Goal: Task Accomplishment & Management: Use online tool/utility

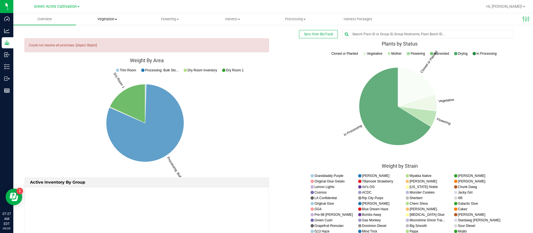
click at [104, 24] on uib-tab-heading "Vegetation Veg groups Veg plants Mother groups Mother plants Apply to plants Cr…" at bounding box center [107, 19] width 62 height 11
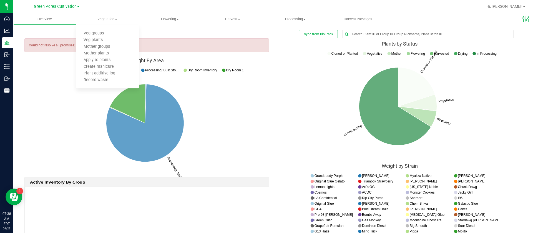
click at [250, 64] on nvd3 "Weight By Area Processing: Bulk Storage Dry Room 1 Trim Room Processing: Bulk S…" at bounding box center [146, 117] width 245 height 119
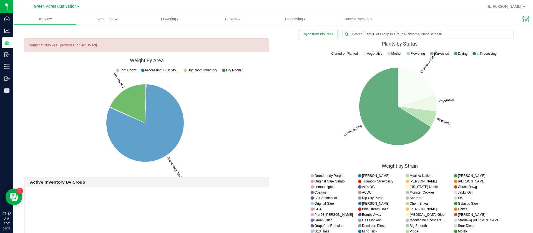
click at [99, 19] on span "Vegetation" at bounding box center [107, 19] width 63 height 5
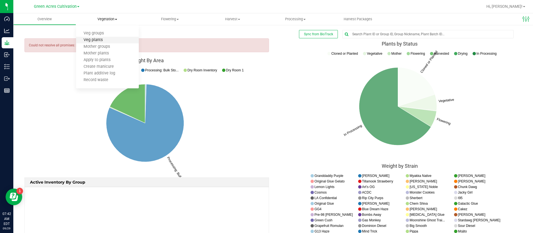
click at [109, 41] on span "Veg plants" at bounding box center [93, 40] width 34 height 5
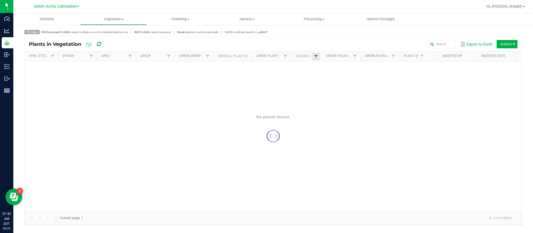
click at [318, 58] on span at bounding box center [316, 56] width 4 height 4
click at [334, 78] on div at bounding box center [273, 136] width 497 height 150
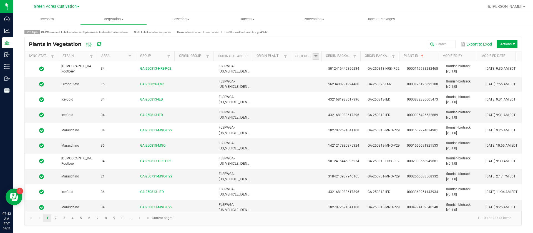
click at [318, 58] on link at bounding box center [316, 56] width 7 height 7
click at [325, 82] on li "Scheduled" at bounding box center [343, 79] width 54 height 7
checkbox input "true"
click at [356, 97] on button "Filter" at bounding box center [360, 99] width 28 height 12
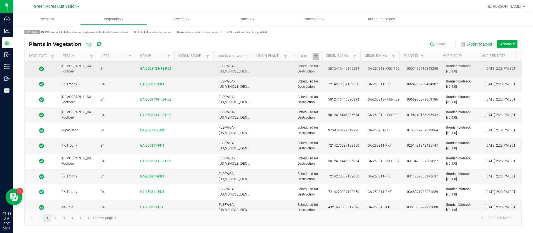
click at [350, 70] on span "5012416446396234" at bounding box center [343, 69] width 31 height 4
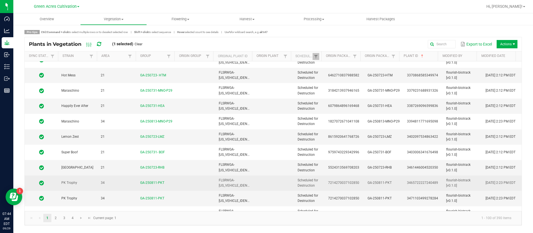
scroll to position [1388, 0]
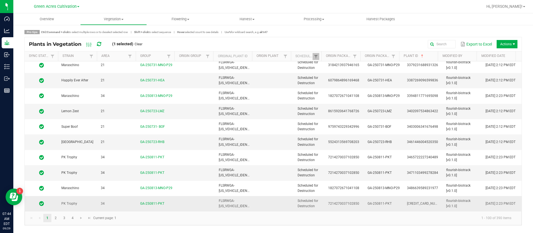
click at [316, 207] on td "Scheduled for Destruction" at bounding box center [309, 203] width 31 height 15
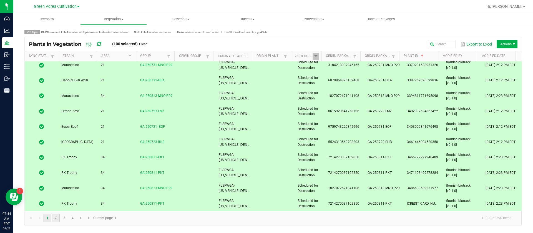
click at [54, 219] on link "2" at bounding box center [56, 218] width 8 height 8
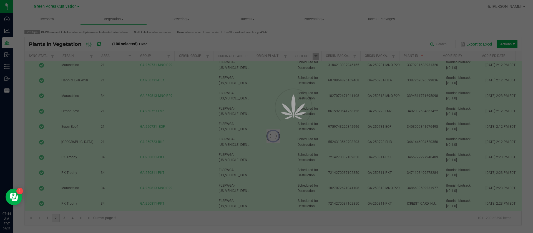
scroll to position [0, 0]
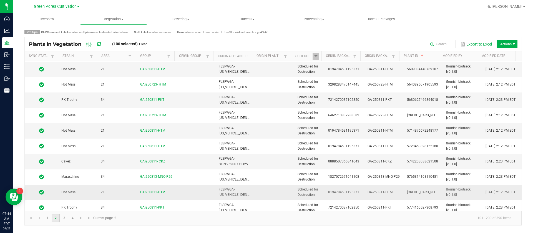
scroll to position [1388, 0]
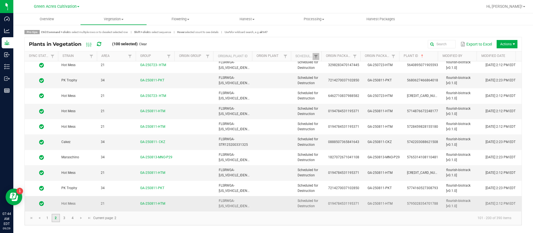
click at [319, 201] on td "Scheduled for Destruction" at bounding box center [309, 203] width 31 height 15
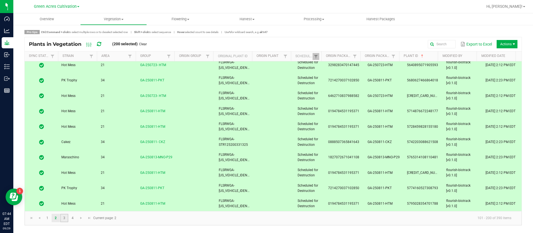
click at [66, 219] on link "3" at bounding box center [64, 218] width 8 height 8
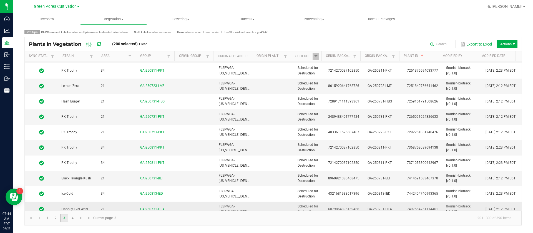
scroll to position [1388, 0]
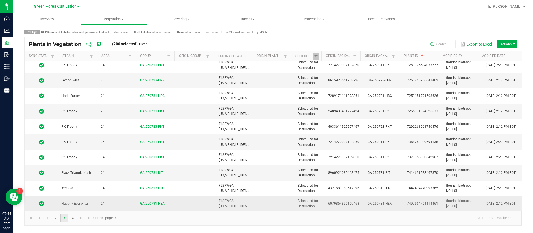
click at [330, 200] on td "6079864896169468" at bounding box center [344, 203] width 39 height 15
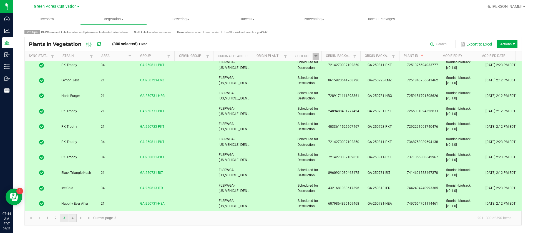
click at [70, 220] on link "4" at bounding box center [73, 218] width 8 height 8
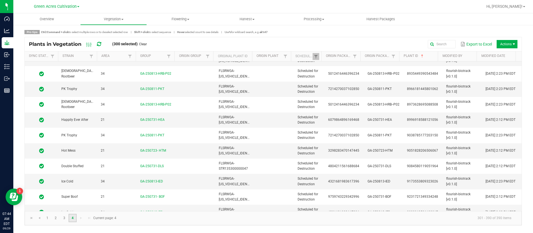
scroll to position [1234, 0]
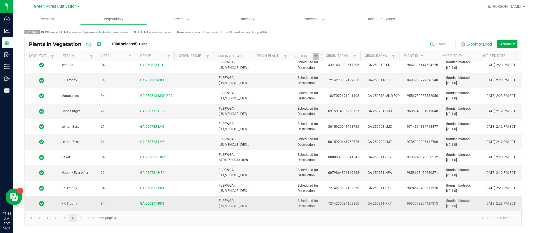
click at [326, 210] on td "7214270037102850" at bounding box center [344, 203] width 39 height 15
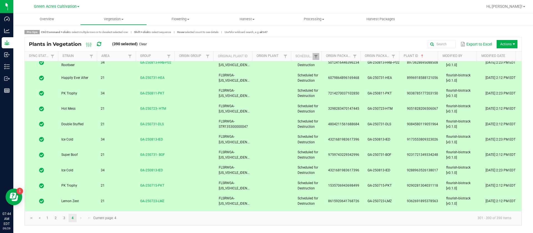
scroll to position [1026, 0]
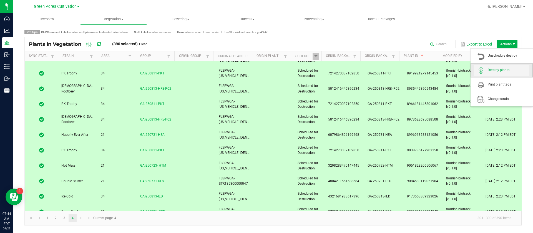
click at [501, 71] on span "Destroy plants" at bounding box center [509, 70] width 42 height 5
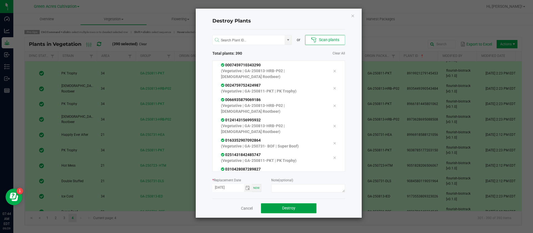
click at [291, 208] on span "Destroy" at bounding box center [288, 208] width 13 height 4
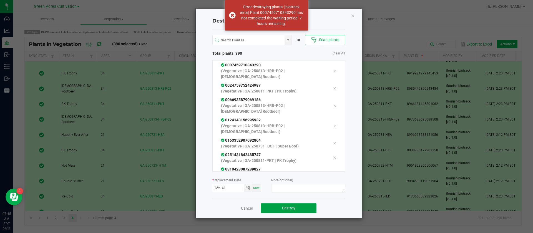
click at [305, 209] on button "Destroy" at bounding box center [289, 208] width 56 height 10
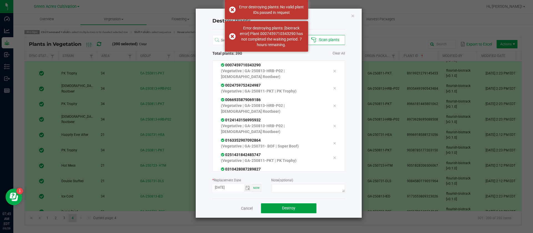
click at [304, 208] on button "Destroy" at bounding box center [289, 208] width 56 height 10
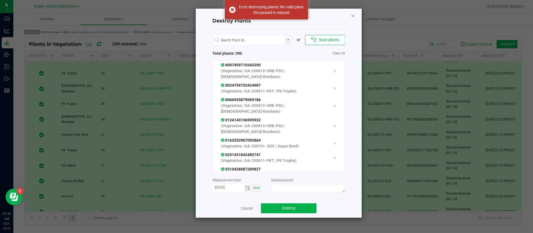
click at [351, 14] on icon "Close" at bounding box center [353, 15] width 4 height 7
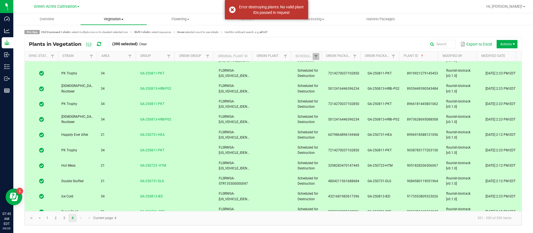
click at [120, 15] on uib-tab-heading "Vegetation Veg groups Veg plants Mother groups Mother plants Apply to plants Cr…" at bounding box center [114, 19] width 66 height 11
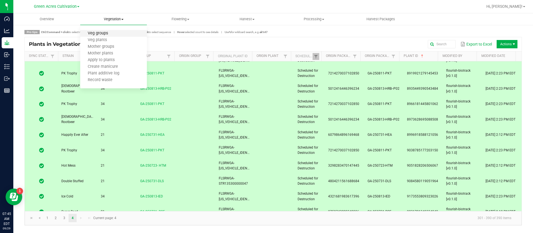
click at [99, 34] on span "Veg groups" at bounding box center [97, 33] width 35 height 5
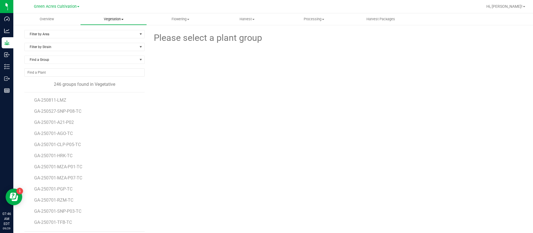
click at [108, 21] on span "Vegetation" at bounding box center [114, 19] width 66 height 5
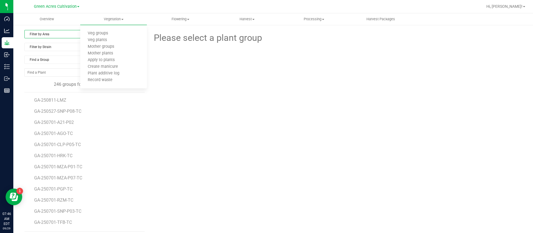
click at [44, 38] on span "Filter by Area" at bounding box center [81, 34] width 113 height 8
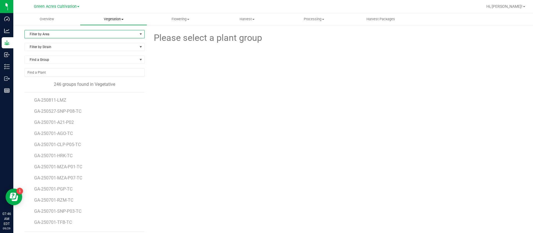
click at [109, 14] on uib-tab-heading "Vegetation Veg groups Veg plants Mother groups Mother plants Apply to plants Cr…" at bounding box center [113, 19] width 67 height 12
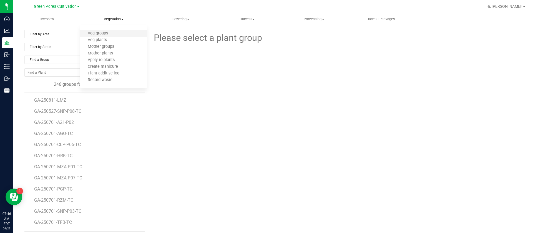
click at [107, 30] on li "Veg groups" at bounding box center [113, 33] width 67 height 7
click at [40, 35] on span "Filter by Area" at bounding box center [81, 34] width 113 height 8
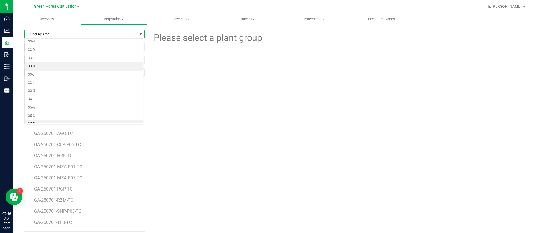
scroll to position [114, 0]
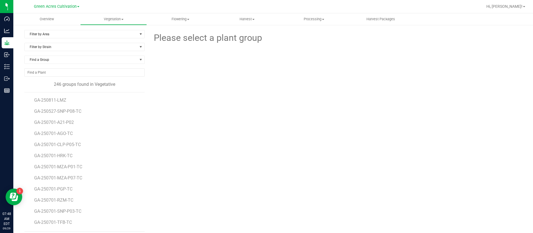
click at [406, 134] on div "Please select a plant group" at bounding box center [335, 131] width 373 height 202
click at [283, 94] on div at bounding box center [335, 75] width 191 height 61
click at [90, 57] on span "Find a Group" at bounding box center [81, 60] width 113 height 8
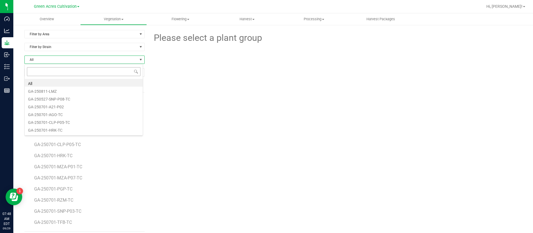
scroll to position [8, 119]
drag, startPoint x: 59, startPoint y: 70, endPoint x: 61, endPoint y: 72, distance: 3.0
click at [61, 71] on input "NO DATA FOUND" at bounding box center [85, 73] width 120 height 8
click at [60, 61] on span "Find a Group" at bounding box center [81, 60] width 113 height 8
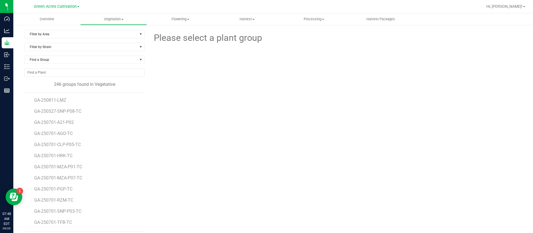
drag, startPoint x: 408, startPoint y: 104, endPoint x: 403, endPoint y: 106, distance: 5.0
click at [408, 104] on div at bounding box center [335, 75] width 191 height 61
drag, startPoint x: 58, startPoint y: 63, endPoint x: 56, endPoint y: 58, distance: 5.5
click at [57, 61] on span "Find a Group" at bounding box center [81, 60] width 113 height 8
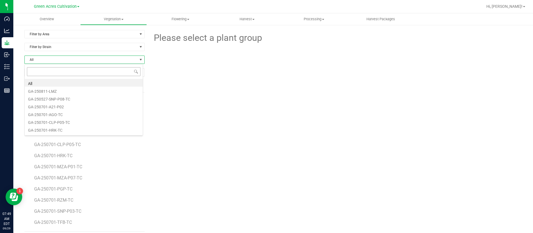
click at [49, 73] on input at bounding box center [84, 71] width 114 height 9
click at [52, 61] on span "All" at bounding box center [81, 60] width 113 height 8
click at [208, 80] on div at bounding box center [335, 75] width 381 height 61
click at [54, 57] on span "Find a Group" at bounding box center [81, 60] width 113 height 8
click at [207, 94] on div at bounding box center [335, 75] width 381 height 61
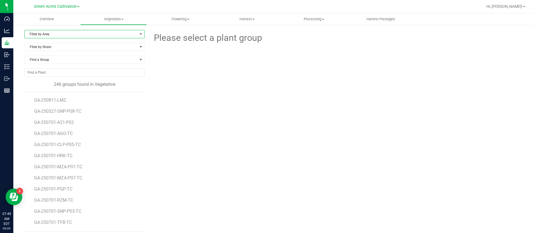
click at [54, 35] on span "Filter by Area" at bounding box center [81, 34] width 113 height 8
click at [35, 83] on li "34" at bounding box center [84, 84] width 118 height 8
click at [254, 149] on div "Please select a plant group" at bounding box center [335, 119] width 373 height 178
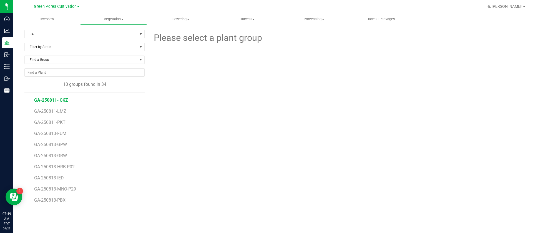
drag, startPoint x: 46, startPoint y: 96, endPoint x: 48, endPoint y: 100, distance: 5.1
click at [46, 96] on li "GA-250811- CKZ" at bounding box center [87, 97] width 107 height 11
click at [49, 101] on span "GA-250811- CKZ" at bounding box center [51, 99] width 34 height 5
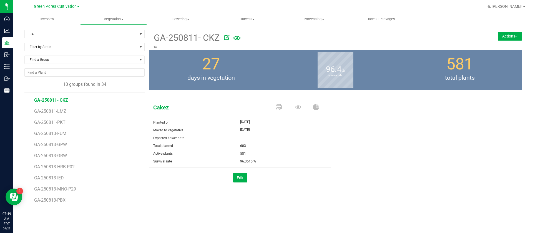
click at [44, 107] on li "GA-250811-LMZ" at bounding box center [87, 109] width 107 height 11
click at [45, 109] on span "GA-250811-LMZ" at bounding box center [51, 111] width 34 height 5
click at [57, 120] on span "GA-250811-PKT" at bounding box center [50, 122] width 33 height 5
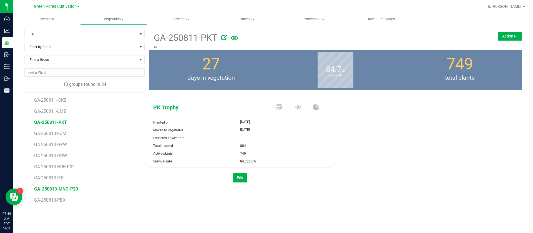
click at [65, 187] on span "GA-250813-MNO-P29" at bounding box center [56, 188] width 44 height 5
click at [58, 167] on span "GA-250813-HRB-P02" at bounding box center [55, 166] width 42 height 5
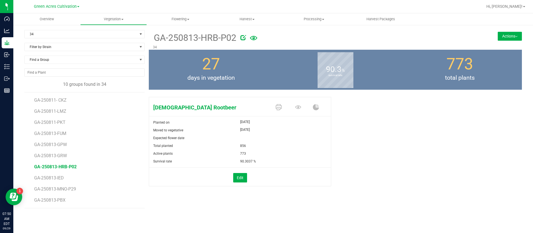
click at [59, 182] on li "GA-250813-MNO-P29" at bounding box center [87, 186] width 107 height 11
click at [57, 176] on span "GA-250813-IED" at bounding box center [49, 177] width 31 height 5
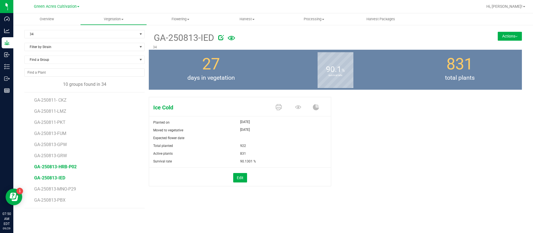
click at [66, 166] on span "GA-250813-HRB-P02" at bounding box center [55, 166] width 42 height 5
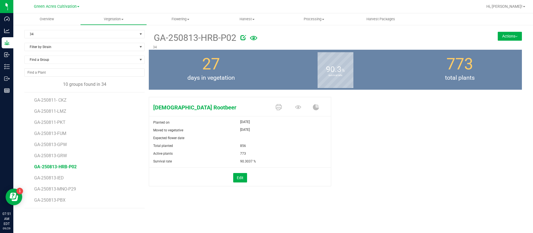
click at [446, 117] on div "Hindu Rootbeer Planted on Sep 2, 2025 Moved to vegetative Sep 2, 2025 Expected …" at bounding box center [335, 148] width 373 height 106
click at [97, 65] on div "Find a Group" at bounding box center [84, 62] width 120 height 13
click at [92, 56] on span "Find a Group" at bounding box center [81, 60] width 113 height 8
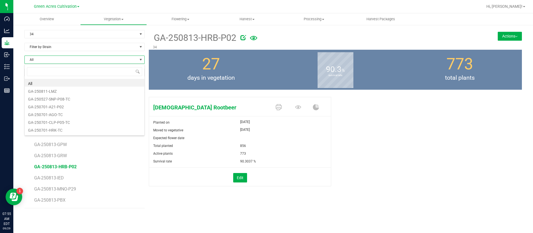
scroll to position [8, 120]
click at [77, 31] on span "34" at bounding box center [81, 34] width 113 height 8
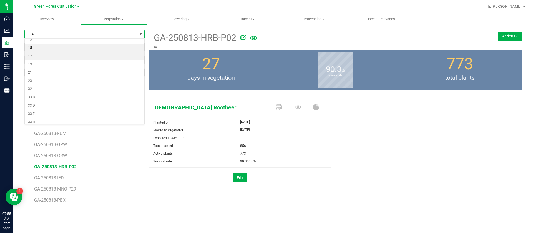
scroll to position [0, 0]
click at [52, 47] on li "All" at bounding box center [85, 43] width 120 height 8
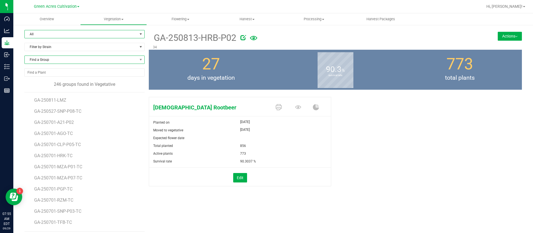
click at [38, 61] on span "Find a Group" at bounding box center [81, 60] width 113 height 8
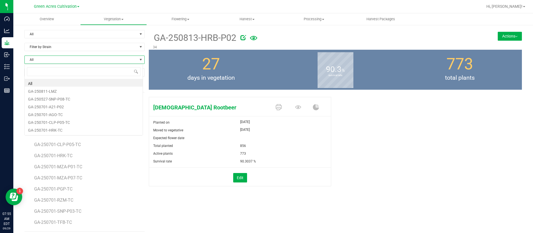
scroll to position [8, 119]
type input "250723-"
click at [74, 81] on li "GA-250723- HTM" at bounding box center [84, 83] width 118 height 8
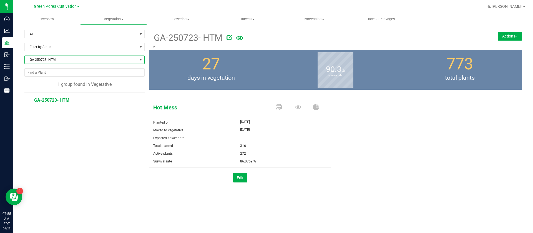
click at [61, 59] on span "GA-250723- HTM" at bounding box center [81, 60] width 113 height 8
type input "250723-"
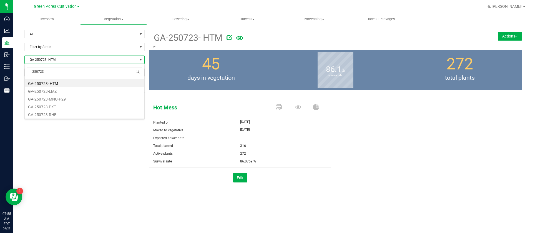
click at [59, 81] on li "GA-250723- HTM" at bounding box center [85, 83] width 120 height 8
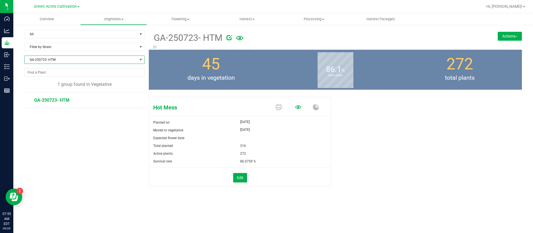
drag, startPoint x: 296, startPoint y: 106, endPoint x: 295, endPoint y: 110, distance: 3.6
click at [295, 106] on icon at bounding box center [298, 107] width 6 height 6
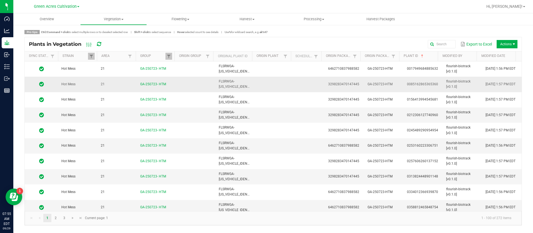
drag, startPoint x: 302, startPoint y: 75, endPoint x: 295, endPoint y: 82, distance: 9.8
click at [302, 74] on td at bounding box center [309, 68] width 31 height 15
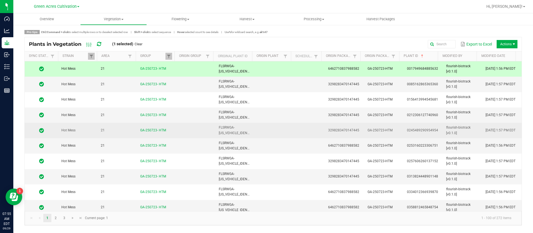
click at [303, 132] on td at bounding box center [309, 130] width 31 height 15
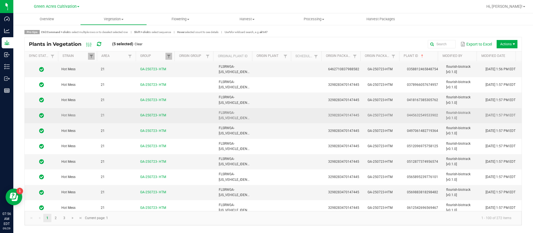
scroll to position [125, 0]
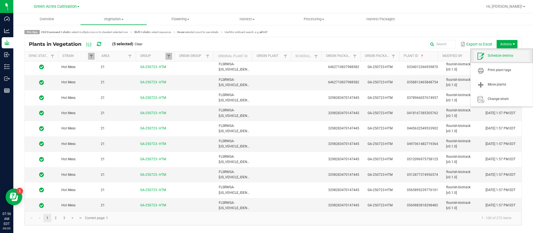
click at [506, 56] on span "Schedule destroy" at bounding box center [509, 55] width 42 height 5
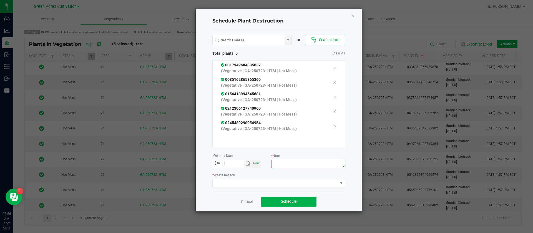
click at [288, 166] on textarea at bounding box center [308, 164] width 74 height 8
type textarea "waste"
click at [271, 189] on div "or Scan plants Total plants: 5 Clear All 0017949684885632 (Vegetative | GA-2507…" at bounding box center [278, 110] width 133 height 162
click at [274, 182] on span at bounding box center [275, 183] width 125 height 8
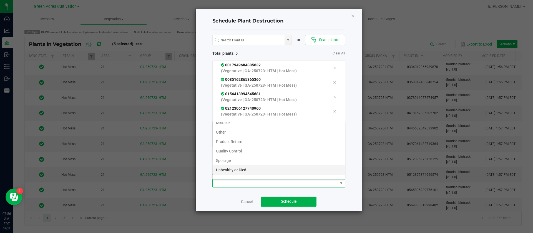
scroll to position [20, 0]
click at [232, 167] on li "Unhealthy or Died" at bounding box center [279, 163] width 132 height 9
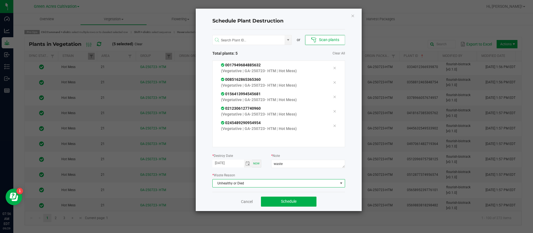
click at [234, 183] on span "Unhealthy or Died" at bounding box center [275, 183] width 125 height 8
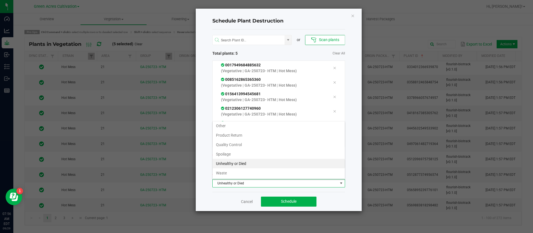
drag, startPoint x: 218, startPoint y: 171, endPoint x: 235, endPoint y: 179, distance: 18.4
click at [218, 171] on li "Waste" at bounding box center [279, 172] width 132 height 9
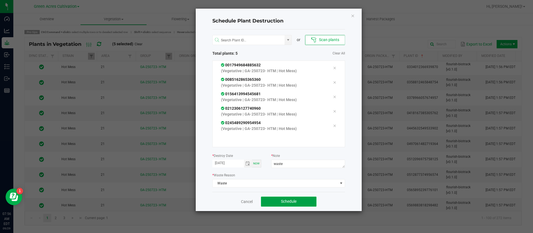
click at [291, 197] on button "Schedule" at bounding box center [289, 202] width 56 height 10
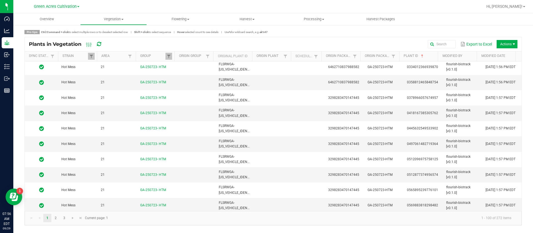
click at [118, 20] on span "Vegetation" at bounding box center [114, 19] width 66 height 5
click at [108, 34] on span "Veg groups" at bounding box center [97, 33] width 35 height 5
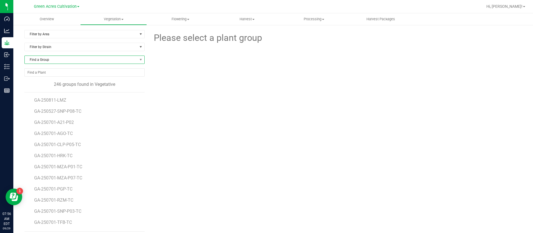
click at [51, 61] on span "Find a Group" at bounding box center [81, 60] width 113 height 8
type input "250723-lm"
click at [65, 84] on li "GA-250723-LMZ" at bounding box center [84, 83] width 118 height 8
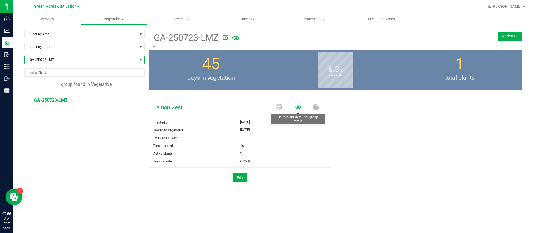
click at [297, 107] on icon at bounding box center [298, 107] width 6 height 6
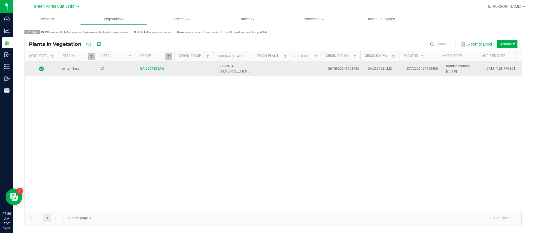
click at [297, 73] on td at bounding box center [309, 68] width 31 height 15
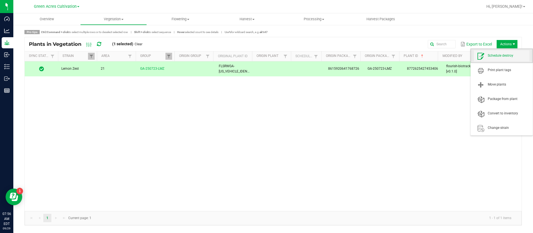
click at [503, 55] on span "Schedule destroy" at bounding box center [509, 55] width 42 height 5
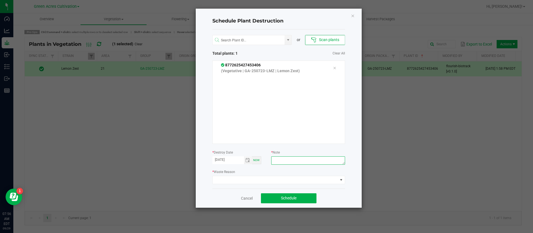
click at [297, 159] on textarea at bounding box center [308, 160] width 74 height 8
type textarea "waste"
click at [275, 178] on span at bounding box center [275, 180] width 125 height 8
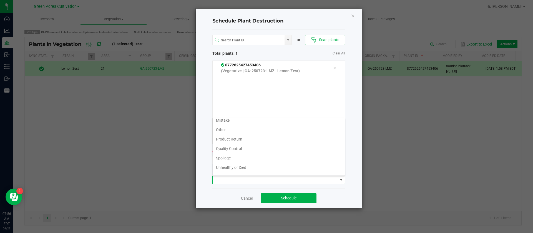
scroll to position [20, 0]
click at [234, 172] on li "Waste" at bounding box center [279, 169] width 132 height 9
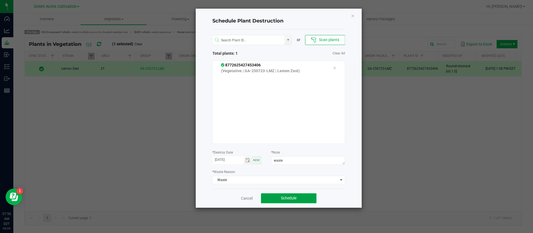
click at [291, 194] on button "Schedule" at bounding box center [289, 198] width 56 height 10
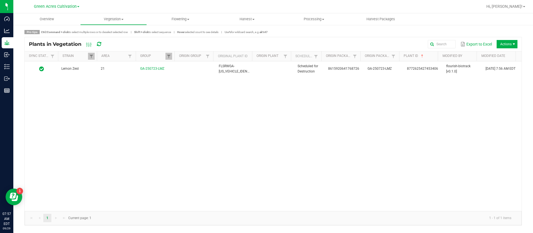
click at [170, 114] on div "Lemon Zest 21 GA-250723-LMZ FLSRWGA-STR56682100159019 Scheduled for Destruction…" at bounding box center [273, 136] width 497 height 150
click at [118, 18] on span "Vegetation" at bounding box center [114, 19] width 66 height 5
click at [107, 34] on span "Veg groups" at bounding box center [97, 33] width 35 height 5
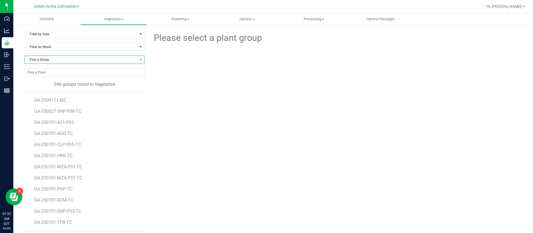
click at [49, 59] on span "Find a Group" at bounding box center [81, 60] width 113 height 8
drag, startPoint x: 236, startPoint y: 122, endPoint x: 186, endPoint y: 120, distance: 49.5
click at [236, 122] on div "Please select a plant group" at bounding box center [335, 131] width 373 height 202
click at [57, 32] on span "Filter by Area" at bounding box center [81, 34] width 113 height 8
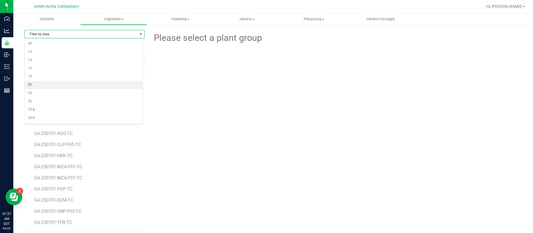
click at [43, 86] on li "21" at bounding box center [84, 85] width 118 height 8
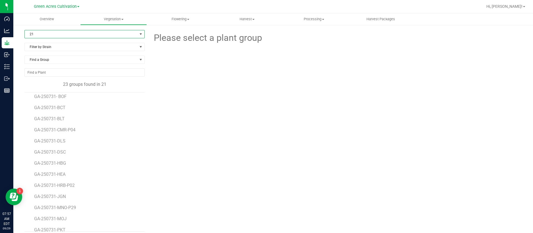
scroll to position [83, 0]
click at [59, 185] on span "GA-250731-JGN" at bounding box center [50, 183] width 33 height 5
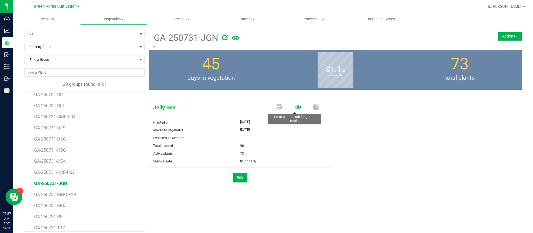
click at [296, 110] on icon at bounding box center [298, 107] width 6 height 6
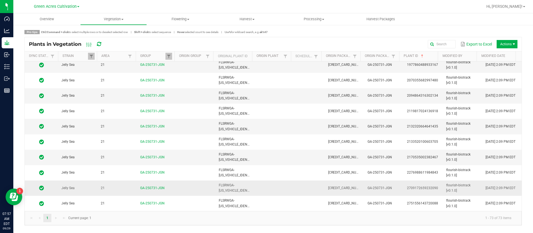
scroll to position [292, 0]
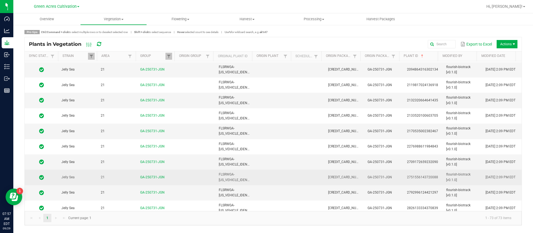
click at [443, 178] on td "flourish-biotrack [v0.1.0]" at bounding box center [462, 177] width 39 height 15
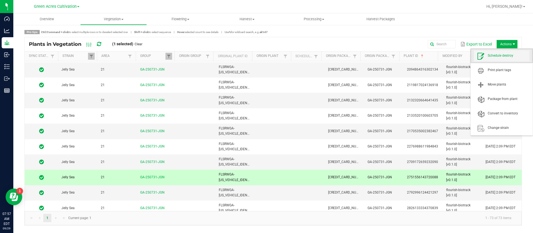
click at [497, 55] on span "Schedule destroy" at bounding box center [509, 55] width 42 height 5
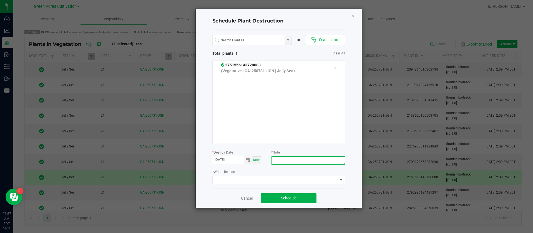
click at [309, 159] on textarea at bounding box center [308, 160] width 74 height 8
type textarea "waste"
click at [279, 181] on span at bounding box center [275, 180] width 125 height 8
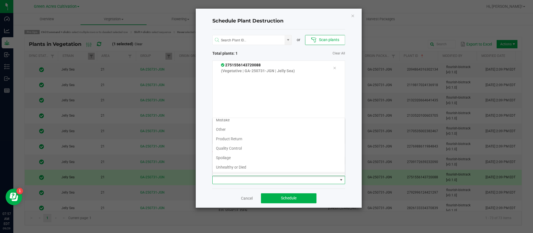
scroll to position [20, 0]
click at [236, 171] on li "Waste" at bounding box center [279, 169] width 132 height 9
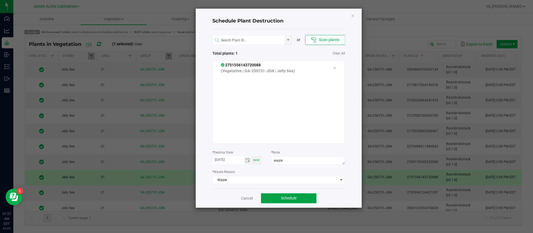
click at [297, 202] on button "Schedule" at bounding box center [289, 198] width 56 height 10
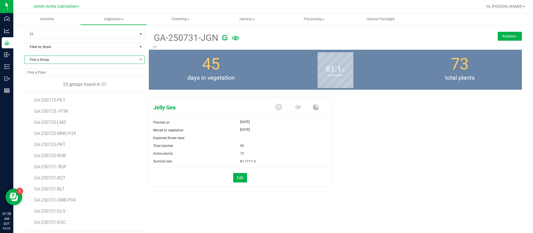
click at [59, 60] on span "Find a Group" at bounding box center [81, 60] width 113 height 8
type input "hea"
click at [82, 90] on li "GA-250731-HEA" at bounding box center [84, 91] width 118 height 8
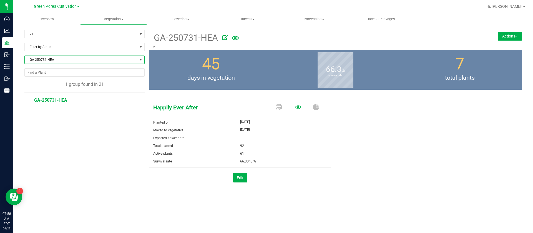
click at [298, 106] on icon at bounding box center [298, 107] width 6 height 4
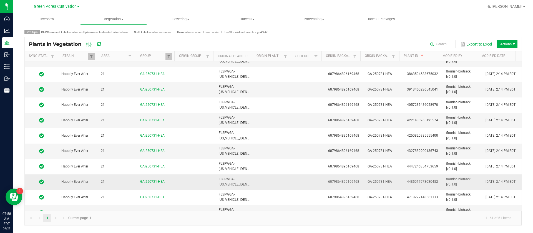
scroll to position [375, 0]
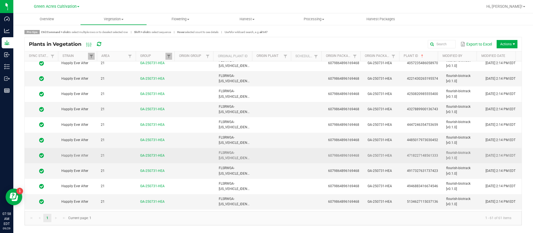
click at [423, 160] on td "4718227148561333" at bounding box center [423, 155] width 39 height 15
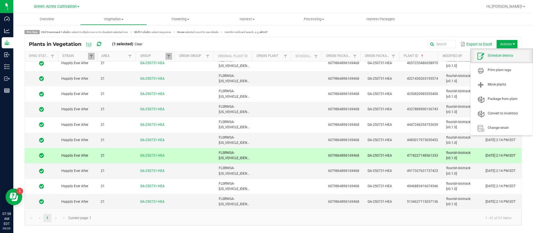
click at [506, 52] on span "Schedule destroy" at bounding box center [502, 55] width 56 height 11
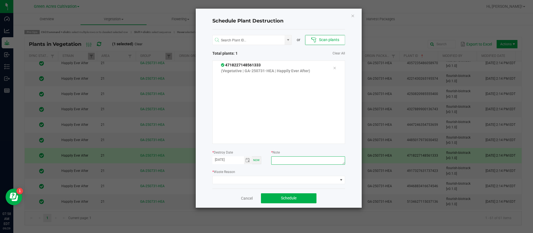
click at [304, 161] on textarea at bounding box center [308, 160] width 74 height 8
type textarea "waste"
click at [229, 179] on span at bounding box center [275, 180] width 125 height 8
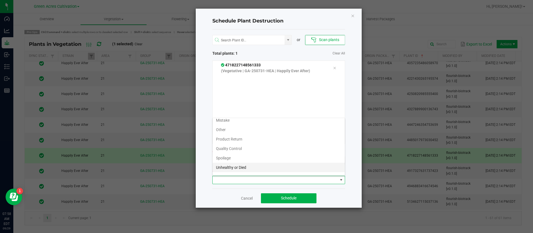
scroll to position [20, 0]
click at [228, 169] on li "Waste" at bounding box center [279, 169] width 132 height 9
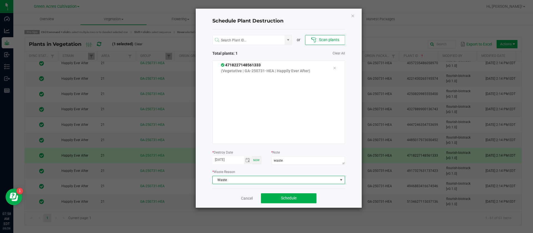
click at [288, 192] on div "Cancel Schedule" at bounding box center [278, 198] width 133 height 19
click at [288, 195] on button "Schedule" at bounding box center [289, 198] width 56 height 10
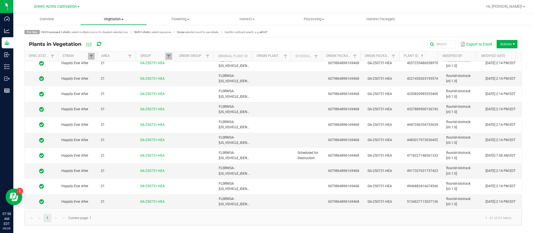
click at [109, 23] on uib-tab-heading "Vegetation Veg groups Veg plants Mother groups Mother plants Apply to plants Cr…" at bounding box center [114, 19] width 66 height 11
click at [106, 32] on span "Veg groups" at bounding box center [97, 33] width 35 height 5
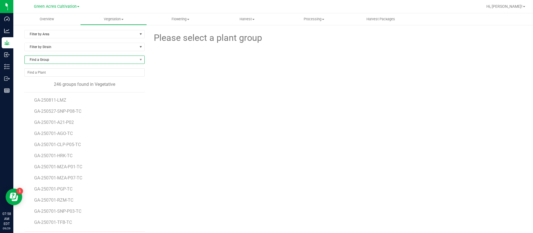
click at [53, 60] on span "Find a Group" at bounding box center [81, 60] width 113 height 8
type input "250731"
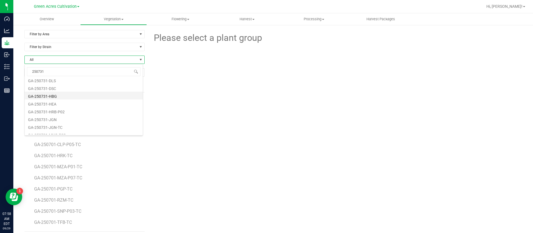
click at [63, 94] on li "GA-250731-HBG" at bounding box center [84, 96] width 118 height 8
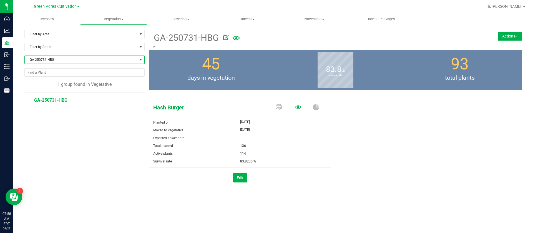
click at [299, 106] on icon at bounding box center [298, 107] width 6 height 4
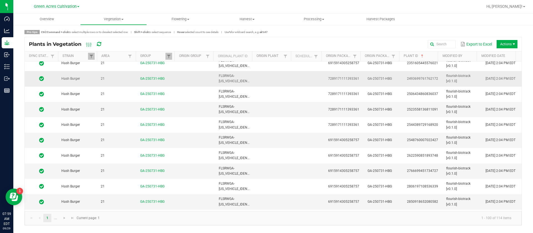
scroll to position [333, 0]
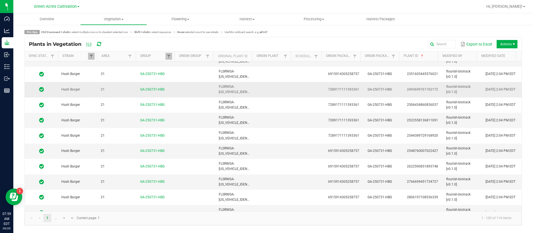
click at [430, 89] on span "2493699761762172" at bounding box center [422, 89] width 31 height 4
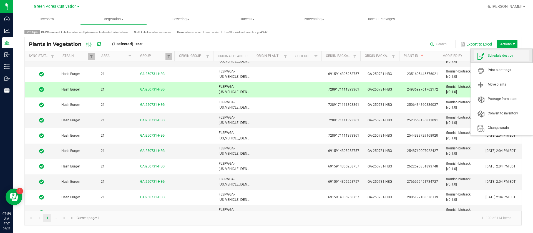
click at [507, 54] on span "Schedule destroy" at bounding box center [509, 55] width 42 height 5
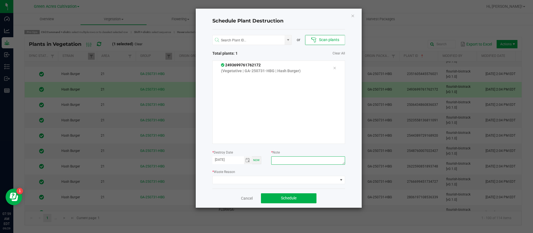
click at [282, 162] on textarea at bounding box center [308, 160] width 74 height 8
type textarea "waste"
click at [260, 183] on span at bounding box center [275, 180] width 125 height 8
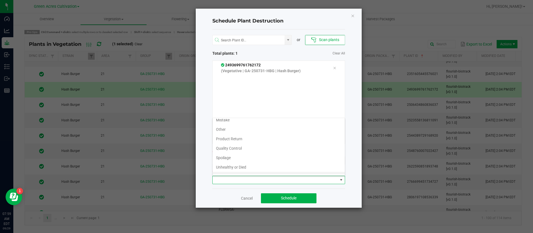
scroll to position [20, 0]
click at [231, 170] on li "Waste" at bounding box center [279, 169] width 132 height 9
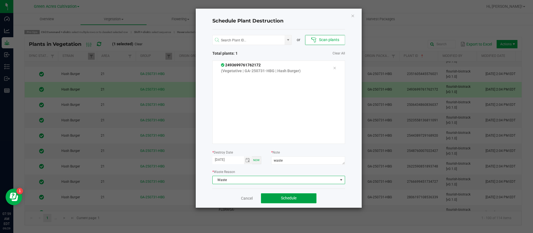
click at [301, 196] on button "Schedule" at bounding box center [289, 198] width 56 height 10
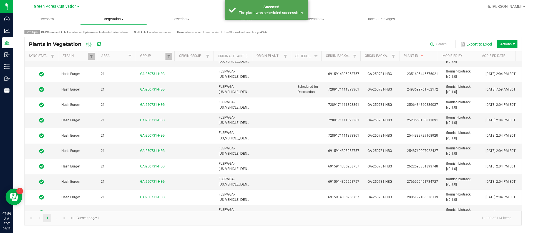
click at [112, 23] on uib-tab-heading "Vegetation Veg groups Veg plants Mother groups Mother plants Apply to plants Cr…" at bounding box center [114, 19] width 66 height 11
click at [112, 34] on span "Veg groups" at bounding box center [97, 33] width 35 height 5
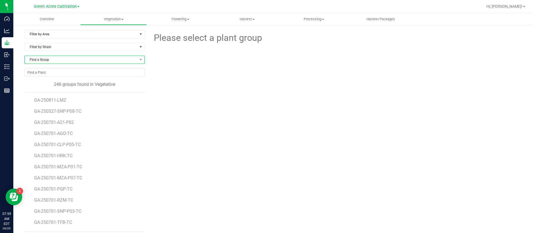
click at [74, 63] on span "Find a Group" at bounding box center [81, 60] width 113 height 8
type input "bof"
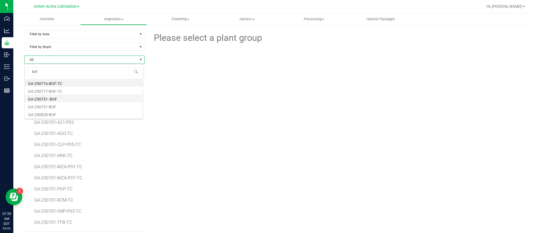
click at [64, 101] on li "GA-250731- BOF" at bounding box center [84, 98] width 118 height 8
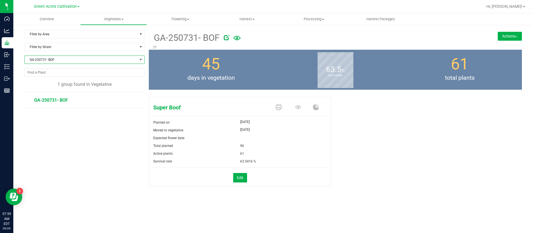
click at [61, 57] on span "GA-250731- BOF" at bounding box center [81, 60] width 113 height 8
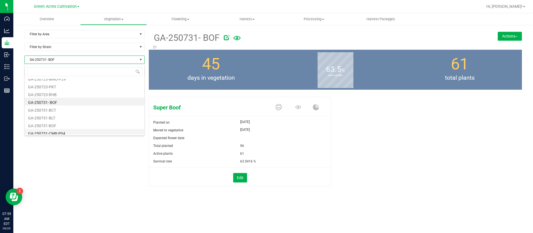
scroll to position [989, 0]
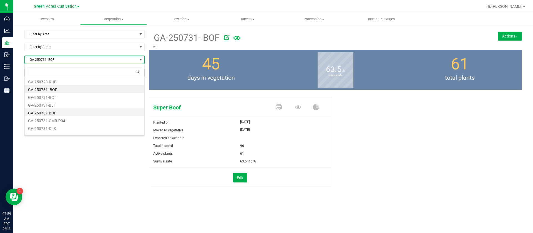
click at [85, 111] on li "GA-250731-BOF" at bounding box center [85, 112] width 120 height 8
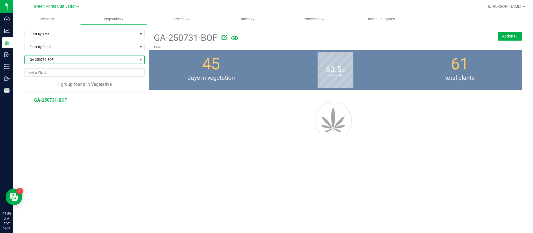
click at [68, 58] on span "GA-250731-BOF" at bounding box center [81, 60] width 113 height 8
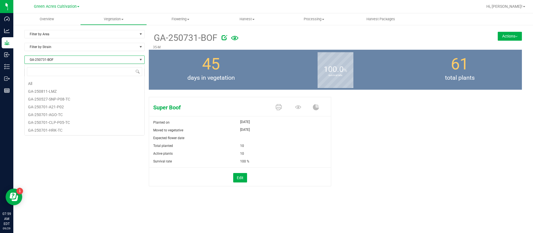
scroll to position [971, 0]
type input "bof"
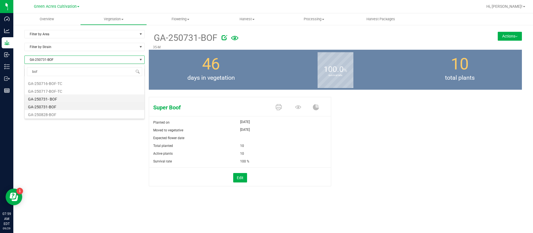
click at [57, 99] on li "GA-250731- BOF" at bounding box center [85, 98] width 120 height 8
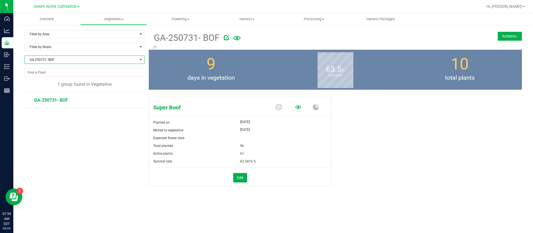
click at [296, 107] on icon at bounding box center [298, 107] width 6 height 4
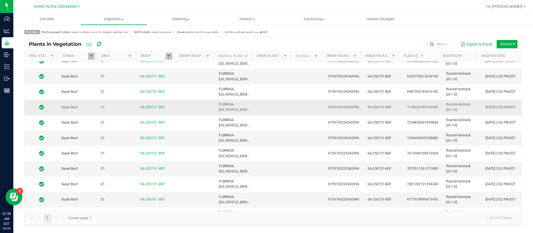
scroll to position [666, 0]
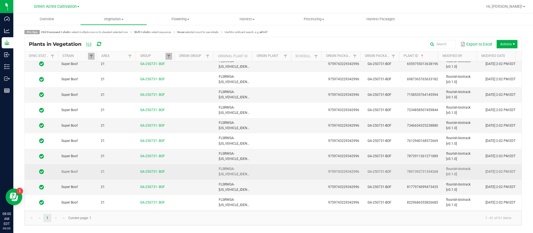
click at [433, 168] on td "7891392731354268" at bounding box center [423, 171] width 39 height 15
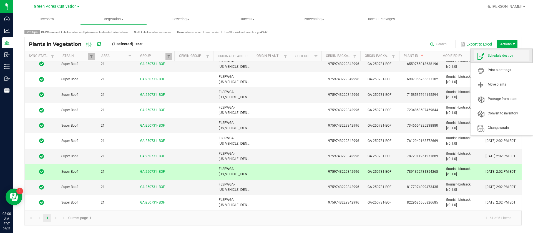
click at [505, 53] on span "Schedule destroy" at bounding box center [509, 55] width 42 height 5
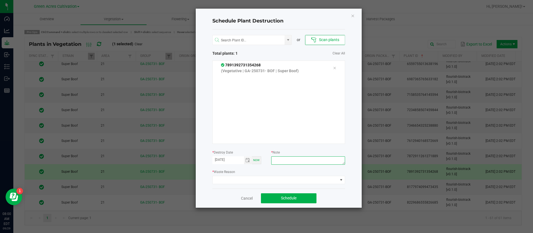
click at [294, 160] on textarea at bounding box center [308, 160] width 74 height 8
type textarea "waste"
click at [265, 172] on div "* Waste Reason" at bounding box center [278, 176] width 133 height 15
click at [264, 177] on span at bounding box center [275, 180] width 125 height 8
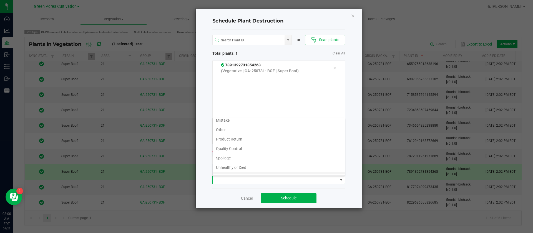
scroll to position [20, 0]
click at [234, 166] on li "Waste" at bounding box center [279, 169] width 132 height 9
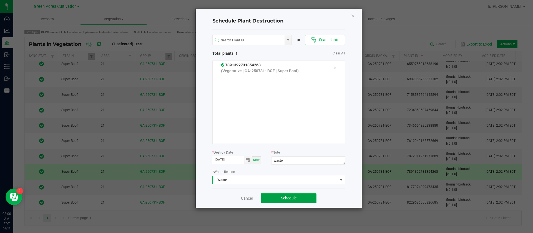
click at [293, 201] on button "Schedule" at bounding box center [289, 198] width 56 height 10
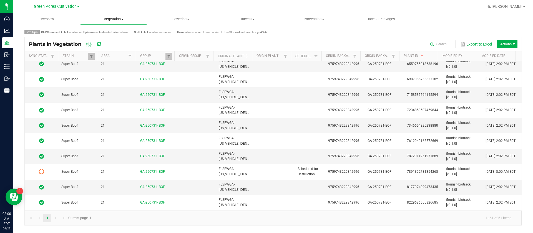
click at [111, 17] on span "Vegetation" at bounding box center [114, 19] width 66 height 5
click at [107, 47] on span "Mother groups" at bounding box center [100, 46] width 41 height 5
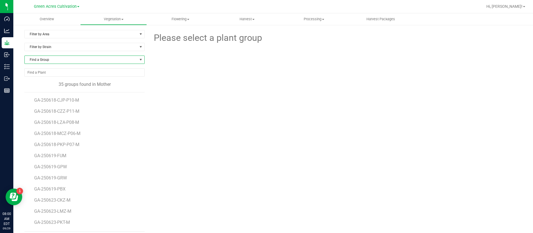
click at [54, 60] on span "Find a Group" at bounding box center [81, 60] width 113 height 8
type input "hrb"
click at [81, 81] on li "GA-250731-HRB-P02-M" at bounding box center [84, 83] width 118 height 8
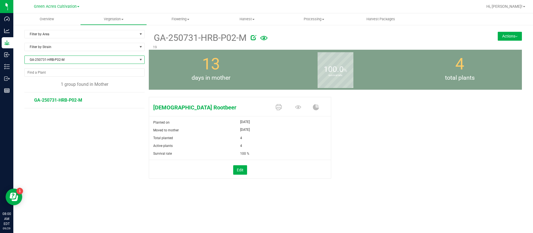
click at [503, 37] on button "Actions" at bounding box center [510, 36] width 24 height 9
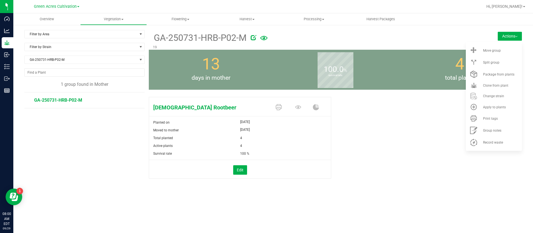
click at [371, 85] on div "100.0 % survival rate" at bounding box center [335, 70] width 124 height 40
click at [519, 37] on button "Actions" at bounding box center [510, 36] width 24 height 9
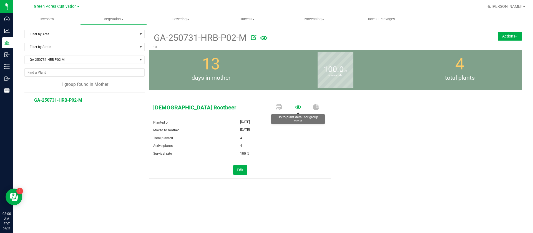
click at [297, 107] on icon at bounding box center [298, 107] width 6 height 4
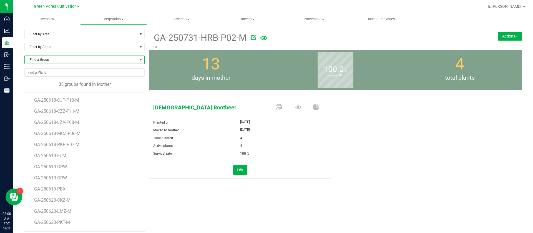
click at [60, 57] on span "Find a Group" at bounding box center [81, 60] width 113 height 8
type input "hrb"
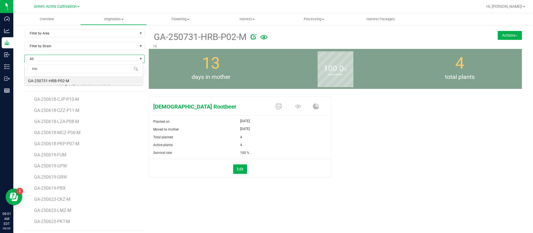
scroll to position [0, 0]
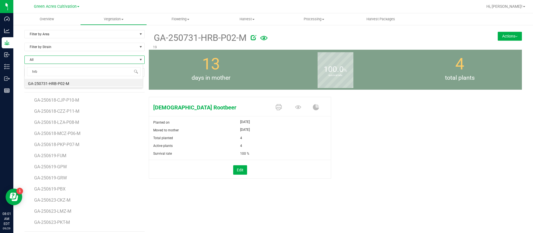
click at [184, 91] on div "Hindu Rootbeer Planted on Aug 15, 2025 Moved to mother Sep 16, 2025 Total plant…" at bounding box center [335, 141] width 381 height 103
click at [114, 19] on span "Vegetation" at bounding box center [114, 19] width 66 height 5
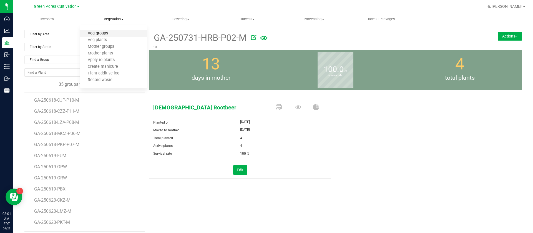
click at [110, 33] on span "Veg groups" at bounding box center [97, 33] width 35 height 5
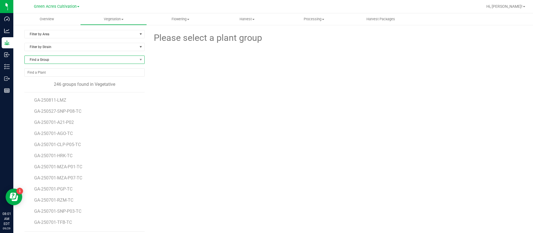
click at [58, 60] on span "Find a Group" at bounding box center [81, 60] width 113 height 8
type input "hrb"
click at [72, 90] on li "GA-250731-HRB-P02" at bounding box center [84, 91] width 118 height 8
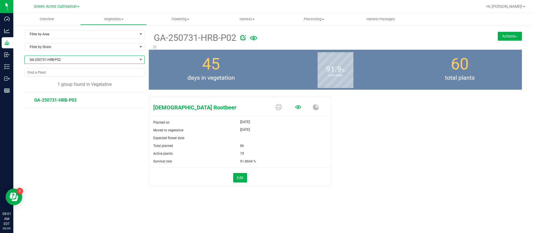
click at [299, 109] on icon at bounding box center [298, 107] width 6 height 6
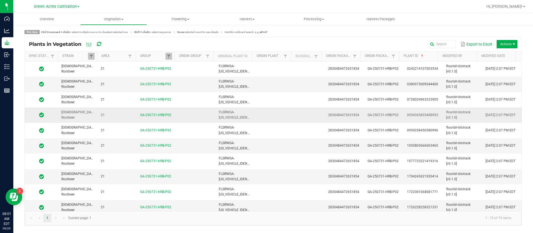
click at [429, 117] on td "0954365835408993" at bounding box center [423, 114] width 39 height 15
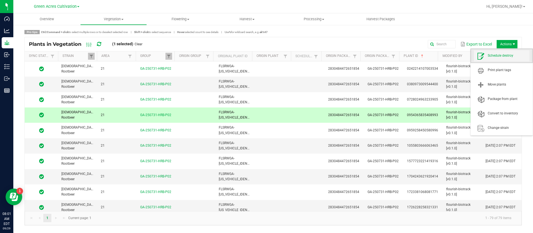
click at [503, 54] on span "Schedule destroy" at bounding box center [509, 55] width 42 height 5
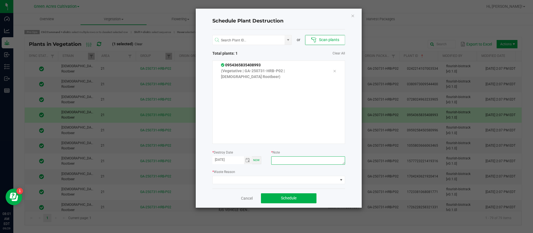
click at [290, 159] on textarea at bounding box center [308, 160] width 74 height 8
type textarea "waste"
click at [261, 177] on span at bounding box center [275, 180] width 125 height 8
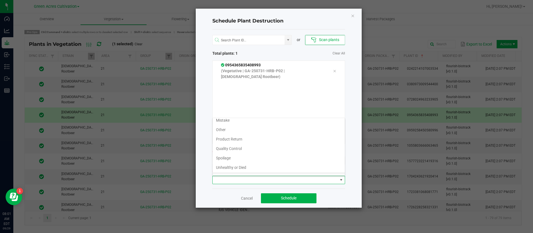
scroll to position [20, 0]
click at [237, 169] on li "Waste" at bounding box center [279, 169] width 132 height 9
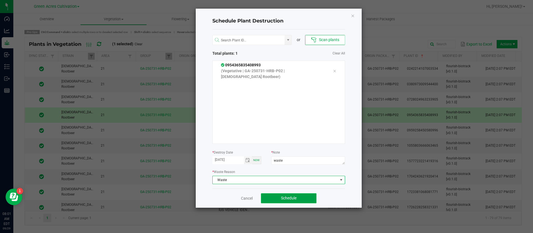
click at [301, 200] on button "Schedule" at bounding box center [289, 198] width 56 height 10
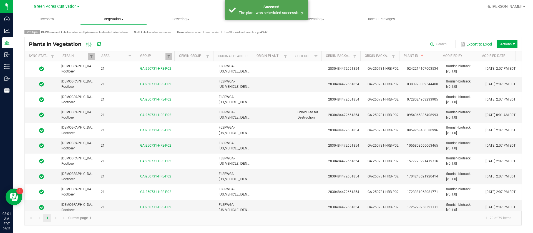
click at [112, 21] on span "Vegetation" at bounding box center [114, 19] width 66 height 5
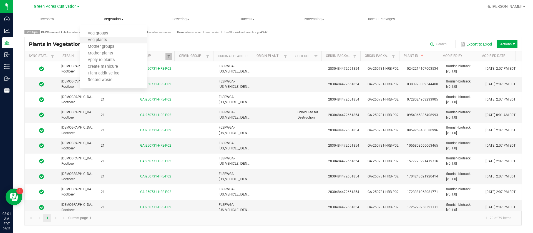
click at [116, 42] on li "Veg plants" at bounding box center [113, 40] width 67 height 7
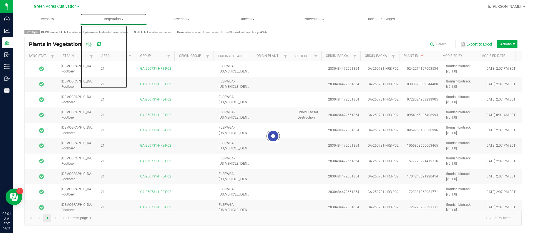
click at [119, 17] on span "Vegetation" at bounding box center [114, 19] width 66 height 5
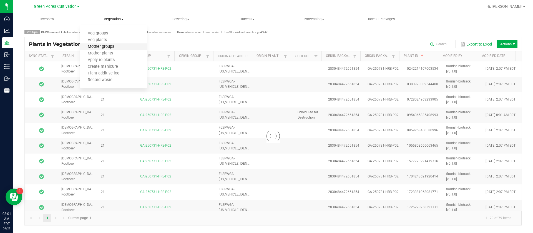
click at [107, 48] on span "Mother groups" at bounding box center [100, 46] width 41 height 5
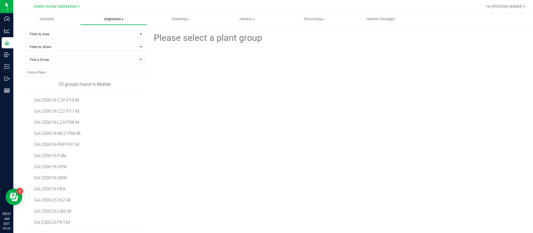
click at [114, 18] on span "Vegetation" at bounding box center [114, 19] width 66 height 5
click at [104, 33] on span "Veg groups" at bounding box center [97, 33] width 35 height 5
click at [41, 59] on span "Find a Group" at bounding box center [81, 60] width 113 height 8
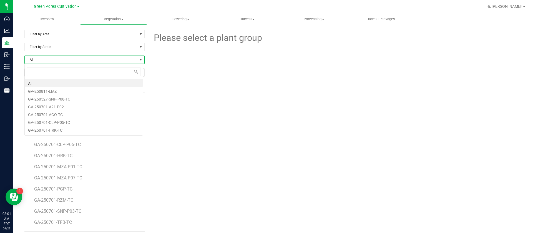
scroll to position [8, 119]
type input "250731-"
click at [58, 101] on li "GA-250731-BLT" at bounding box center [84, 98] width 118 height 8
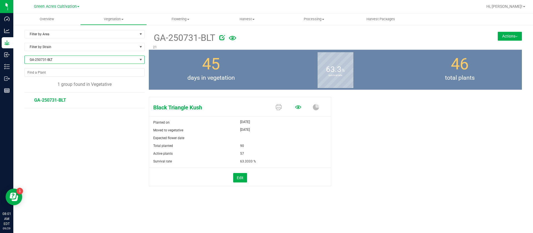
click at [299, 108] on icon at bounding box center [298, 107] width 6 height 4
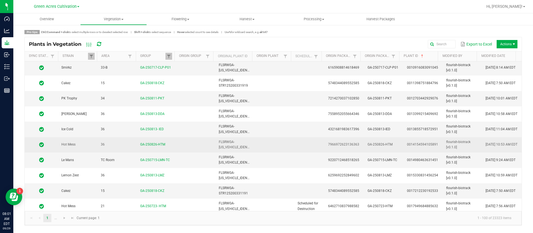
scroll to position [500, 0]
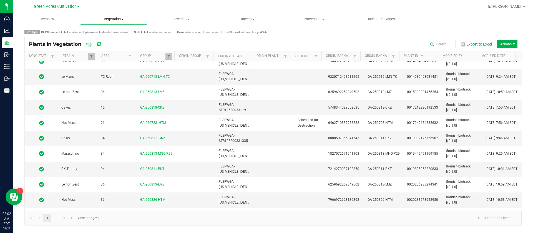
click at [115, 17] on span "Vegetation" at bounding box center [114, 19] width 66 height 5
click at [111, 34] on span "Veg groups" at bounding box center [97, 33] width 35 height 5
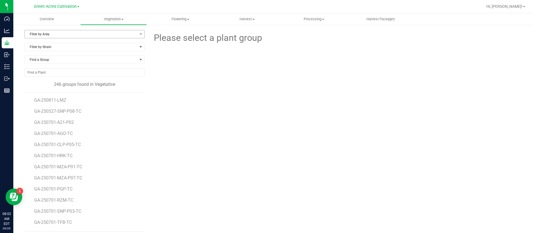
click at [50, 38] on span "Filter by Area" at bounding box center [84, 34] width 120 height 8
drag, startPoint x: 192, startPoint y: 61, endPoint x: 49, endPoint y: 52, distance: 143.0
click at [187, 62] on div at bounding box center [335, 75] width 381 height 61
click at [50, 58] on span "Find a Group" at bounding box center [81, 60] width 113 height 8
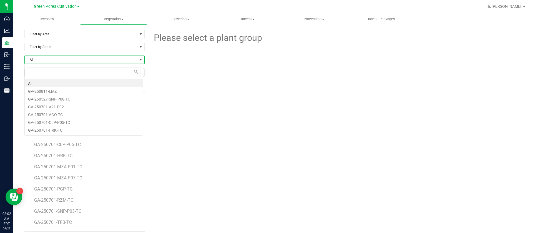
scroll to position [8, 119]
type input "blt"
click at [62, 91] on li "GA-250731-BLT" at bounding box center [84, 91] width 118 height 8
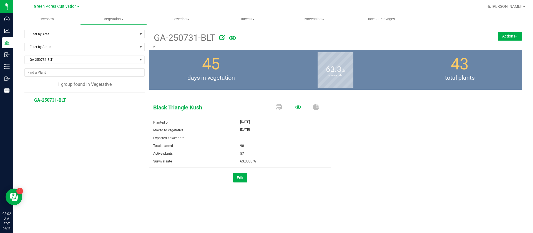
click at [296, 106] on icon at bounding box center [298, 107] width 6 height 4
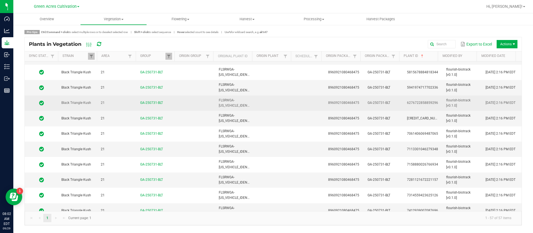
scroll to position [375, 0]
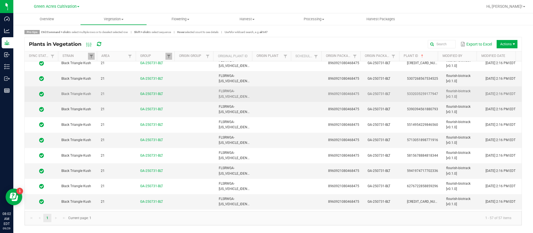
click at [423, 94] on span "5332035259177947" at bounding box center [422, 94] width 31 height 4
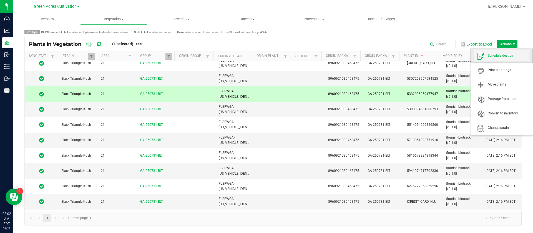
click at [501, 58] on span "Schedule destroy" at bounding box center [509, 55] width 42 height 5
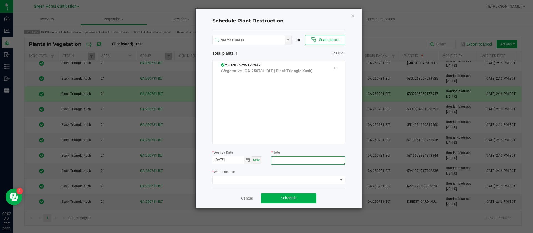
click at [293, 162] on textarea at bounding box center [308, 160] width 74 height 8
type textarea "waste"
click at [259, 182] on span at bounding box center [275, 180] width 125 height 8
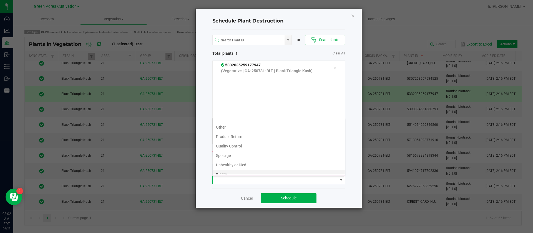
scroll to position [20, 0]
click at [231, 169] on li "Waste" at bounding box center [279, 169] width 132 height 9
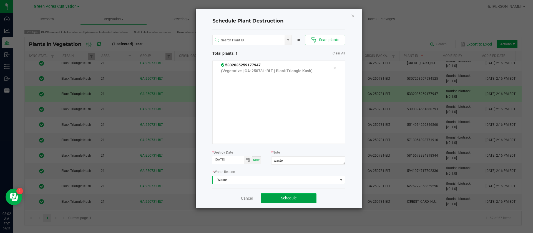
click at [289, 195] on button "Schedule" at bounding box center [289, 198] width 56 height 10
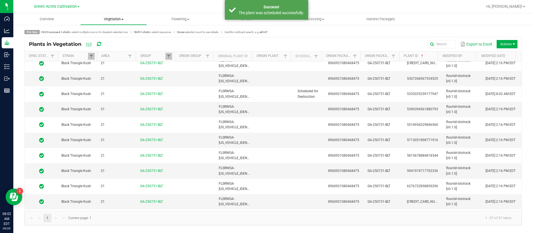
click at [108, 17] on span "Vegetation" at bounding box center [114, 19] width 66 height 5
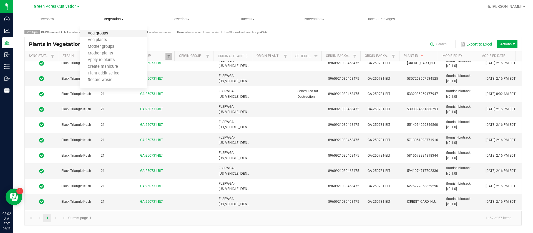
click at [113, 35] on span "Veg groups" at bounding box center [97, 33] width 35 height 5
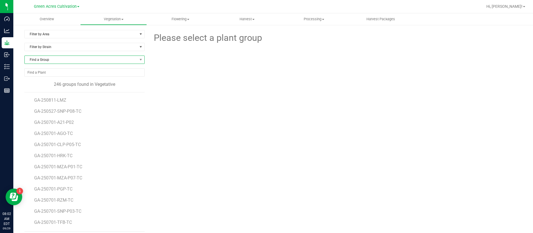
click at [55, 59] on span "Find a Group" at bounding box center [81, 60] width 113 height 8
type input "250731-cmr"
click at [62, 82] on li "GA-250731-CMR-P04" at bounding box center [84, 83] width 118 height 8
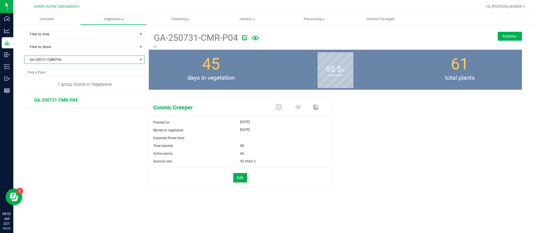
click at [303, 107] on span at bounding box center [299, 108] width 19 height 10
click at [297, 107] on icon at bounding box center [298, 107] width 6 height 4
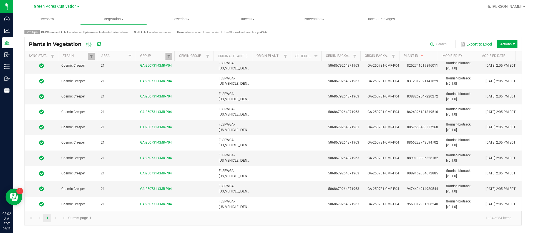
scroll to position [1142, 0]
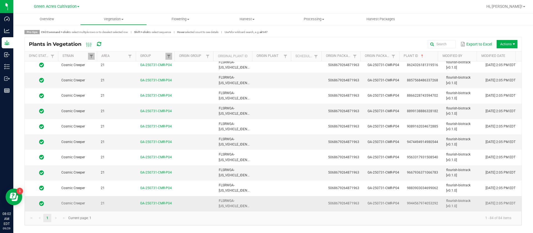
click at [411, 199] on td "9944567974053292" at bounding box center [423, 203] width 39 height 15
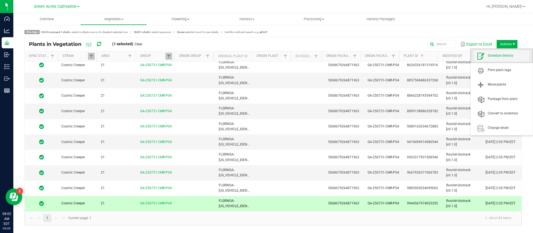
click at [503, 57] on span "Schedule destroy" at bounding box center [509, 55] width 42 height 5
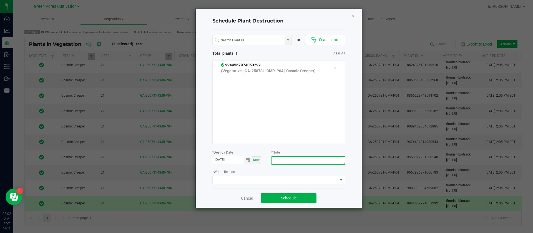
click at [283, 160] on textarea at bounding box center [308, 160] width 74 height 8
type textarea "waste"
click at [272, 182] on span at bounding box center [275, 180] width 125 height 8
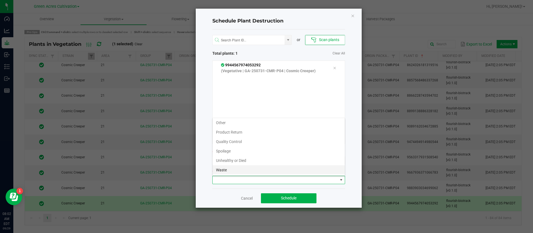
scroll to position [20, 0]
click at [234, 170] on li "Waste" at bounding box center [279, 169] width 132 height 9
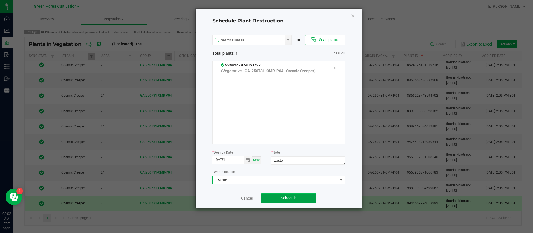
click at [299, 196] on button "Schedule" at bounding box center [289, 198] width 56 height 10
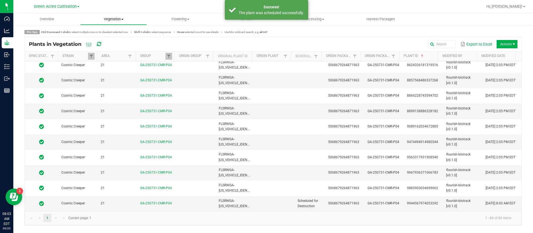
click at [115, 15] on uib-tab-heading "Vegetation Veg groups Veg plants Mother groups Mother plants Apply to plants Cr…" at bounding box center [114, 19] width 66 height 11
click at [111, 33] on span "Veg groups" at bounding box center [97, 33] width 35 height 5
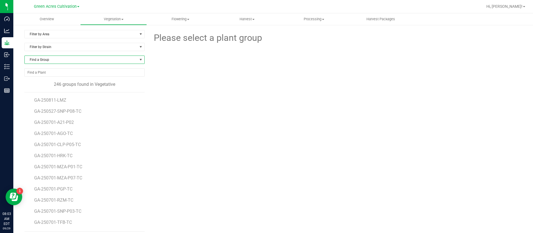
click at [50, 58] on span "Find a Group" at bounding box center [81, 60] width 113 height 8
type input "250731-cmr"
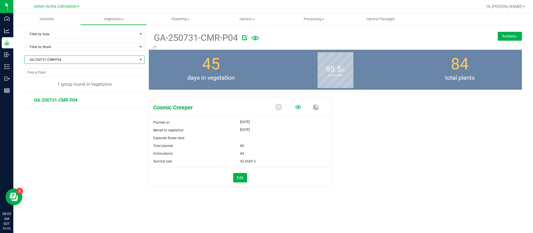
click at [296, 111] on link at bounding box center [298, 108] width 6 height 10
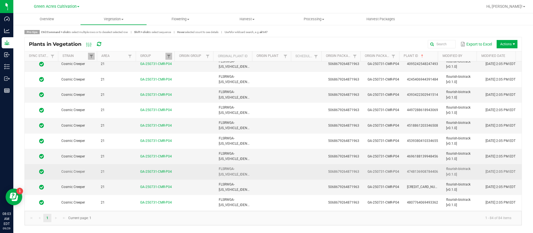
scroll to position [625, 0]
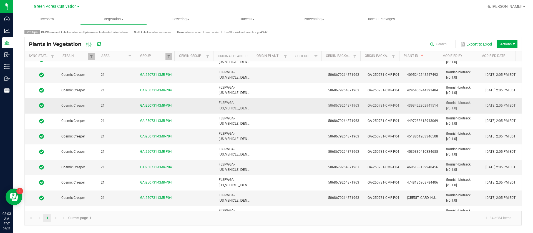
click at [433, 108] on td "4393422302941514" at bounding box center [423, 105] width 39 height 15
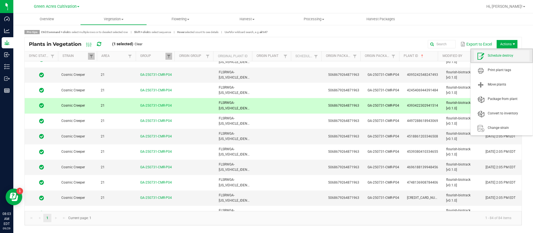
click at [503, 54] on span "Schedule destroy" at bounding box center [509, 55] width 42 height 5
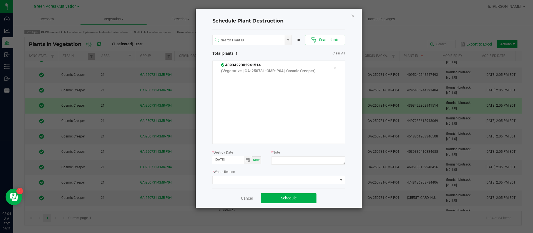
click at [312, 165] on div at bounding box center [308, 161] width 74 height 10
click at [310, 160] on textarea at bounding box center [308, 160] width 74 height 8
type textarea "waste"
click at [240, 181] on span at bounding box center [275, 180] width 125 height 8
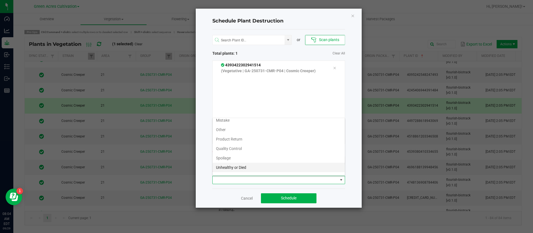
scroll to position [20, 0]
click at [232, 170] on li "Waste" at bounding box center [279, 169] width 132 height 9
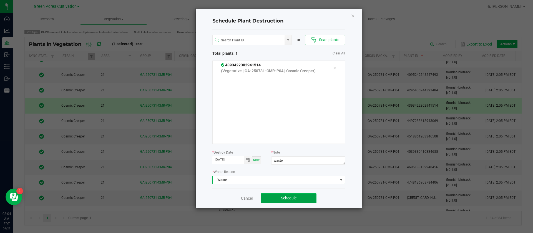
click at [296, 198] on span "Schedule" at bounding box center [289, 198] width 16 height 4
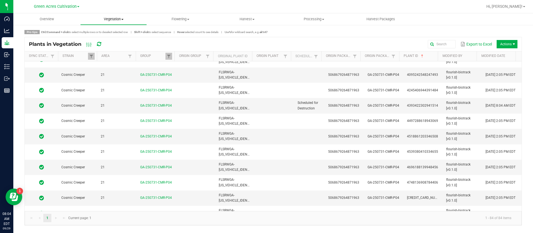
click at [108, 18] on span "Vegetation" at bounding box center [114, 19] width 66 height 5
click at [109, 35] on span "Veg groups" at bounding box center [97, 33] width 35 height 5
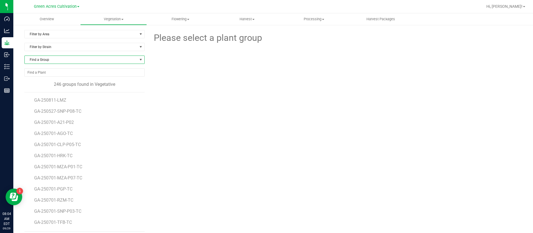
click at [48, 62] on span "Find a Group" at bounding box center [81, 60] width 113 height 8
type input "250731-bct"
click at [72, 83] on li "GA-250731-BCT" at bounding box center [84, 83] width 118 height 8
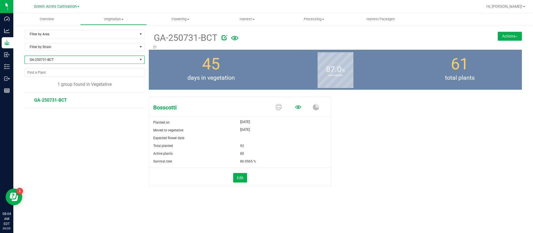
click at [301, 108] on icon at bounding box center [298, 107] width 6 height 6
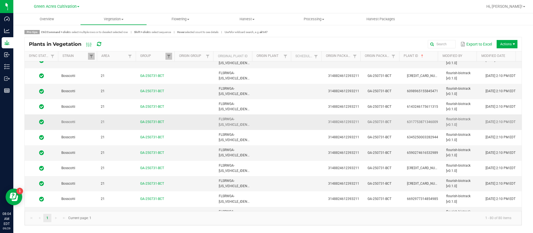
scroll to position [750, 0]
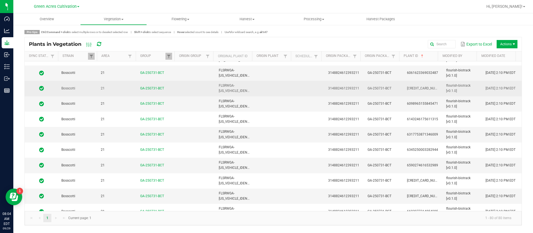
click at [443, 91] on td "flourish-biotrack [v0.1.0]" at bounding box center [462, 88] width 39 height 15
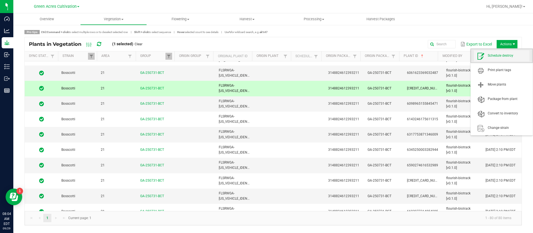
click at [502, 55] on span "Schedule destroy" at bounding box center [509, 55] width 42 height 5
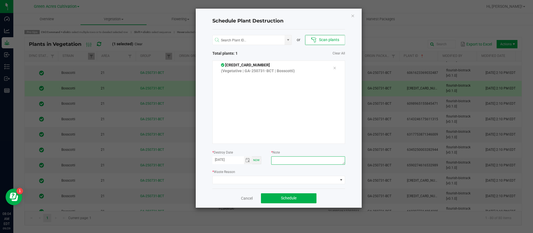
click at [283, 161] on textarea at bounding box center [308, 160] width 74 height 8
type textarea "waste"
click at [236, 177] on span at bounding box center [275, 180] width 125 height 8
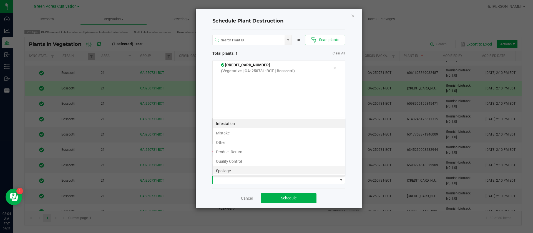
scroll to position [20, 0]
click at [226, 169] on li "Waste" at bounding box center [279, 169] width 132 height 9
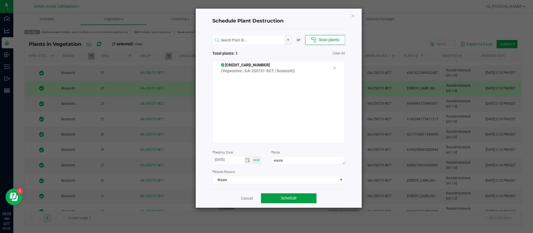
click at [305, 197] on button "Schedule" at bounding box center [289, 198] width 56 height 10
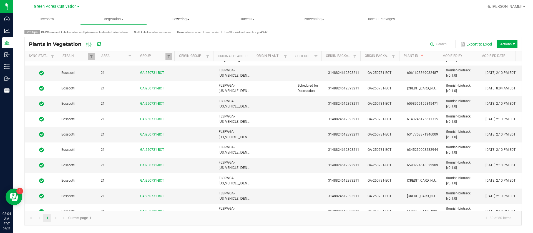
click at [178, 20] on span "Flowering" at bounding box center [180, 19] width 66 height 5
click at [178, 42] on span "Flowering groups" at bounding box center [170, 40] width 46 height 5
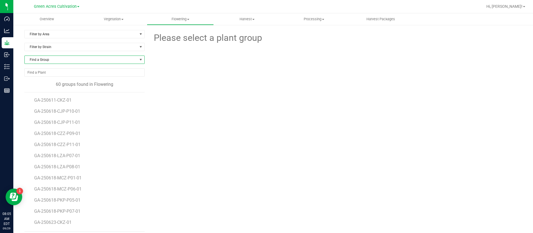
click at [63, 56] on span "Find a Group" at bounding box center [81, 60] width 113 height 8
type input "250715"
click at [55, 92] on li "GA-250715-DDA-06" at bounding box center [84, 91] width 118 height 8
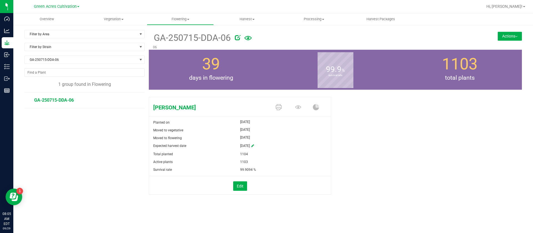
click at [301, 106] on span at bounding box center [299, 108] width 19 height 10
click at [300, 111] on link at bounding box center [298, 108] width 6 height 10
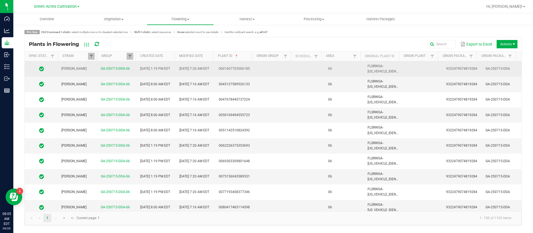
click at [339, 66] on td "06" at bounding box center [344, 68] width 39 height 15
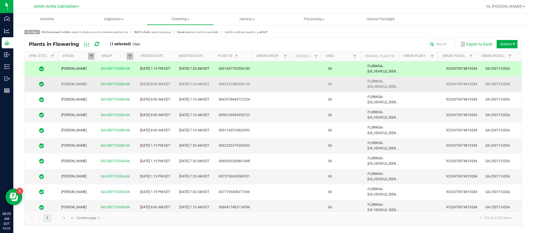
click at [339, 90] on td "06" at bounding box center [344, 84] width 39 height 15
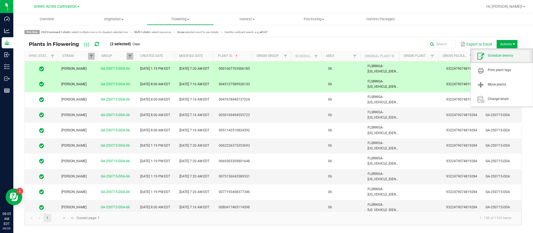
click at [506, 53] on span "Schedule destroy" at bounding box center [502, 55] width 56 height 11
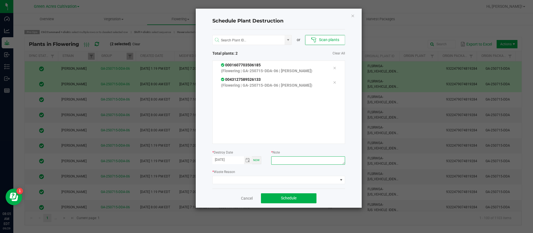
click at [319, 160] on textarea at bounding box center [308, 160] width 74 height 8
type textarea "waste"
click at [278, 181] on span at bounding box center [275, 180] width 125 height 8
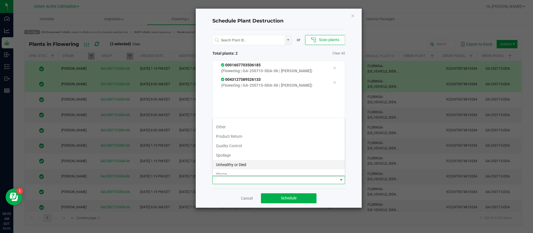
scroll to position [20, 0]
click at [230, 170] on li "Waste" at bounding box center [279, 169] width 132 height 9
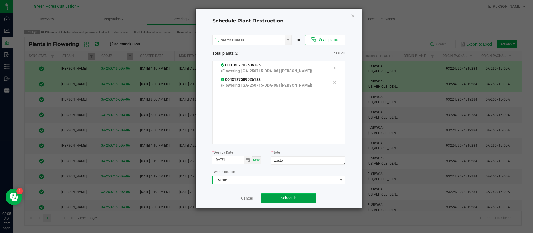
click at [305, 200] on button "Schedule" at bounding box center [289, 198] width 56 height 10
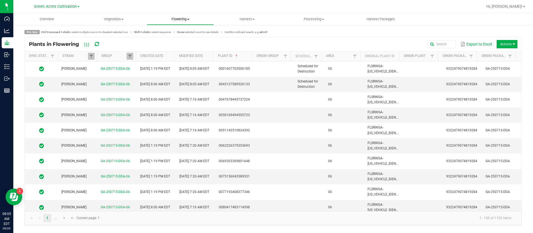
click at [171, 17] on span "Flowering" at bounding box center [180, 19] width 66 height 5
click at [173, 41] on span "Flowering groups" at bounding box center [170, 40] width 46 height 5
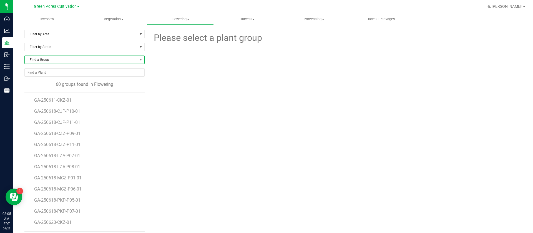
click at [56, 62] on span "Find a Group" at bounding box center [81, 60] width 113 height 8
type input "250811-htm"
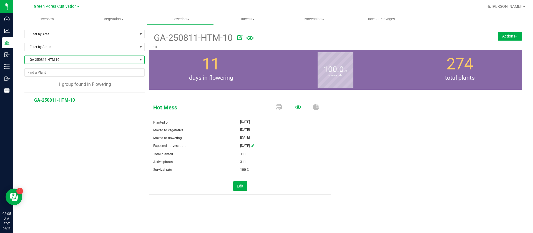
click at [297, 107] on icon at bounding box center [298, 107] width 6 height 6
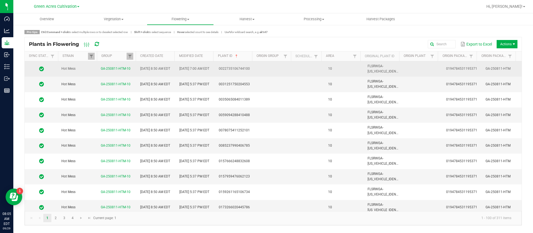
click at [338, 70] on td "10" at bounding box center [344, 68] width 39 height 15
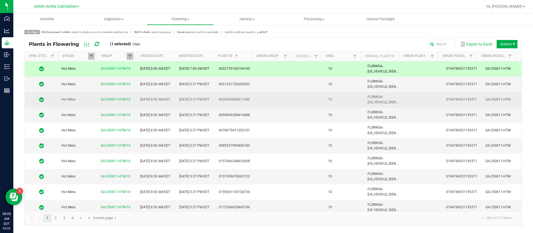
click at [333, 103] on td "10" at bounding box center [344, 99] width 39 height 15
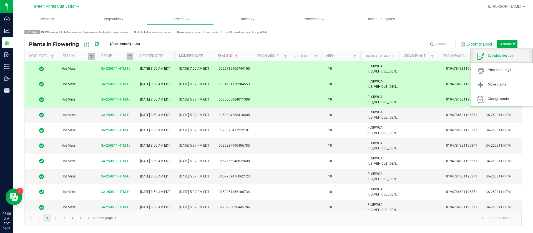
click at [499, 57] on span "Schedule destroy" at bounding box center [509, 55] width 42 height 5
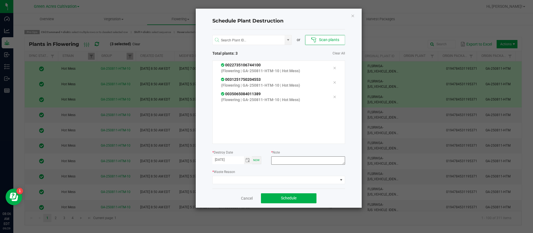
click at [306, 165] on div at bounding box center [308, 161] width 74 height 10
click at [302, 162] on textarea at bounding box center [308, 160] width 74 height 8
type textarea "waste"
click at [252, 185] on div "or Scan plants Total plants: 3 Clear All 0022735106744100 (Flowering | GA-25081…" at bounding box center [278, 108] width 133 height 159
click at [243, 179] on span at bounding box center [275, 180] width 125 height 8
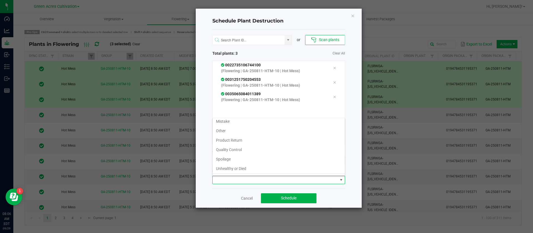
scroll to position [20, 0]
click at [237, 172] on li "Waste" at bounding box center [279, 169] width 132 height 9
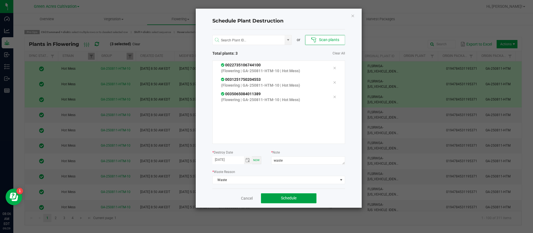
click at [282, 198] on span "Schedule" at bounding box center [289, 198] width 16 height 4
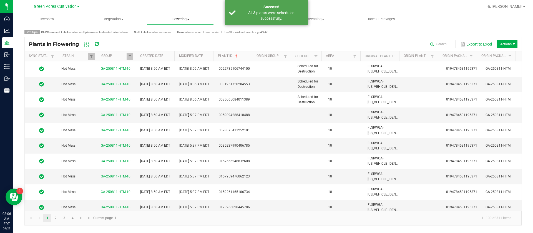
click at [191, 16] on uib-tab-heading "Flowering Create harvest Flowering groups Flowering plants Apply to plants Plan…" at bounding box center [180, 19] width 66 height 11
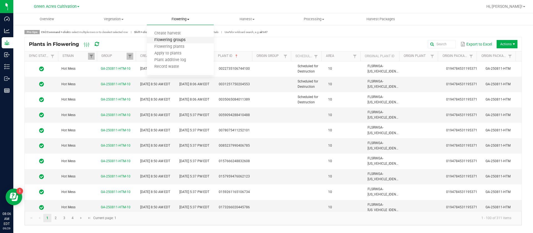
click at [180, 40] on span "Flowering groups" at bounding box center [170, 40] width 46 height 5
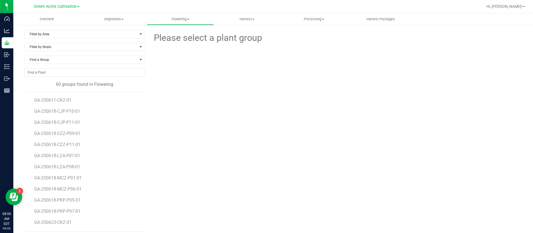
click at [310, 117] on div "Please select a plant group" at bounding box center [335, 131] width 373 height 202
click at [311, 141] on div "Please select a plant group" at bounding box center [335, 131] width 373 height 202
click at [240, 76] on div at bounding box center [335, 75] width 191 height 61
click at [63, 102] on span "GA-250611-CKZ-01" at bounding box center [53, 99] width 39 height 5
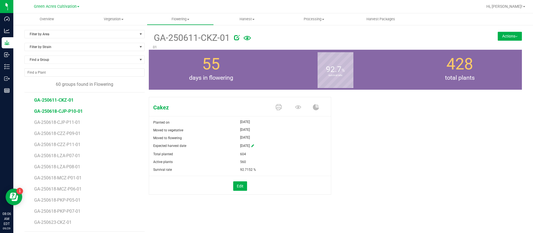
click at [70, 113] on span "GA-250618-CJP-P10-01" at bounding box center [58, 111] width 49 height 5
click at [200, 110] on span "Green Acres Kush" at bounding box center [209, 107] width 121 height 8
click at [57, 101] on span "GA-250611-CKZ-01" at bounding box center [53, 99] width 39 height 5
click at [69, 110] on span "GA-250618-CJP-P10-01" at bounding box center [58, 111] width 49 height 5
click at [346, 166] on div "Green Acres Kush Planted on Jul 11, 2025 Moved to vegetative Jul 11, 2025 Moved…" at bounding box center [335, 152] width 373 height 114
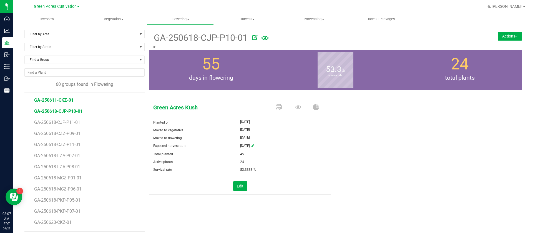
click at [60, 100] on span "GA-250611-CKZ-01" at bounding box center [53, 99] width 39 height 5
click at [62, 100] on span "GA-250611-CKZ-01" at bounding box center [53, 99] width 39 height 5
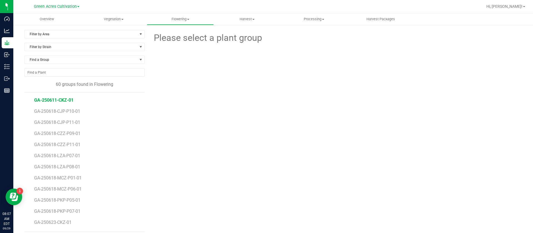
click at [62, 100] on span "GA-250611-CKZ-01" at bounding box center [53, 99] width 39 height 5
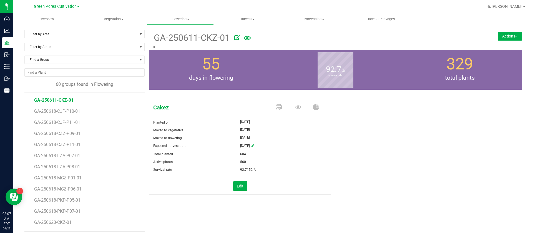
click at [219, 77] on span "days in flowering" at bounding box center [211, 78] width 124 height 9
click at [352, 79] on div "92.7 % survival rate" at bounding box center [335, 70] width 124 height 40
click at [398, 144] on div "Cakez Planted on Jul 11, 2025 Moved to vegetative Jul 11, 2025 Moved to floweri…" at bounding box center [335, 152] width 373 height 114
click at [408, 97] on div "Cakez Planted on Jul 11, 2025 Moved to vegetative Jul 11, 2025 Moved to floweri…" at bounding box center [335, 152] width 373 height 114
click at [465, 132] on div "Cakez Planted on Jul 11, 2025 Moved to vegetative Jul 11, 2025 Moved to floweri…" at bounding box center [335, 152] width 373 height 114
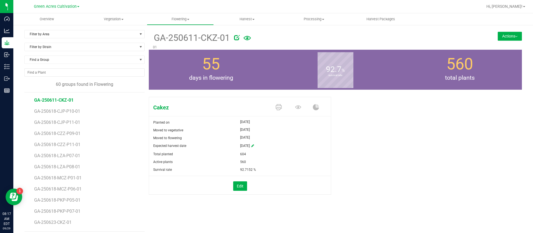
click at [371, 114] on div "Cakez Planted on Jul 11, 2025 Moved to vegetative Jul 11, 2025 Moved to floweri…" at bounding box center [335, 152] width 373 height 114
click at [400, 187] on div "Cakez Planted on Jul 11, 2025 Moved to vegetative Jul 11, 2025 Moved to floweri…" at bounding box center [335, 152] width 373 height 114
click at [116, 18] on span "Vegetation" at bounding box center [114, 19] width 66 height 5
click at [111, 48] on span "Mother groups" at bounding box center [100, 46] width 41 height 5
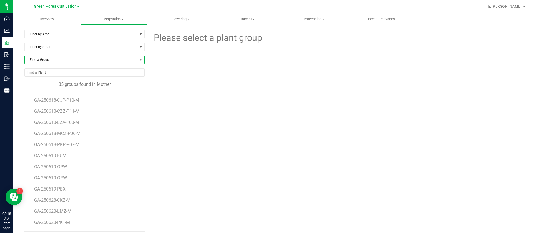
click at [43, 58] on span "Find a Group" at bounding box center [81, 60] width 113 height 8
type input "2"
type input "250623"
click at [61, 104] on li "GA-250623-RHB-M" at bounding box center [84, 106] width 118 height 8
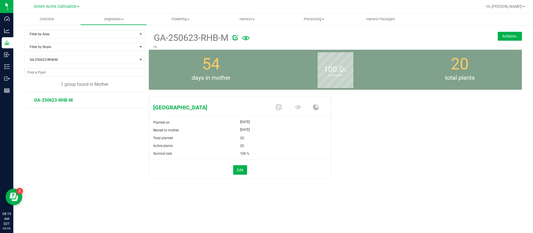
click at [510, 38] on button "Actions" at bounding box center [510, 36] width 24 height 9
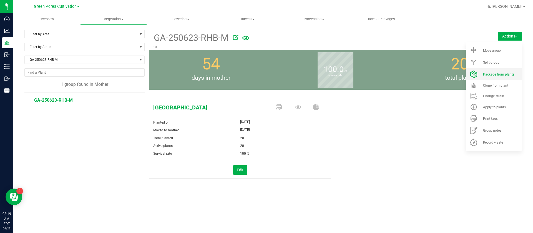
click at [488, 75] on span "Package from plants" at bounding box center [498, 74] width 31 height 4
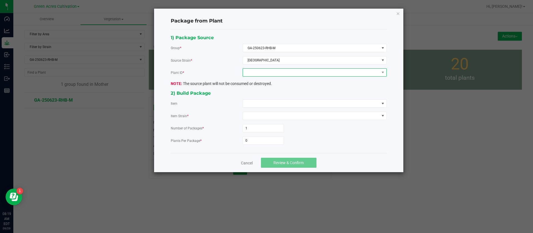
click at [267, 69] on span at bounding box center [311, 73] width 137 height 8
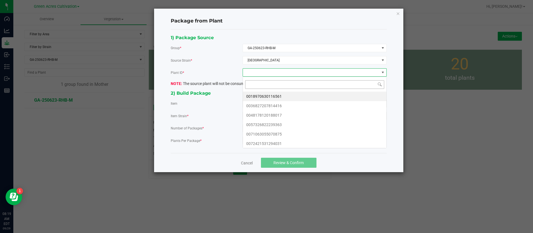
scroll to position [8, 144]
click at [259, 92] on li "0018970630116561" at bounding box center [315, 96] width 144 height 9
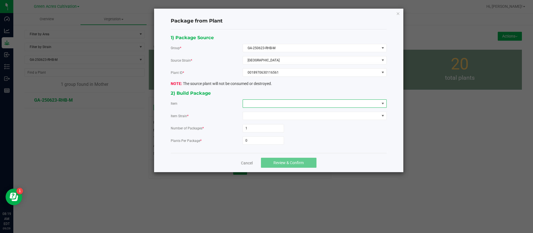
click at [256, 101] on span at bounding box center [311, 104] width 137 height 8
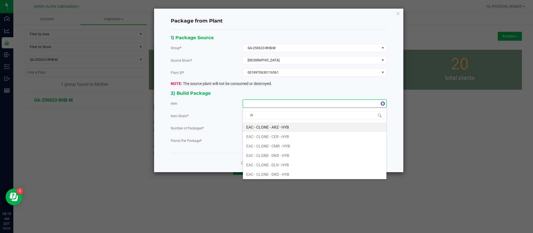
type input "rhb"
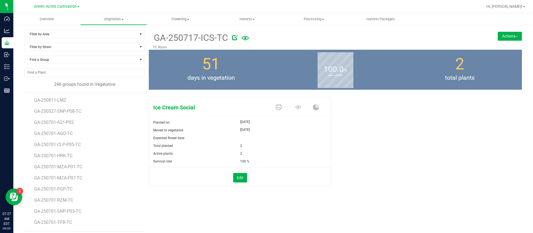
click at [373, 90] on div "Ice Cream Social Planted on Aug 6, 2025 Moved to vegetative Aug 6, 2025 Expecte…" at bounding box center [335, 145] width 381 height 110
drag, startPoint x: 369, startPoint y: 155, endPoint x: 345, endPoint y: 169, distance: 27.5
click at [369, 155] on div "Ice Cream Social Planted on Aug 6, 2025 Moved to vegetative Aug 6, 2025 Expecte…" at bounding box center [335, 148] width 373 height 106
click at [366, 145] on div "Ice Cream Social Planted on Aug 6, 2025 Moved to vegetative Aug 6, 2025 Expecte…" at bounding box center [335, 148] width 373 height 106
click at [261, 70] on div "51 days in vegetation" at bounding box center [211, 70] width 124 height 40
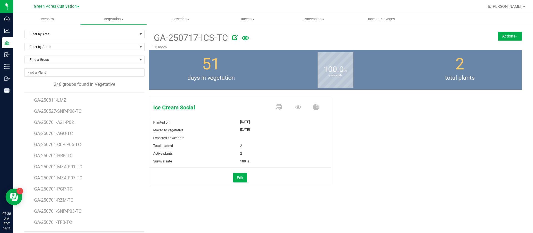
drag, startPoint x: 396, startPoint y: 80, endPoint x: 301, endPoint y: 8, distance: 119.5
click at [398, 79] on span "total plants" at bounding box center [460, 78] width 124 height 9
click at [253, 74] on span "days in vegetation" at bounding box center [211, 78] width 124 height 9
click at [381, 132] on div "Ice Cream Social Planted on Aug 6, 2025 Moved to vegetative Aug 6, 2025 Expecte…" at bounding box center [335, 148] width 373 height 106
click at [396, 139] on div "Ice Cream Social Planted on Aug 6, 2025 Moved to vegetative Aug 6, 2025 Expecte…" at bounding box center [335, 148] width 373 height 106
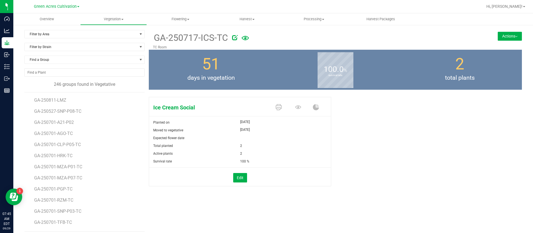
click at [300, 69] on div "100.0 % survival rate" at bounding box center [335, 70] width 124 height 40
click at [346, 138] on div "Ice Cream Social Planted on Aug 6, 2025 Moved to vegetative Aug 6, 2025 Expecte…" at bounding box center [335, 148] width 373 height 106
drag, startPoint x: 409, startPoint y: 110, endPoint x: 414, endPoint y: 110, distance: 4.7
click at [414, 110] on div "Ice Cream Social Planted on Aug 6, 2025 Moved to vegetative Aug 6, 2025 Expecte…" at bounding box center [335, 148] width 373 height 106
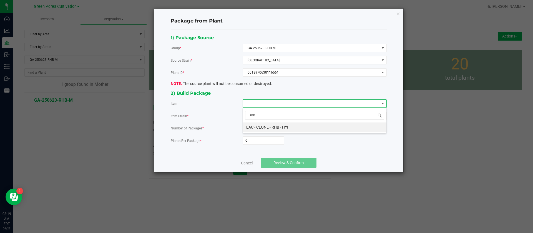
scroll to position [8, 144]
click at [277, 125] on HYI "EAC - CLONE - RHB - HYI" at bounding box center [315, 126] width 144 height 9
click at [258, 142] on input "0" at bounding box center [263, 141] width 41 height 8
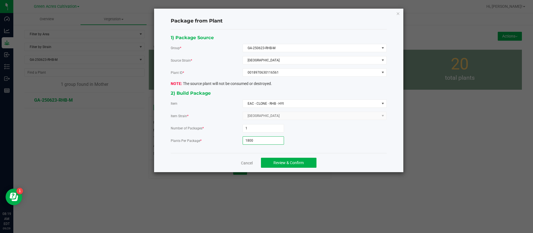
type input "1,800"
click at [164, 125] on div "Package from Plant 1) Package Source Group * GA-250623-RHB-M Source Strain * Ra…" at bounding box center [278, 91] width 249 height 164
click at [302, 163] on span "Review & Confirm" at bounding box center [288, 162] width 30 height 4
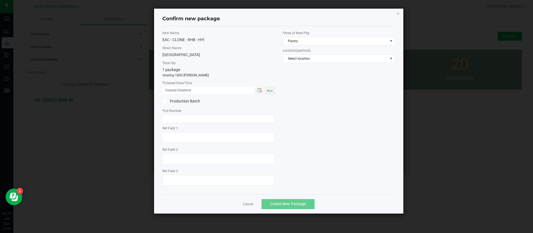
click at [273, 91] on div "Now" at bounding box center [270, 90] width 9 height 7
click at [172, 90] on input "09/29/2025 08:19 AM" at bounding box center [205, 90] width 87 height 7
type input "09/23/2025 08:19 AM"
click at [175, 120] on input "text" at bounding box center [218, 119] width 112 height 8
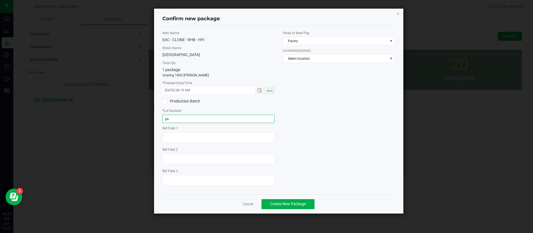
type input "g"
type input "GA-250923-RHB"
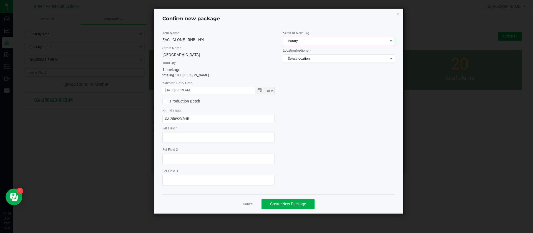
click at [308, 41] on span "Pantry" at bounding box center [335, 41] width 105 height 8
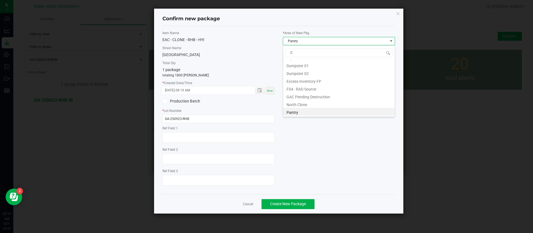
scroll to position [0, 0]
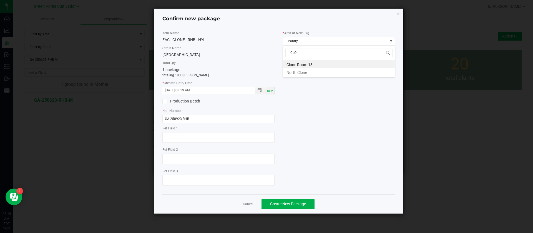
type input "CLON"
click at [288, 207] on button "Create New Package" at bounding box center [288, 204] width 53 height 10
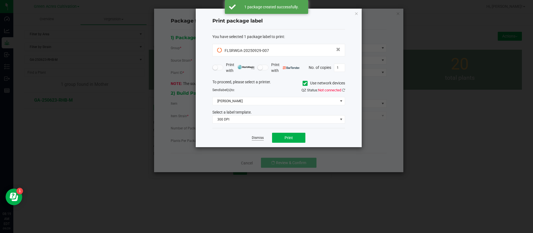
click at [259, 135] on link "Dismiss" at bounding box center [258, 137] width 12 height 5
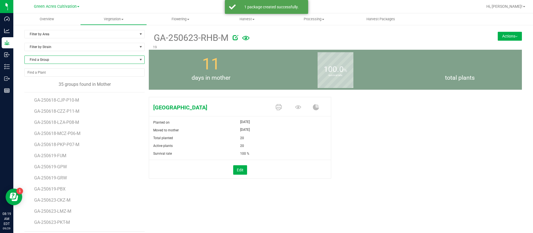
click at [58, 61] on span "Find a Group" at bounding box center [81, 60] width 113 height 8
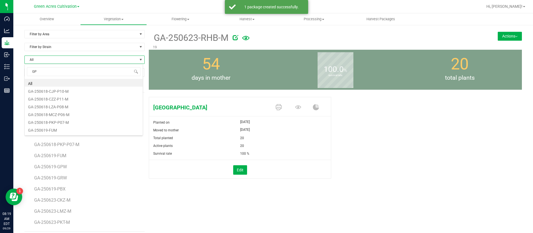
type input "GPE"
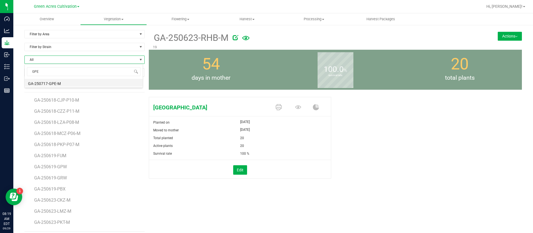
click at [53, 82] on li "GA-250717-GPE-M" at bounding box center [84, 83] width 118 height 8
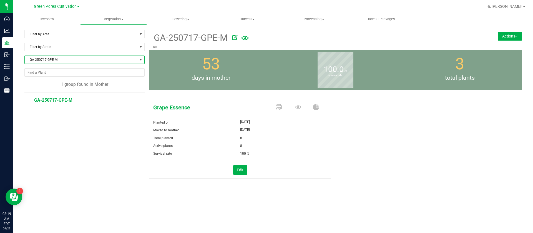
click at [511, 33] on button "Actions" at bounding box center [510, 36] width 24 height 9
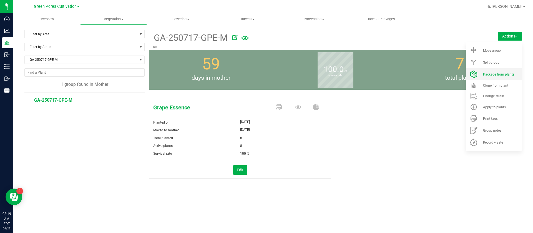
click at [489, 75] on span "Package from plants" at bounding box center [498, 74] width 31 height 4
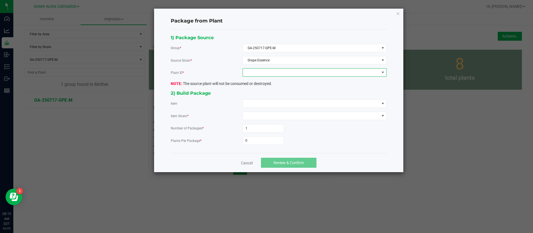
click at [278, 73] on span at bounding box center [311, 73] width 137 height 8
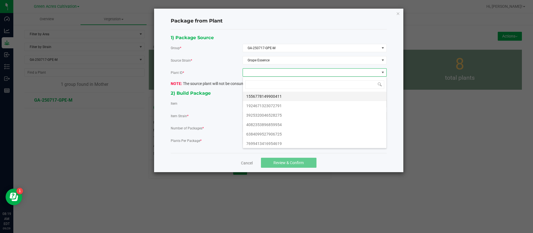
scroll to position [8, 144]
click at [286, 99] on li "1556778149900411" at bounding box center [315, 96] width 144 height 9
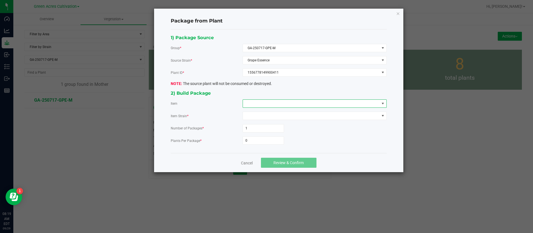
click at [264, 107] on span at bounding box center [311, 104] width 137 height 8
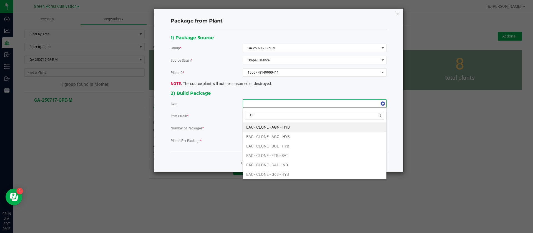
type input "GPE"
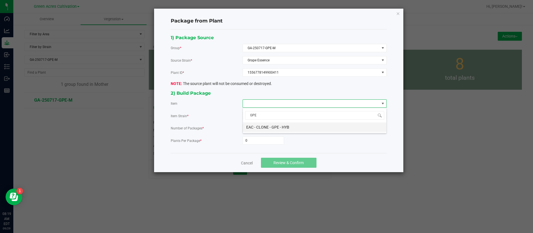
click at [279, 122] on HYB "EAC - CLONE - GPE - HYB" at bounding box center [315, 126] width 144 height 9
click at [258, 145] on div "1) Package Source Group * GA-250717-GPE-M Source Strain * Grape Essence Plant I…" at bounding box center [279, 91] width 224 height 115
click at [260, 144] on input "0" at bounding box center [263, 141] width 41 height 8
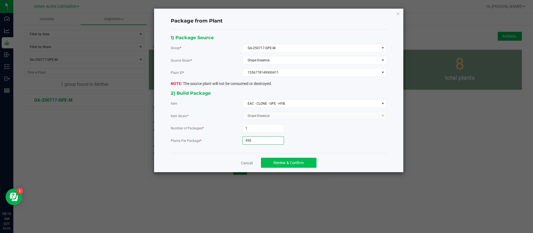
type input "450"
click at [309, 162] on button "Review & Confirm" at bounding box center [289, 163] width 56 height 10
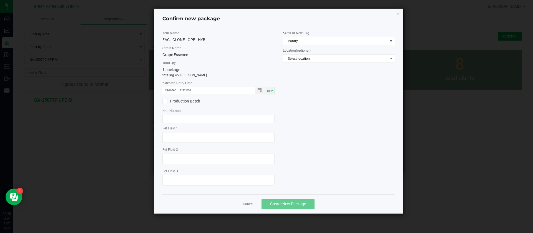
click at [272, 90] on span "Now" at bounding box center [270, 90] width 6 height 3
click at [174, 90] on input "09/29/2025 08:20 AM" at bounding box center [205, 90] width 87 height 7
type input "09/23/2025 08:20 AM"
drag, startPoint x: 169, startPoint y: 112, endPoint x: 171, endPoint y: 119, distance: 6.6
click at [170, 115] on div "* Lot Number" at bounding box center [218, 115] width 112 height 15
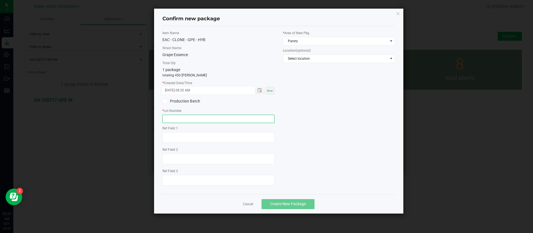
click at [171, 119] on input "text" at bounding box center [218, 119] width 112 height 8
type input "GA-250923-GPE"
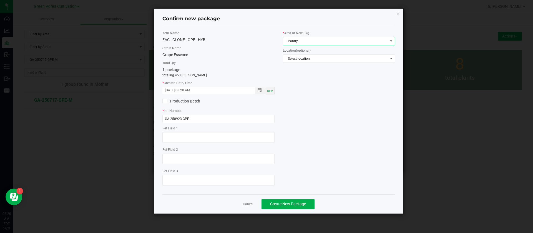
click at [303, 37] on span "Pantry" at bounding box center [335, 41] width 105 height 8
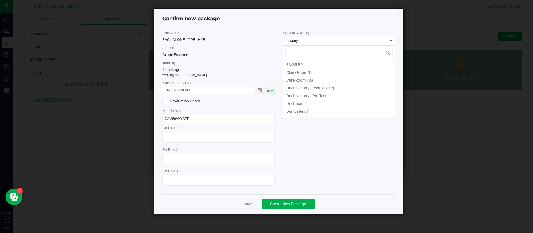
scroll to position [46, 0]
type input "C"
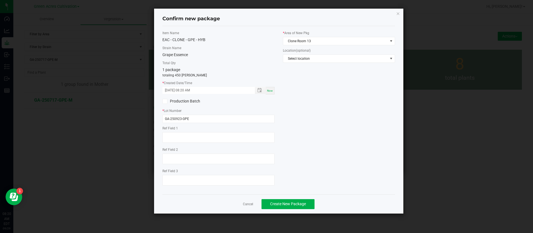
drag, startPoint x: 333, startPoint y: 120, endPoint x: 343, endPoint y: 120, distance: 10.8
click at [335, 120] on div "Item Name EAC - CLONE - GPE - HYB Strain Name Grape Essence Total Qty 1 package…" at bounding box center [278, 110] width 241 height 159
click at [305, 145] on div "Item Name EAC - CLONE - GPE - HYB Strain Name Grape Essence Total Qty 1 package…" at bounding box center [278, 110] width 241 height 159
click at [326, 123] on div "Item Name EAC - CLONE - GPE - HYB Strain Name Grape Essence Total Qty 1 package…" at bounding box center [278, 110] width 241 height 159
click at [277, 202] on span "Create New Package" at bounding box center [288, 204] width 36 height 4
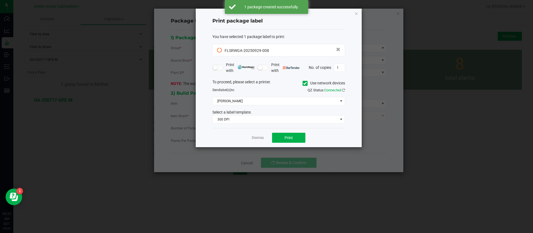
click at [259, 135] on app-cancel-button "Dismiss" at bounding box center [258, 138] width 12 height 6
click at [259, 139] on link "Dismiss" at bounding box center [258, 137] width 12 height 5
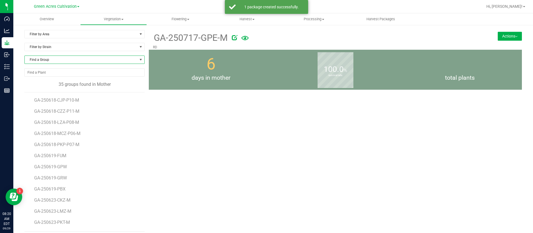
click at [65, 57] on span "Find a Group" at bounding box center [81, 60] width 113 height 8
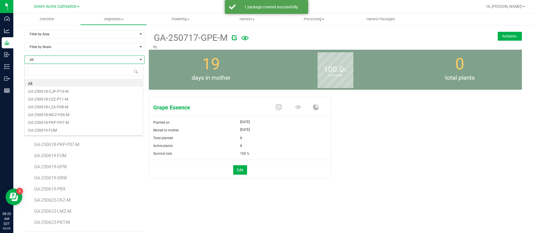
scroll to position [8, 119]
type input "GRW"
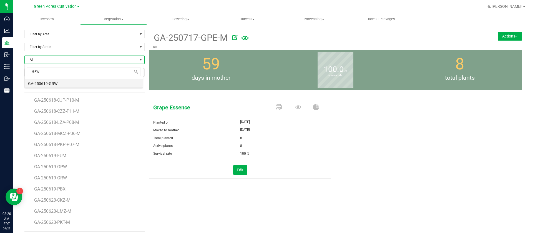
click at [56, 80] on li "GA-250619-GRW" at bounding box center [84, 83] width 118 height 8
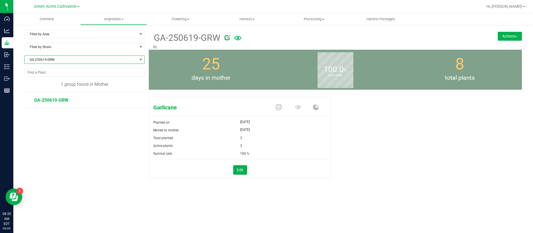
drag, startPoint x: 503, startPoint y: 35, endPoint x: 499, endPoint y: 44, distance: 9.3
click at [504, 36] on button "Actions" at bounding box center [510, 36] width 24 height 9
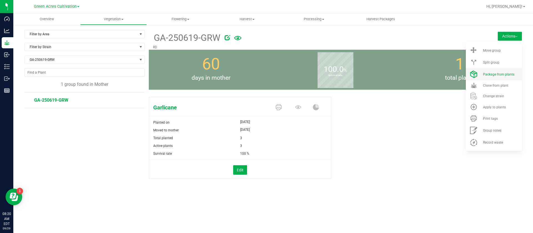
click at [501, 72] on span "Package from plants" at bounding box center [498, 74] width 31 height 4
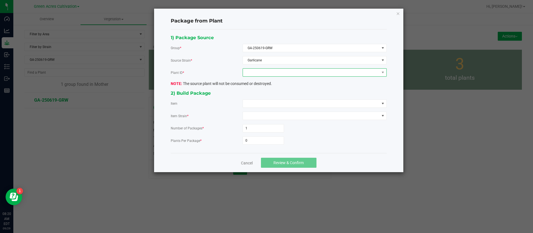
click at [283, 74] on span at bounding box center [311, 73] width 137 height 8
click at [270, 97] on li "0310334514013296" at bounding box center [315, 96] width 144 height 9
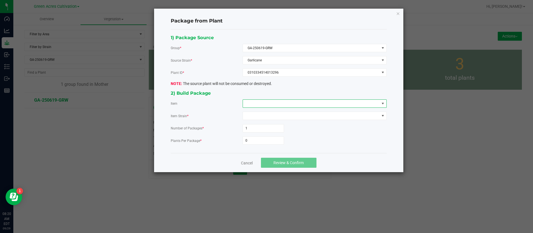
click at [258, 106] on span at bounding box center [311, 104] width 137 height 8
drag, startPoint x: 220, startPoint y: 112, endPoint x: 218, endPoint y: 127, distance: 15.6
click at [219, 112] on div "Item Strain *" at bounding box center [279, 116] width 216 height 8
click at [242, 162] on link "Cancel" at bounding box center [247, 163] width 12 height 6
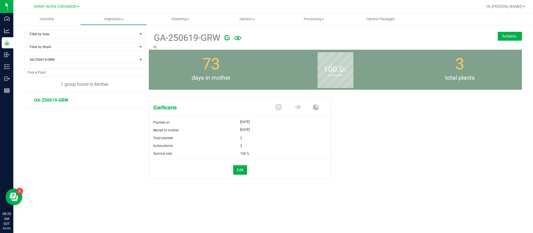
click at [227, 38] on icon at bounding box center [228, 38] width 6 height 6
click at [217, 37] on input "GA-250619-GRW" at bounding box center [282, 38] width 259 height 8
type input "GA-250619-GRW-M"
click at [502, 39] on button "Actions" at bounding box center [510, 36] width 24 height 9
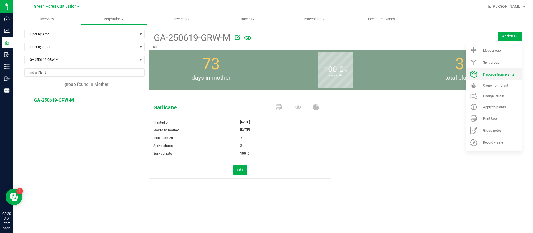
click at [495, 74] on span "Package from plants" at bounding box center [498, 74] width 31 height 4
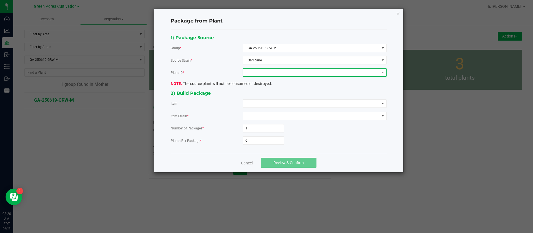
click at [274, 73] on span at bounding box center [311, 73] width 137 height 8
click at [270, 95] on li "0310334514013296" at bounding box center [315, 96] width 144 height 9
click at [263, 102] on span at bounding box center [311, 104] width 137 height 8
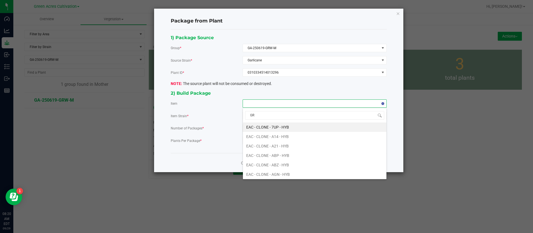
type input "GRW"
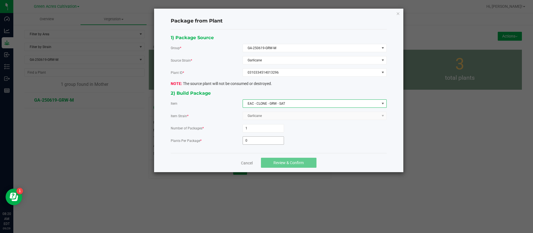
click at [257, 140] on input "0" at bounding box center [263, 141] width 41 height 8
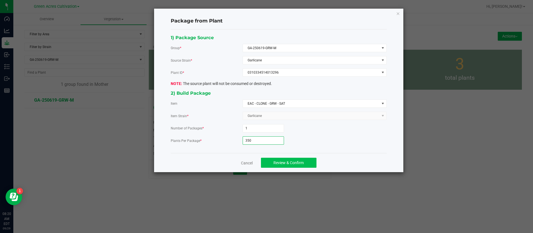
type input "350"
click at [285, 160] on span "Review & Confirm" at bounding box center [288, 162] width 30 height 4
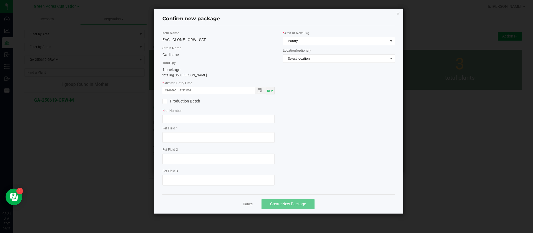
click at [269, 86] on div "* Created Date/Time Now" at bounding box center [218, 88] width 112 height 14
click at [271, 91] on span "Now" at bounding box center [270, 90] width 6 height 3
drag, startPoint x: 173, startPoint y: 89, endPoint x: 175, endPoint y: 108, distance: 19.6
click at [173, 90] on input "09/29/2025 08:21 AM" at bounding box center [205, 90] width 87 height 7
type input "09/23/2025 08:21 AM"
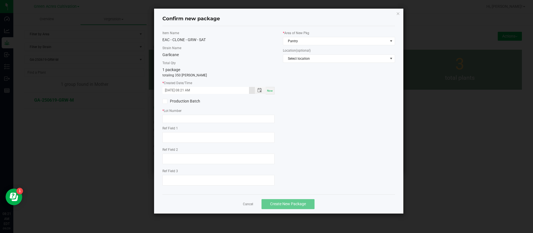
click at [184, 123] on div "Item Name EAC - CLONE - GRW - SAT Strain Name Garlicane Total Qty 1 package tot…" at bounding box center [218, 110] width 120 height 159
click at [194, 122] on input "text" at bounding box center [218, 119] width 112 height 8
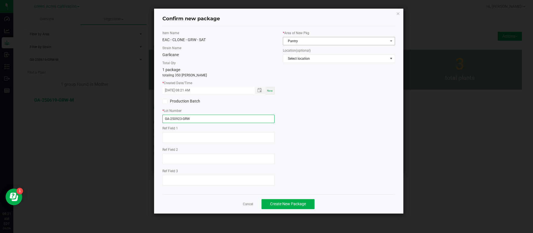
type input "GA-250923-GRW"
click at [310, 42] on span "Pantry" at bounding box center [335, 41] width 105 height 8
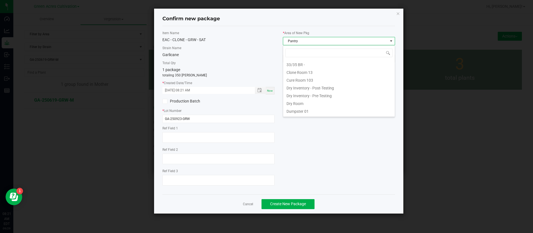
scroll to position [8, 112]
type input "V"
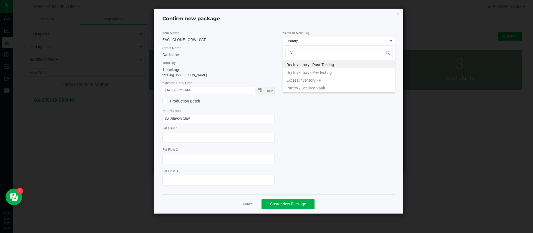
scroll to position [0, 0]
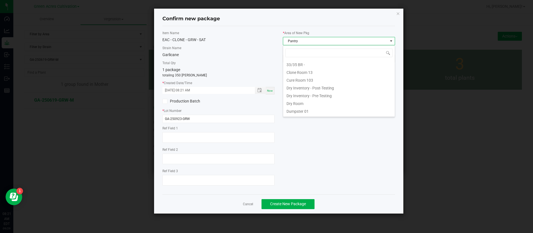
type input "C"
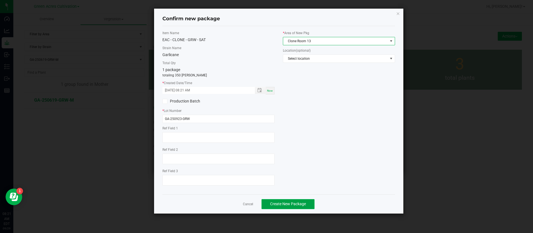
click at [303, 202] on span "Create New Package" at bounding box center [288, 204] width 36 height 4
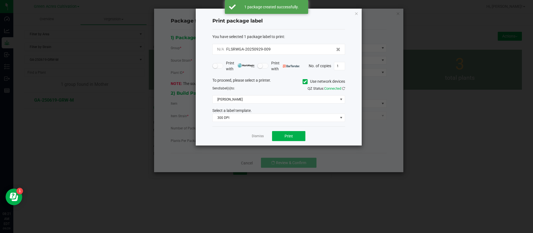
click at [257, 139] on link "Dismiss" at bounding box center [258, 136] width 12 height 5
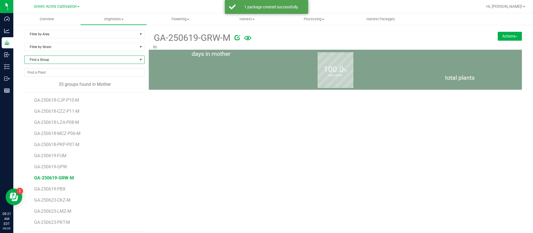
click at [44, 61] on span "Find a Group" at bounding box center [81, 60] width 113 height 8
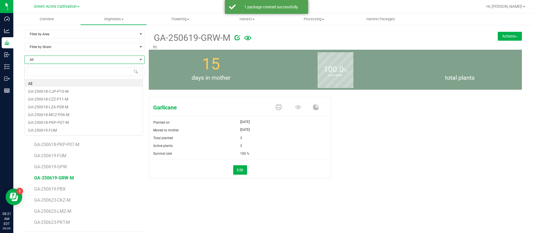
scroll to position [8, 119]
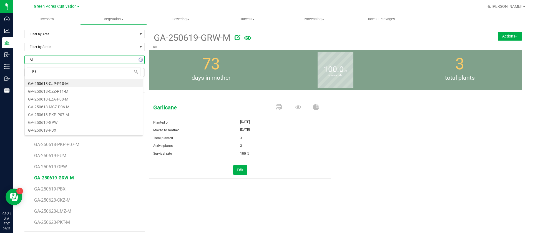
type input "PBX"
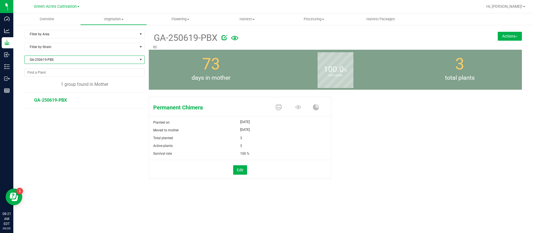
click at [224, 39] on icon at bounding box center [225, 38] width 6 height 6
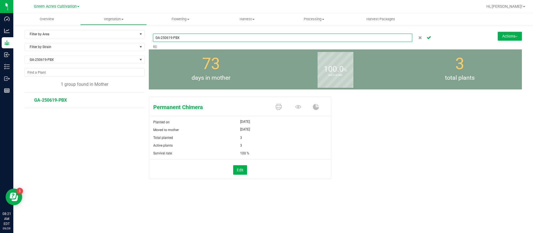
click at [212, 39] on input "GA-250619-PBX" at bounding box center [282, 38] width 259 height 8
type input "GA-250619-PBX-M"
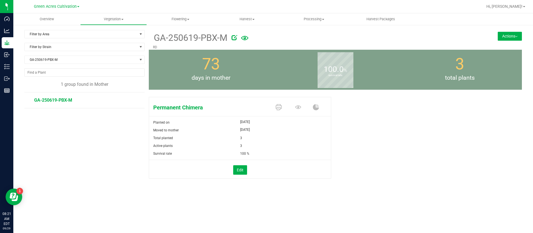
click at [511, 37] on button "Actions" at bounding box center [510, 36] width 24 height 9
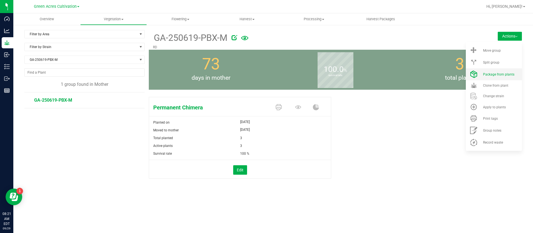
click at [499, 72] on span "Package from plants" at bounding box center [498, 74] width 31 height 4
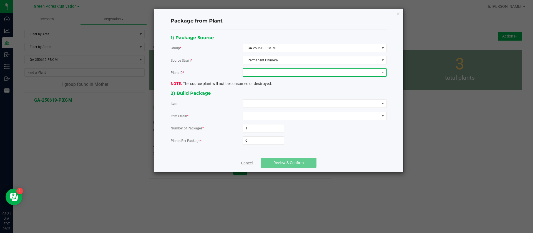
click at [278, 74] on span at bounding box center [311, 73] width 137 height 8
drag, startPoint x: 265, startPoint y: 96, endPoint x: 258, endPoint y: 99, distance: 7.7
click at [265, 95] on li "2408906952934654" at bounding box center [315, 96] width 144 height 9
click at [257, 101] on span at bounding box center [311, 104] width 137 height 8
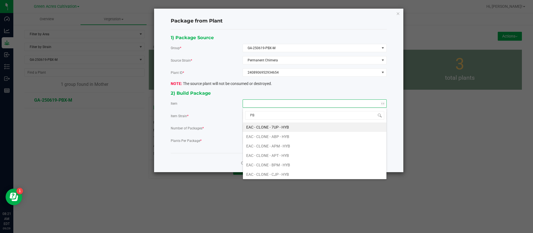
type input "PBX"
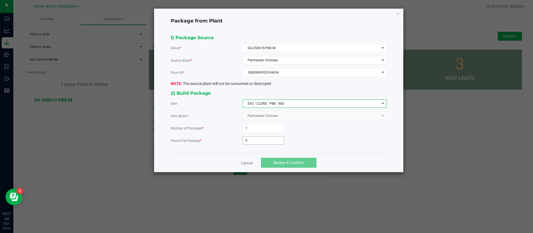
click at [252, 140] on input "0" at bounding box center [263, 141] width 41 height 8
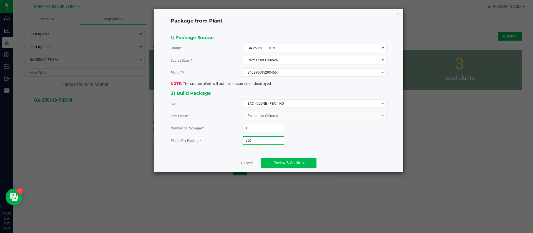
type input "550"
click at [287, 159] on button "Review & Confirm" at bounding box center [289, 163] width 56 height 10
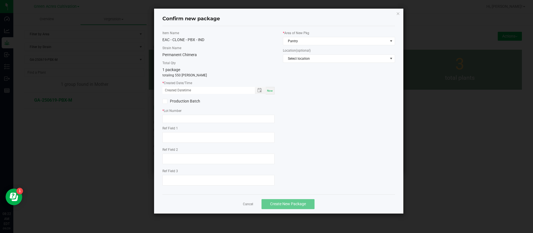
click at [275, 88] on div "Item Name EAC - CLONE - PBX - IND Strain Name Permanent Chimera Total Qty 1 pac…" at bounding box center [218, 110] width 120 height 159
click at [272, 91] on span "Now" at bounding box center [270, 90] width 6 height 3
click at [171, 91] on input "09/29/2025 08:22 AM" at bounding box center [205, 90] width 87 height 7
type input "09/23/2025 08:22 AM"
click at [177, 118] on input "text" at bounding box center [218, 119] width 112 height 8
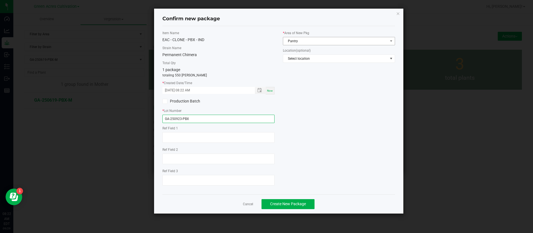
type input "GA-250923-PBX"
click at [312, 42] on span "Pantry" at bounding box center [335, 41] width 105 height 8
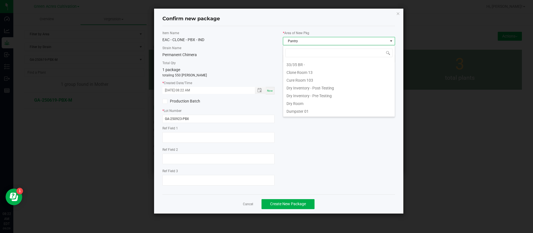
scroll to position [8, 112]
type input "C"
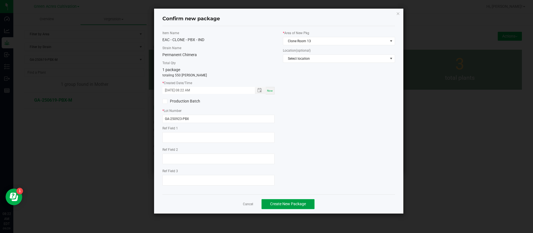
click at [291, 205] on span "Create New Package" at bounding box center [288, 204] width 36 height 4
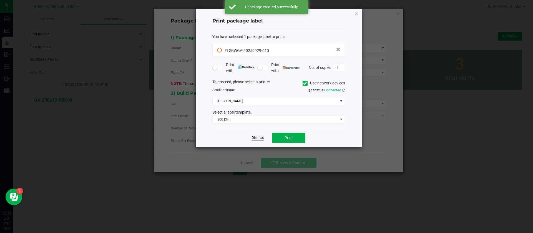
click at [257, 140] on link "Dismiss" at bounding box center [258, 137] width 12 height 5
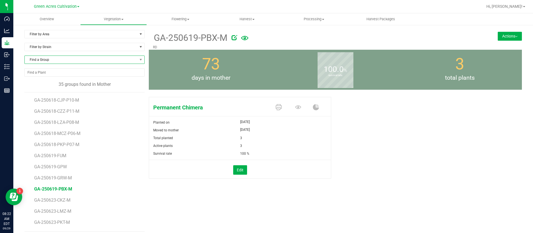
click at [56, 59] on span "Find a Group" at bounding box center [81, 60] width 113 height 8
type input "GPW"
click at [66, 85] on li "GA-250619-GPW" at bounding box center [84, 83] width 118 height 8
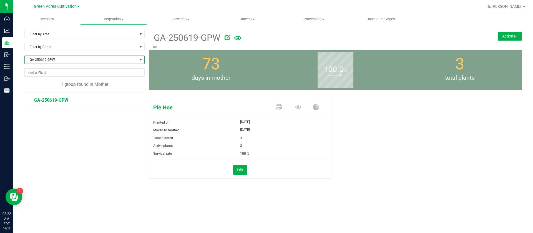
click at [227, 37] on icon at bounding box center [228, 38] width 6 height 6
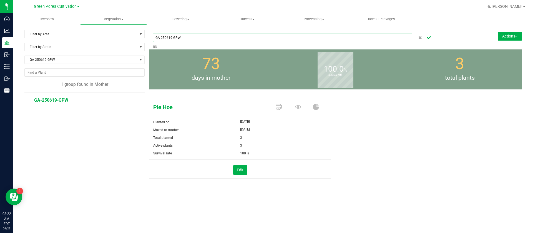
click at [225, 38] on input "GA-250619-GPW" at bounding box center [282, 38] width 259 height 8
type input "GA-250619-GPW-M"
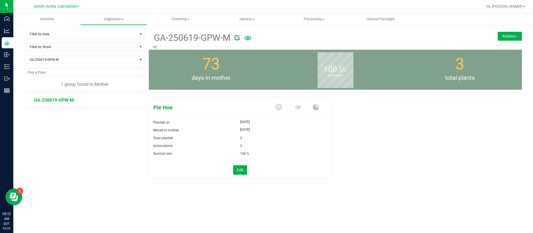
click at [500, 34] on button "Actions" at bounding box center [510, 36] width 24 height 9
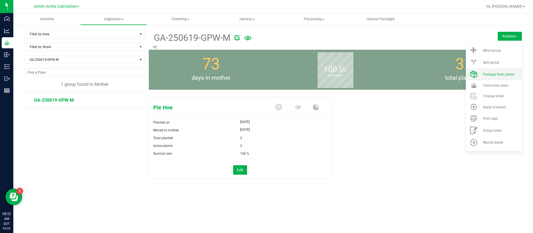
click at [504, 71] on li "Package from plants" at bounding box center [494, 74] width 56 height 12
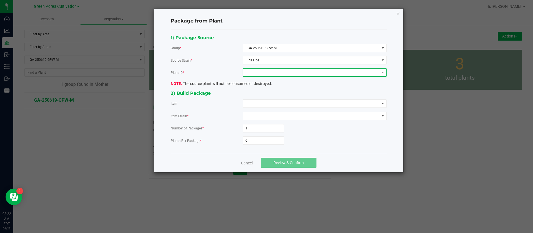
click at [259, 75] on span at bounding box center [311, 73] width 137 height 8
click at [267, 94] on li "0904032326685903" at bounding box center [315, 96] width 144 height 9
click at [258, 102] on span at bounding box center [311, 104] width 137 height 8
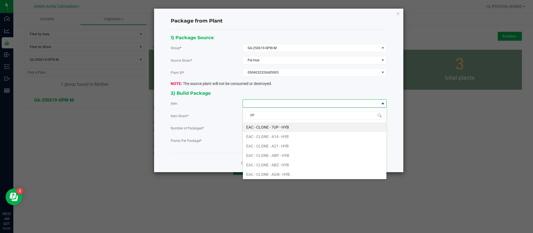
type input "GPW"
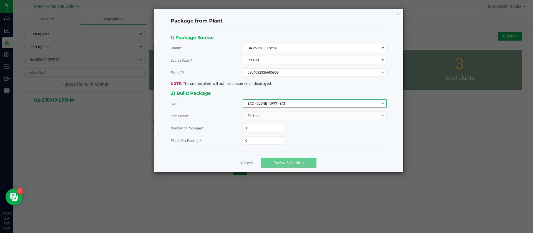
click at [265, 145] on div "1) Package Source Group * GA-250619-GPW-M Source Strain * Pie Hoe Plant ID * 09…" at bounding box center [279, 91] width 224 height 115
click at [265, 140] on input "0" at bounding box center [263, 141] width 41 height 8
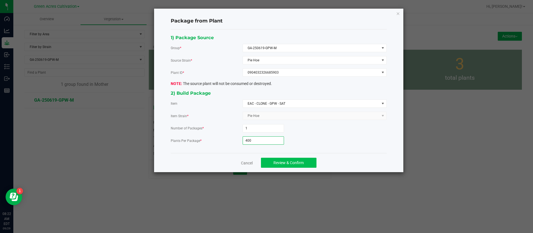
type input "400"
click at [286, 160] on span "Review & Confirm" at bounding box center [288, 162] width 30 height 4
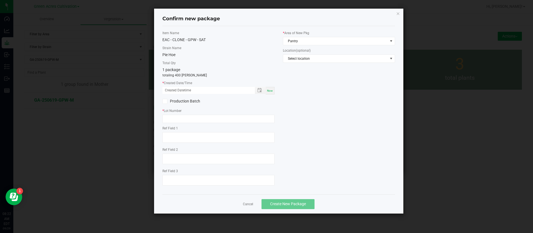
click at [272, 90] on span "Now" at bounding box center [270, 90] width 6 height 3
drag, startPoint x: 174, startPoint y: 89, endPoint x: 171, endPoint y: 115, distance: 26.5
click at [173, 90] on input "09/29/2025 08:22 AM" at bounding box center [205, 90] width 87 height 7
type input "09/23/2025 08:22 AM"
click at [192, 117] on input "text" at bounding box center [218, 119] width 112 height 8
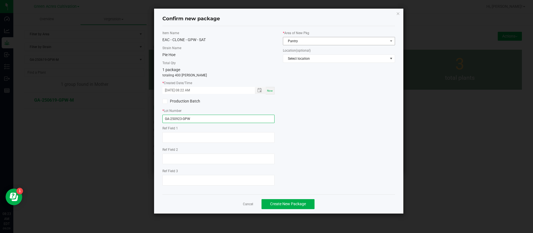
type input "GA-250923-GPW"
click at [306, 43] on span "Pantry" at bounding box center [335, 41] width 105 height 8
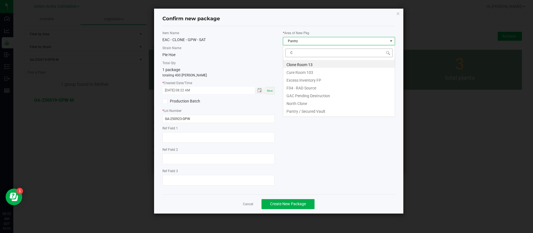
scroll to position [8, 112]
drag, startPoint x: 304, startPoint y: 64, endPoint x: 302, endPoint y: 83, distance: 18.5
click at [305, 65] on li "Clone Room 13" at bounding box center [339, 64] width 112 height 8
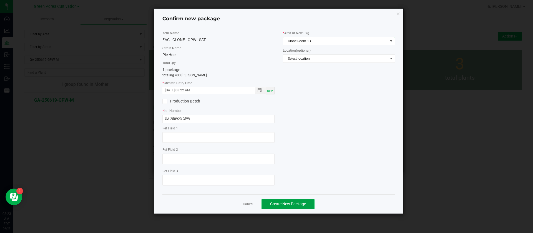
click at [292, 203] on span "Create New Package" at bounding box center [288, 204] width 36 height 4
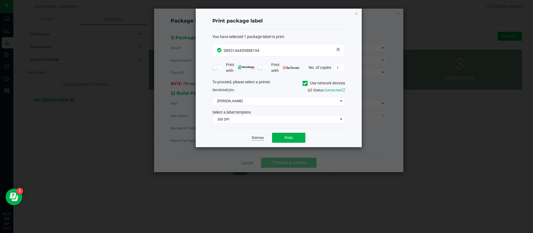
click at [259, 139] on link "Dismiss" at bounding box center [258, 137] width 12 height 5
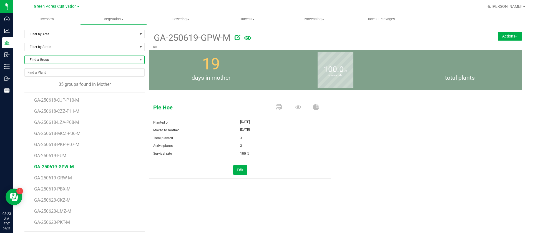
click at [92, 59] on span "Find a Group" at bounding box center [81, 60] width 113 height 8
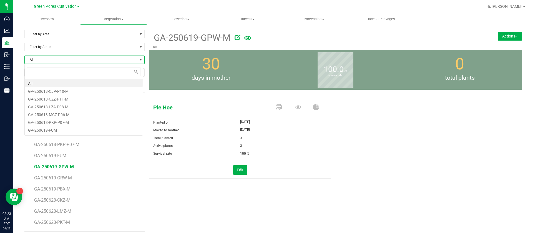
scroll to position [8, 119]
type input "FUM"
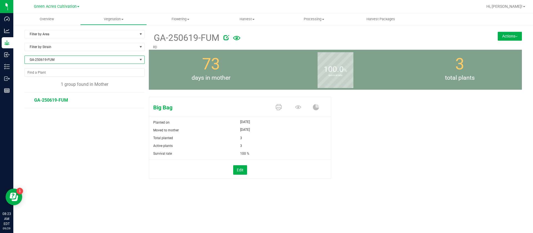
click at [507, 34] on button "Actions" at bounding box center [510, 36] width 24 height 9
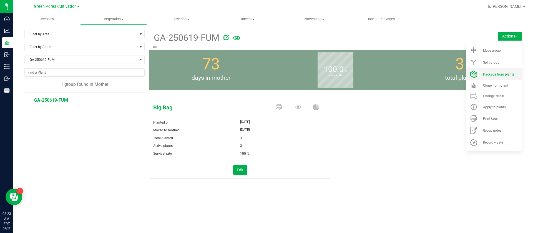
click at [490, 71] on li "Package from plants" at bounding box center [494, 74] width 56 height 12
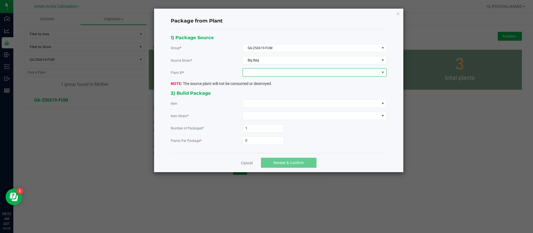
click at [255, 72] on span at bounding box center [311, 73] width 137 height 8
drag, startPoint x: 255, startPoint y: 95, endPoint x: 245, endPoint y: 102, distance: 12.0
click at [255, 95] on li "0355429188074798" at bounding box center [315, 96] width 144 height 9
click at [243, 104] on span at bounding box center [311, 104] width 137 height 8
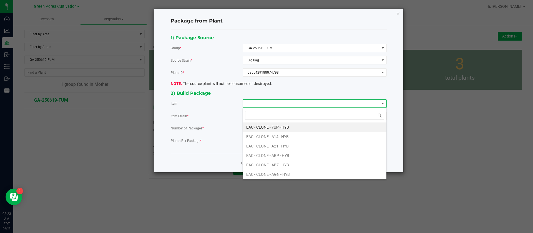
click at [249, 106] on span at bounding box center [311, 104] width 137 height 8
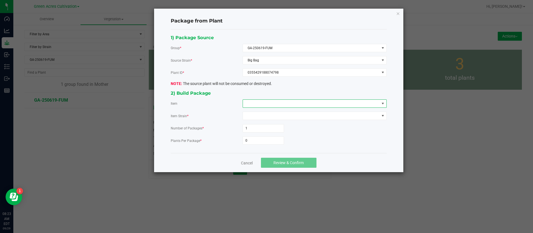
click at [254, 102] on span at bounding box center [311, 104] width 137 height 8
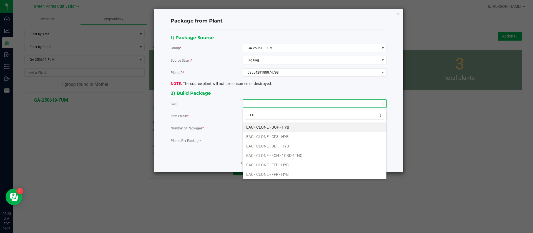
type input "FUM"
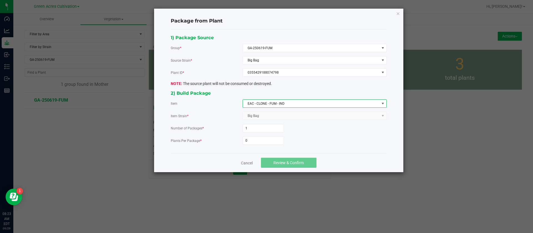
click at [247, 159] on div "Cancel Review & Confirm" at bounding box center [279, 162] width 216 height 19
click at [244, 161] on link "Cancel" at bounding box center [247, 163] width 12 height 6
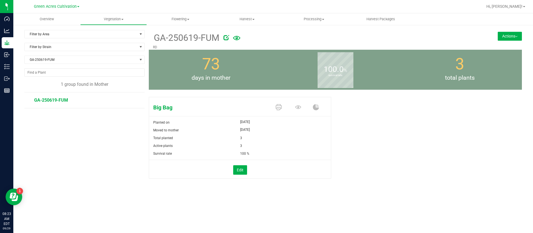
click at [227, 36] on icon at bounding box center [226, 38] width 6 height 6
click at [207, 37] on input "GA-250619-FUM" at bounding box center [282, 38] width 259 height 8
type input "GA-250619-FUM-M"
click at [505, 33] on button "Actions" at bounding box center [510, 36] width 24 height 9
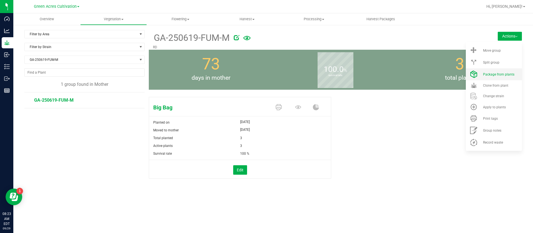
click at [505, 79] on li "Package from plants" at bounding box center [494, 74] width 56 height 12
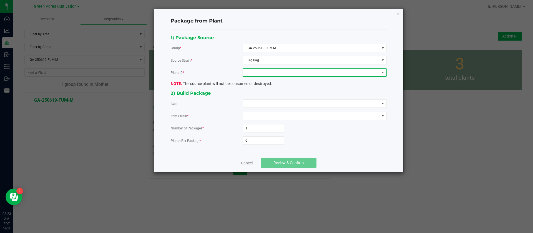
click at [258, 70] on span at bounding box center [311, 73] width 137 height 8
click at [255, 93] on li "0355429188074798" at bounding box center [315, 96] width 144 height 9
click at [254, 102] on span at bounding box center [311, 104] width 137 height 8
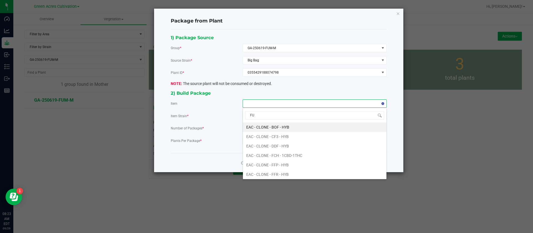
type input "FUM"
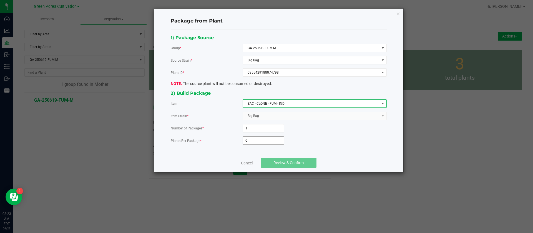
click at [267, 142] on input "0" at bounding box center [263, 141] width 41 height 8
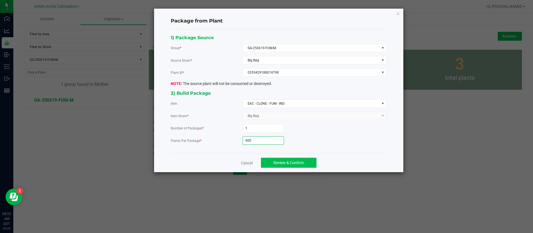
type input "600"
click at [284, 161] on span "Review & Confirm" at bounding box center [288, 162] width 30 height 4
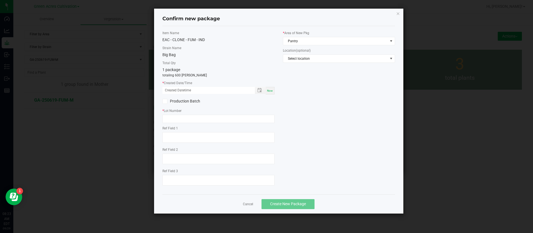
click at [272, 92] on div "Now" at bounding box center [270, 90] width 9 height 7
click at [172, 91] on input "09/29/2025 08:23 AM" at bounding box center [205, 90] width 87 height 7
type input "09/23/2025 08:23 AM"
click at [176, 115] on input "text" at bounding box center [218, 119] width 112 height 8
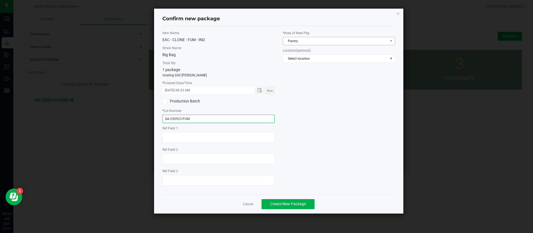
type input "GA-250923-FUM"
click at [316, 42] on span "Pantry" at bounding box center [335, 41] width 105 height 8
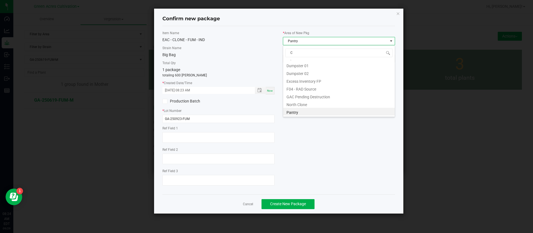
scroll to position [0, 0]
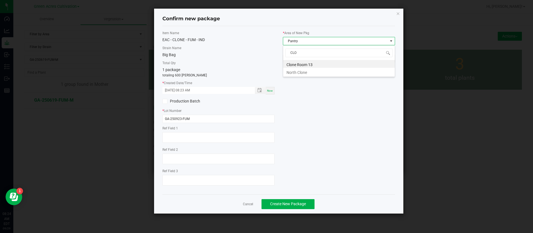
type input "CLON"
click at [302, 105] on div "Item Name EAC - CLONE - FUM - IND Strain Name Big Bag Total Qty 1 package total…" at bounding box center [278, 110] width 241 height 159
click at [283, 200] on button "Create New Package" at bounding box center [288, 204] width 53 height 10
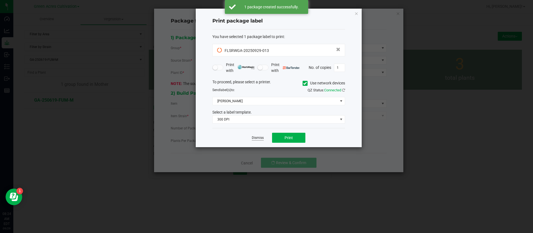
click at [258, 139] on link "Dismiss" at bounding box center [258, 137] width 12 height 5
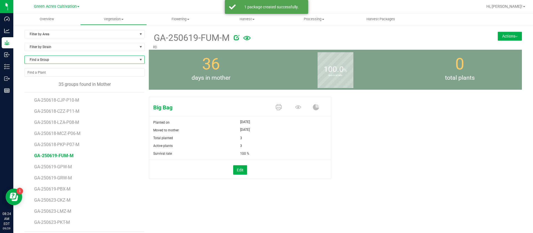
click at [67, 61] on span "Find a Group" at bounding box center [81, 60] width 113 height 8
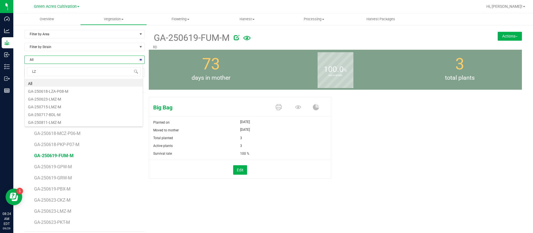
type input "LZA"
click at [69, 84] on li "GA-250618-LZA-P08-M" at bounding box center [84, 83] width 118 height 8
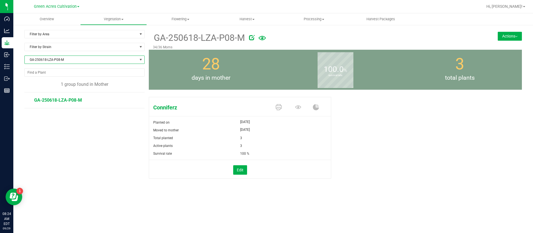
click at [516, 35] on button "Actions" at bounding box center [510, 36] width 24 height 9
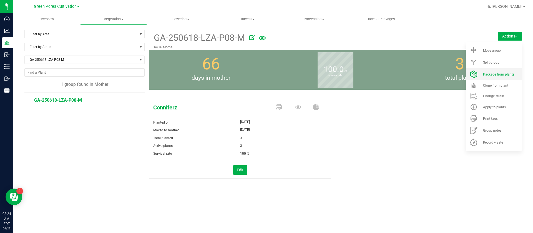
click at [488, 75] on span "Package from plants" at bounding box center [498, 74] width 31 height 4
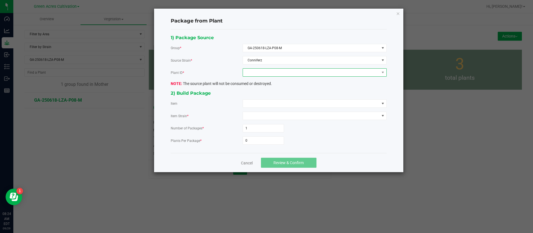
click at [264, 76] on span at bounding box center [311, 73] width 137 height 8
click at [265, 92] on li "2112607285490659" at bounding box center [315, 96] width 144 height 9
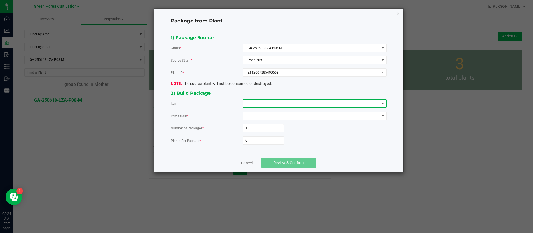
click at [267, 100] on span at bounding box center [311, 104] width 137 height 8
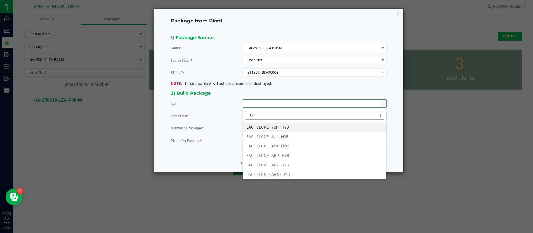
type input "LZA"
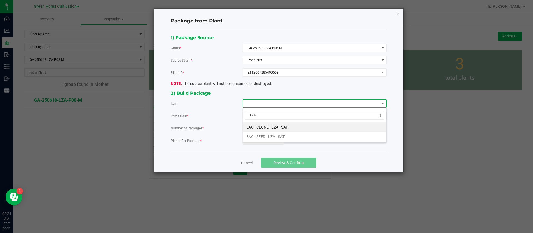
click at [278, 126] on SAT "EAC - CLONE - LZA - SAT" at bounding box center [315, 126] width 144 height 9
click at [261, 139] on input "0" at bounding box center [263, 141] width 41 height 8
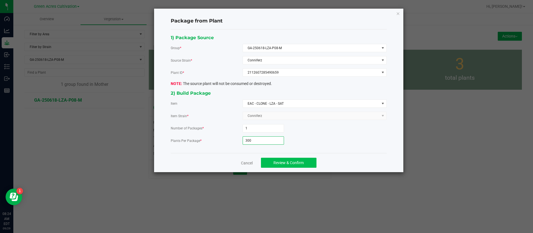
type input "300"
click at [275, 163] on span "Review & Confirm" at bounding box center [288, 162] width 30 height 4
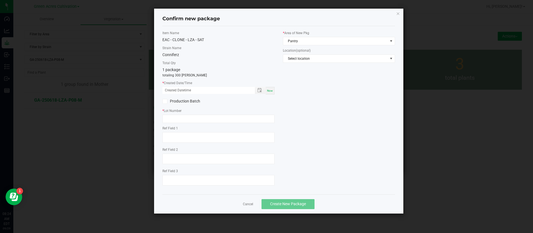
click at [275, 90] on div "Item Name EAC - CLONE - LZA - SAT Strain Name Conniferz Total Qty 1 package tot…" at bounding box center [218, 110] width 120 height 159
click at [265, 92] on span "Toggle popup" at bounding box center [260, 90] width 11 height 7
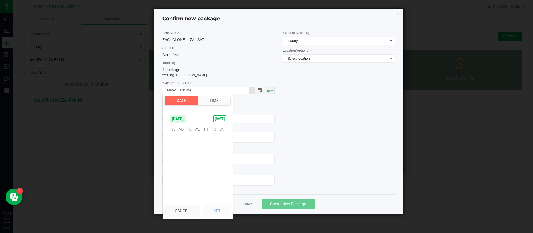
click at [271, 90] on span "Now" at bounding box center [270, 90] width 6 height 3
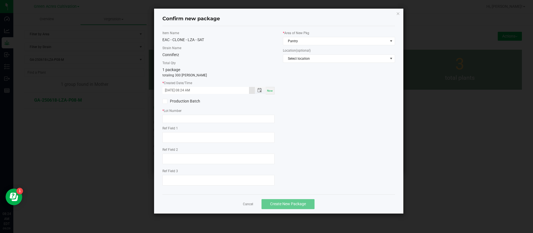
click at [174, 90] on input "09/29/2025 08:24 AM" at bounding box center [205, 90] width 87 height 7
type input "09/23/2025 08:24 AM"
click at [183, 124] on div "Item Name EAC - CLONE - LZA - SAT Strain Name Conniferz Total Qty 1 package tot…" at bounding box center [218, 110] width 120 height 159
click at [182, 120] on input "text" at bounding box center [218, 119] width 112 height 8
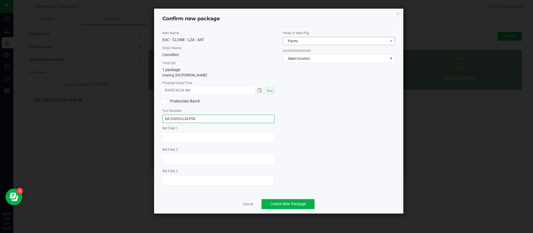
type input "GA-250923-LZA-P08"
click at [303, 39] on span "Pantry" at bounding box center [335, 41] width 105 height 8
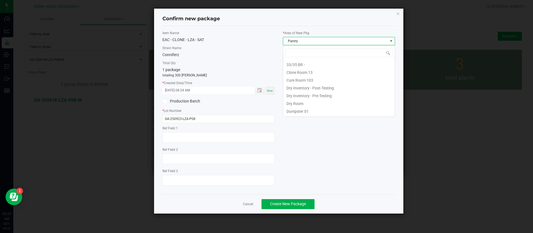
type input "C"
click at [311, 61] on li "Clone Room 13" at bounding box center [339, 64] width 112 height 8
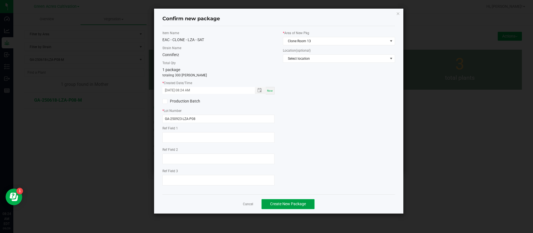
click at [283, 203] on span "Create New Package" at bounding box center [288, 204] width 36 height 4
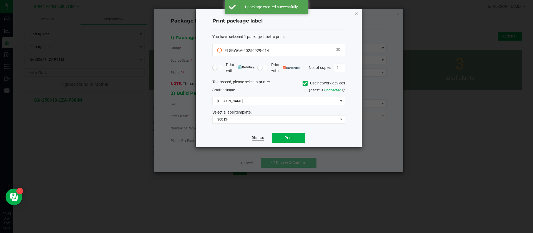
click at [255, 136] on link "Dismiss" at bounding box center [258, 137] width 12 height 5
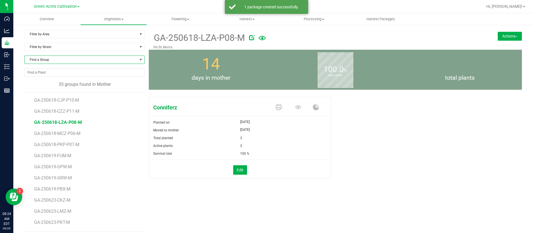
click at [58, 59] on span "Find a Group" at bounding box center [81, 60] width 113 height 8
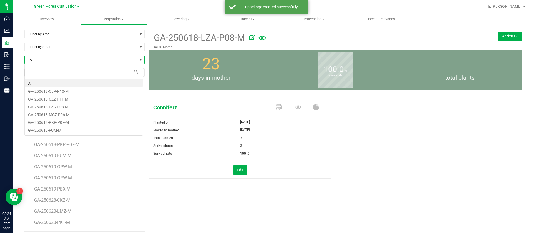
scroll to position [8, 119]
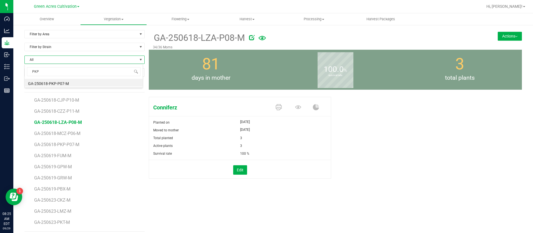
type input "PKP-"
click at [55, 81] on li "GA-250618-PKP-P07-M" at bounding box center [84, 83] width 118 height 8
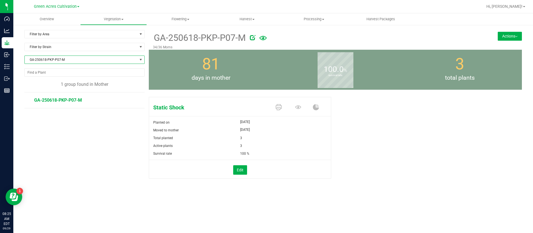
click at [502, 37] on button "Actions" at bounding box center [510, 36] width 24 height 9
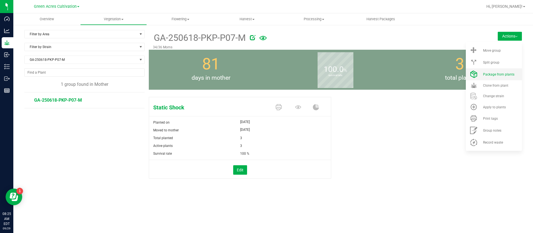
click at [492, 73] on span "Package from plants" at bounding box center [498, 74] width 31 height 4
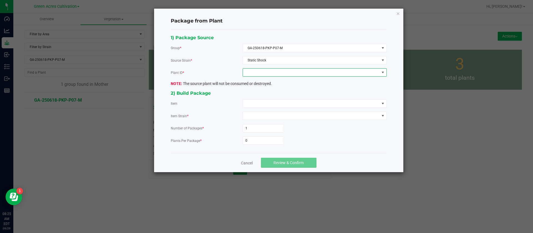
click at [273, 68] on div "1) Package Source Group * GA-250618-PKP-P07-M Source Strain * Static Shock Plan…" at bounding box center [279, 91] width 224 height 115
click at [269, 77] on div "1) Package Source Group * GA-250618-PKP-P07-M Source Strain * Static Shock Plan…" at bounding box center [279, 91] width 224 height 115
click at [265, 74] on span at bounding box center [311, 73] width 137 height 8
click at [266, 96] on li "0427599235674972" at bounding box center [315, 96] width 144 height 9
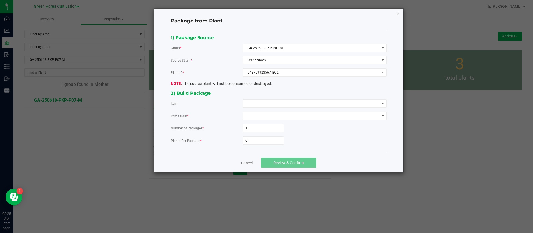
click at [248, 109] on div "1) Package Source Group * GA-250618-PKP-P07-M Source Strain * Static Shock Plan…" at bounding box center [279, 91] width 224 height 115
click at [261, 105] on span at bounding box center [311, 104] width 137 height 8
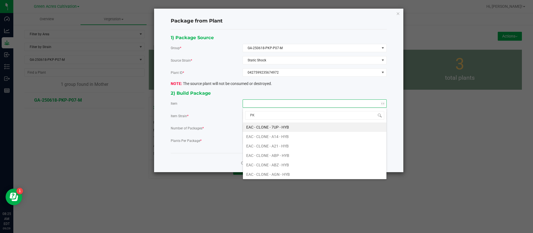
type input "PKP"
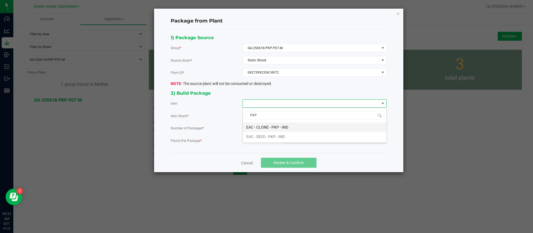
click at [274, 125] on IND "EAC - CLONE - PKP - IND" at bounding box center [315, 126] width 144 height 9
click at [257, 147] on div "1) Package Source Group * GA-250618-PKP-P07-M Source Strain * Static Shock Plan…" at bounding box center [279, 91] width 224 height 115
click at [257, 142] on input "0" at bounding box center [263, 141] width 41 height 8
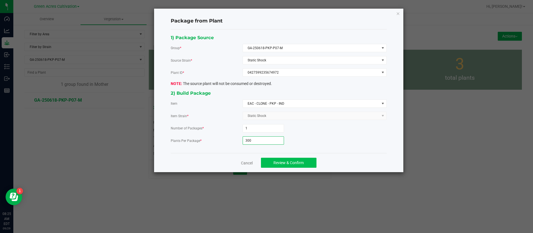
type input "300"
click at [288, 167] on button "Review & Confirm" at bounding box center [289, 163] width 56 height 10
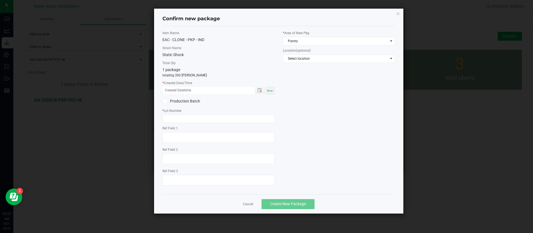
click at [271, 91] on span "Now" at bounding box center [270, 90] width 6 height 3
click at [173, 91] on input "09/29/2025 08:25 AM" at bounding box center [205, 90] width 87 height 7
type input "09/23/2025 08:25 AM"
click at [183, 122] on input "text" at bounding box center [218, 119] width 112 height 8
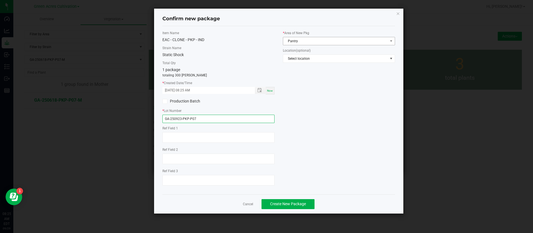
type input "GA-250923-PKP-P07"
click at [296, 41] on span "Pantry" at bounding box center [335, 41] width 105 height 8
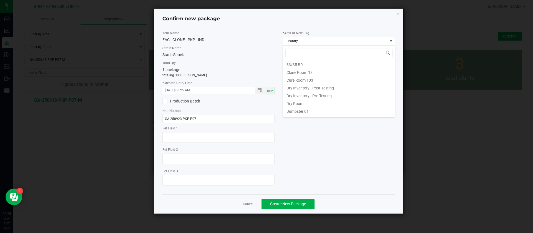
scroll to position [8, 112]
type input "C"
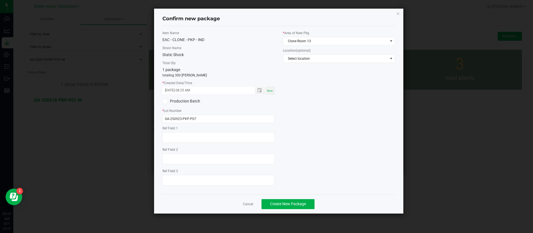
click at [312, 106] on div "Item Name EAC - CLONE - PKP - IND Strain Name Static Shock Total Qty 1 package …" at bounding box center [278, 110] width 241 height 159
click at [301, 200] on button "Create New Package" at bounding box center [288, 204] width 53 height 10
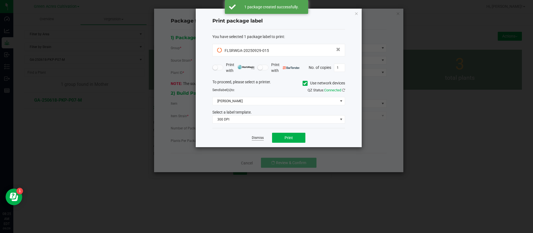
click at [258, 140] on link "Dismiss" at bounding box center [258, 137] width 12 height 5
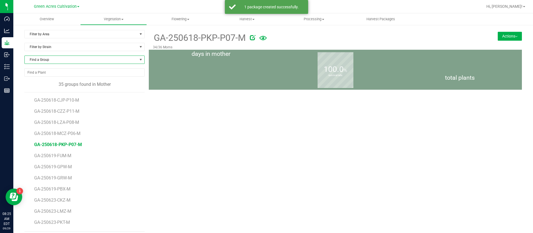
click at [64, 60] on span "Find a Group" at bounding box center [81, 60] width 113 height 8
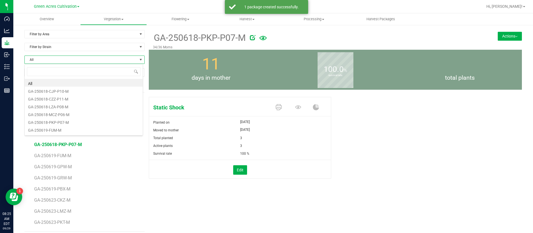
scroll to position [8, 119]
type input "CJP"
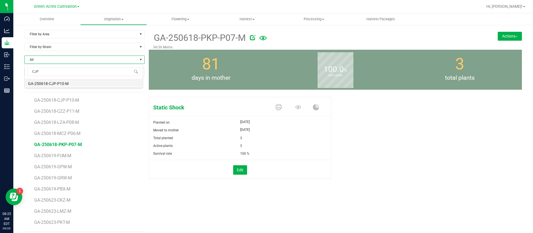
click at [72, 85] on li "GA-250618-CJP-P10-M" at bounding box center [84, 83] width 118 height 8
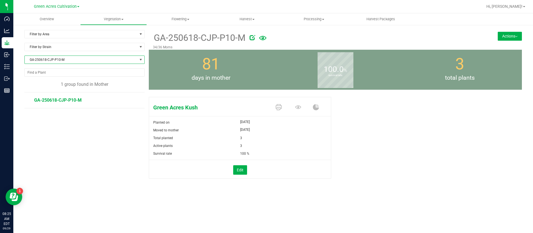
click at [515, 35] on button "Actions" at bounding box center [510, 36] width 24 height 9
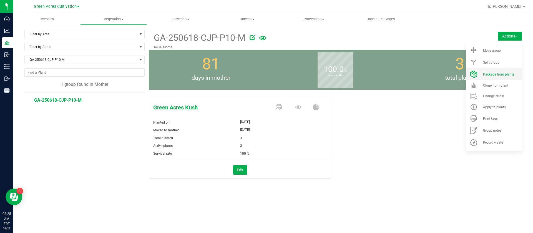
click at [501, 74] on span "Package from plants" at bounding box center [498, 74] width 31 height 4
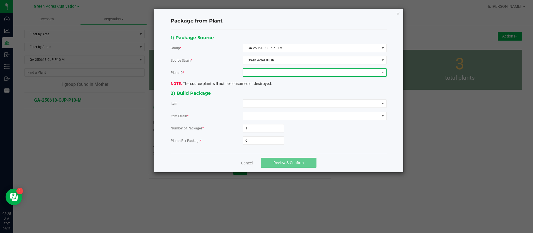
click at [261, 69] on span at bounding box center [311, 73] width 137 height 8
click at [261, 93] on li "0258288083150405" at bounding box center [315, 96] width 144 height 9
click at [263, 102] on span at bounding box center [311, 104] width 137 height 8
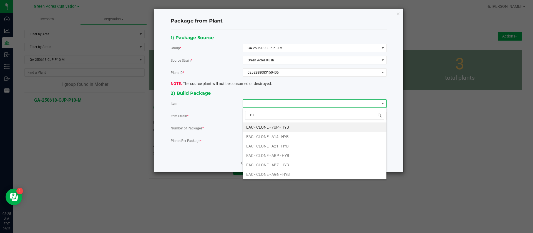
type input "CJP"
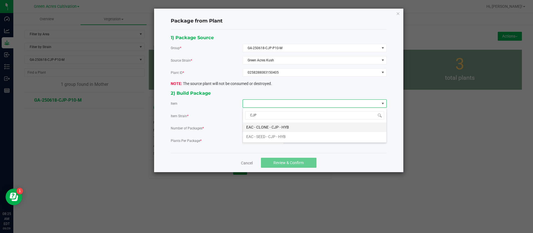
click at [275, 129] on HYB "EAC - CLONE - CJP - HYB" at bounding box center [315, 126] width 144 height 9
click at [266, 145] on div "1) Package Source Group * GA-250618-CJP-P10-M Source Strain * Green Acres Kush …" at bounding box center [279, 91] width 224 height 115
click at [265, 144] on input "0" at bounding box center [263, 141] width 41 height 8
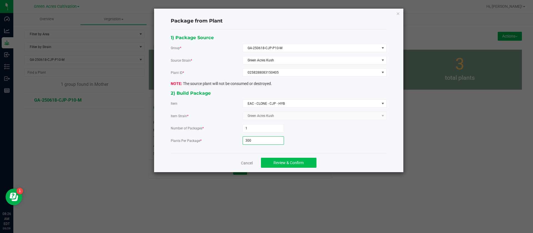
type input "300"
click at [279, 160] on span "Review & Confirm" at bounding box center [288, 162] width 30 height 4
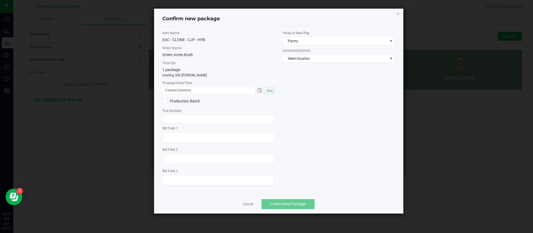
click at [270, 89] on span "Now" at bounding box center [270, 90] width 6 height 3
click at [174, 88] on input "09/29/2025 08:26 AM" at bounding box center [205, 90] width 87 height 7
type input "09/23/2025 08:26 AM"
click at [176, 119] on input "text" at bounding box center [218, 119] width 112 height 8
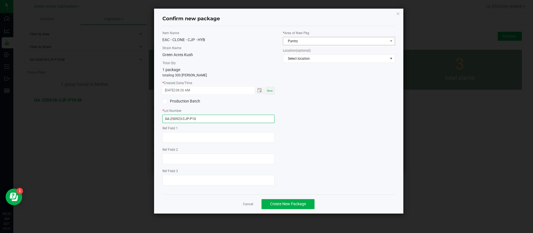
type input "GA-250923-CJP-P10"
click at [307, 41] on span "Pantry" at bounding box center [335, 41] width 105 height 8
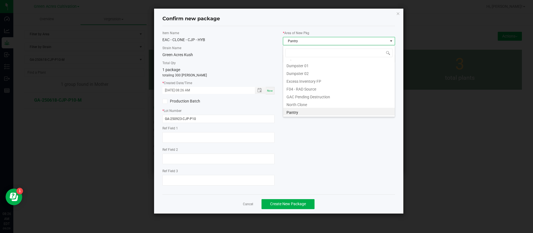
scroll to position [8, 112]
type input "C"
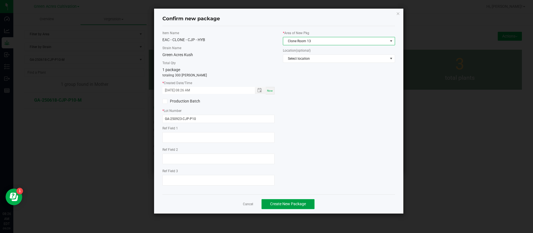
click at [291, 202] on span "Create New Package" at bounding box center [288, 204] width 36 height 4
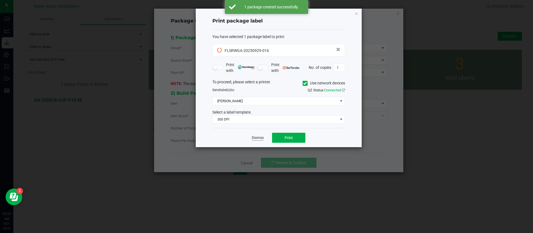
click at [261, 136] on link "Dismiss" at bounding box center [258, 137] width 12 height 5
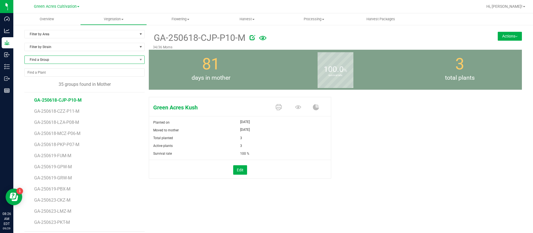
click at [61, 58] on span "Find a Group" at bounding box center [81, 60] width 113 height 8
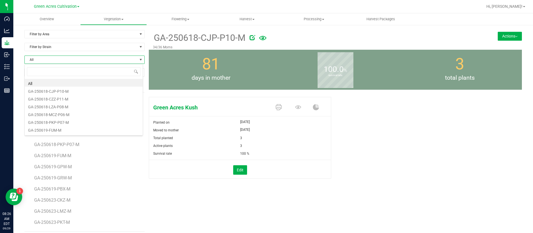
scroll to position [8, 119]
type input "MCZ"
click at [59, 81] on li "GA-250618-MCZ-P06-M" at bounding box center [84, 83] width 118 height 8
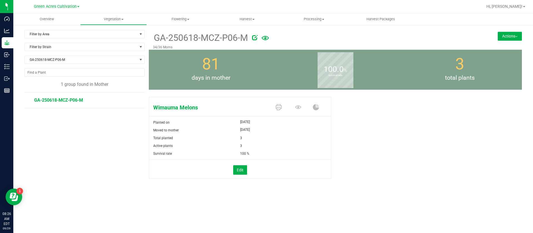
click at [498, 37] on button "Actions" at bounding box center [510, 36] width 24 height 9
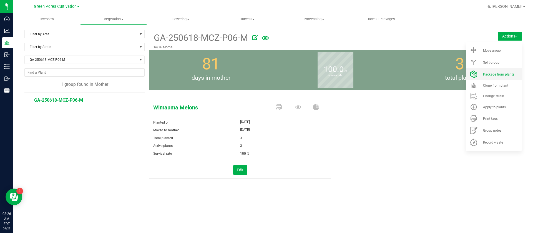
click at [495, 77] on li "Package from plants" at bounding box center [494, 74] width 56 height 12
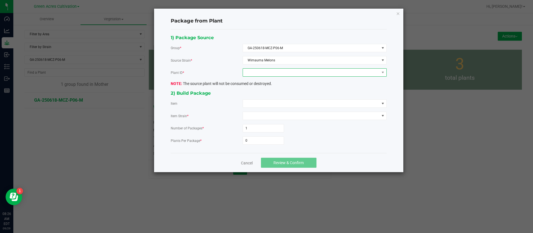
click at [298, 73] on span at bounding box center [311, 73] width 137 height 8
click at [290, 94] on li "1885790396289173" at bounding box center [315, 96] width 144 height 9
click at [272, 105] on span at bounding box center [311, 104] width 137 height 8
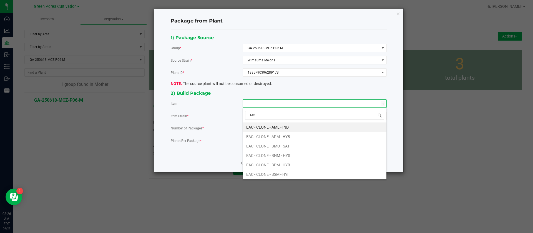
type input "MCZ"
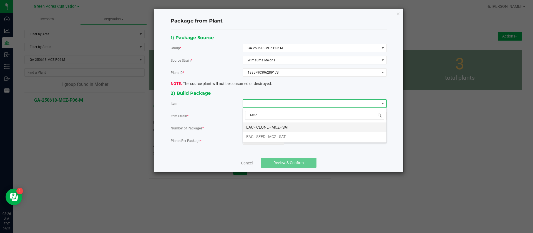
click at [264, 129] on SAT "EAC - CLONE - MCZ - SAT" at bounding box center [315, 126] width 144 height 9
click at [253, 140] on input "0" at bounding box center [263, 141] width 41 height 8
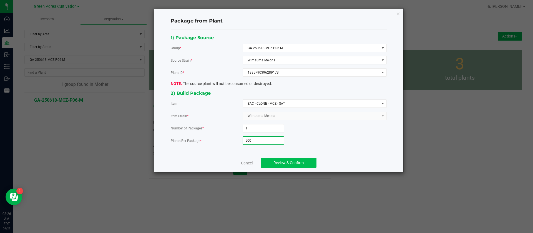
type input "500"
click at [281, 162] on button "Review & Confirm" at bounding box center [289, 163] width 56 height 10
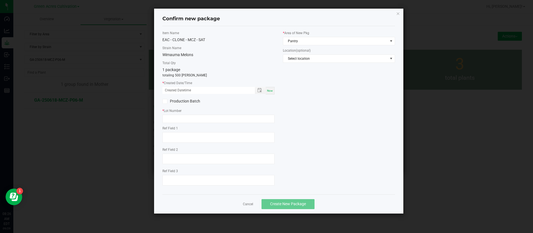
click at [269, 87] on div "Now" at bounding box center [270, 90] width 9 height 7
drag, startPoint x: 174, startPoint y: 89, endPoint x: 180, endPoint y: 110, distance: 21.8
click at [174, 91] on input "09/29/2025 08:26 AM" at bounding box center [205, 90] width 87 height 7
type input "09/24/2025 08:26 AM"
click at [174, 115] on input "text" at bounding box center [218, 119] width 112 height 8
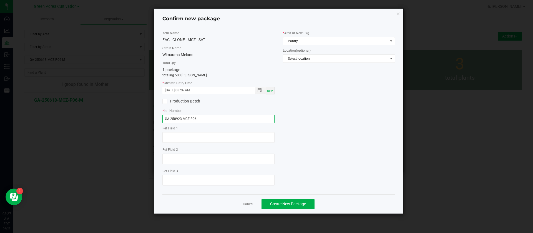
type input "GA-250923-MCZ-P06"
click at [314, 42] on span "Pantry" at bounding box center [335, 41] width 105 height 8
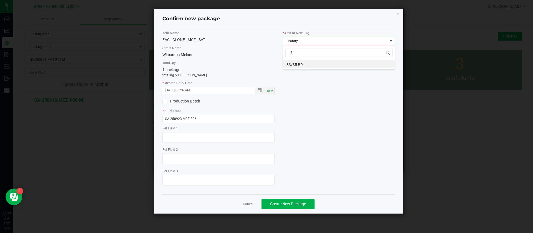
scroll to position [0, 0]
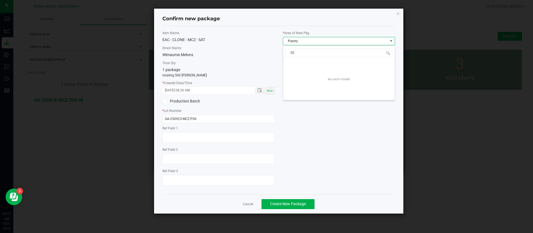
type input "500"
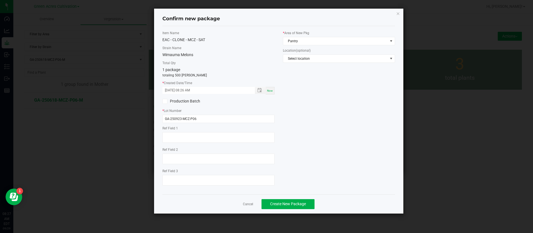
click at [293, 115] on div "Item Name EAC - CLONE - MCZ - SAT Strain Name Wimauma Melons Total Qty 1 packag…" at bounding box center [278, 110] width 241 height 159
click at [289, 38] on span "Pantry" at bounding box center [335, 41] width 105 height 8
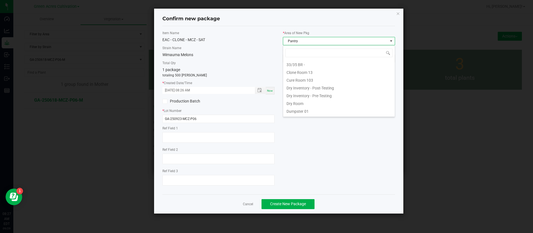
scroll to position [8, 112]
type input "C"
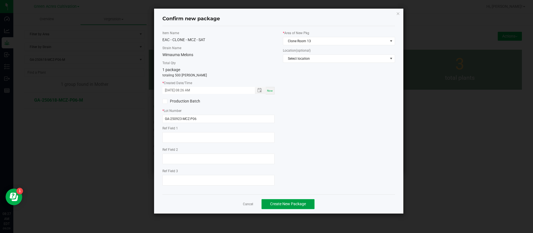
click at [294, 203] on span "Create New Package" at bounding box center [288, 204] width 36 height 4
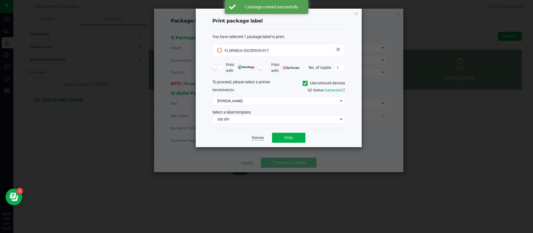
click at [259, 139] on link "Dismiss" at bounding box center [258, 137] width 12 height 5
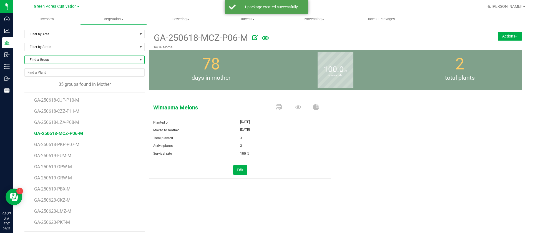
click at [46, 60] on span "Find a Group" at bounding box center [81, 60] width 113 height 8
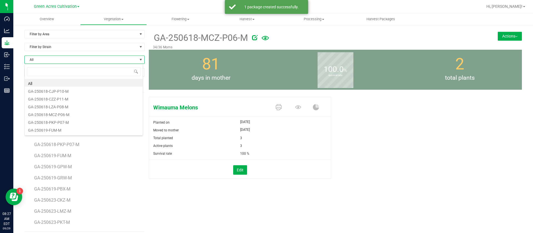
scroll to position [8, 119]
type input "CZZ"
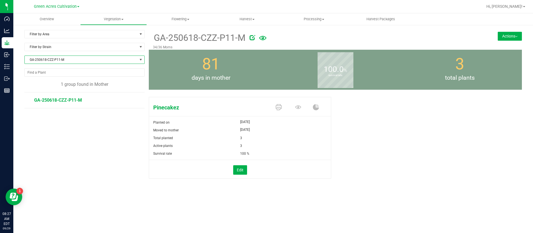
click at [505, 36] on button "Actions" at bounding box center [510, 36] width 24 height 9
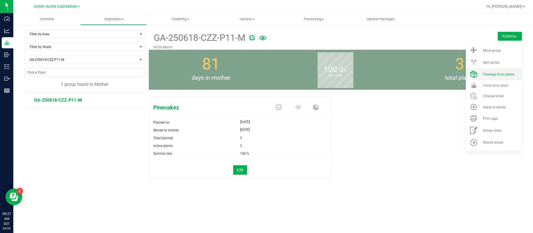
click at [491, 76] on span "Package from plants" at bounding box center [498, 74] width 31 height 4
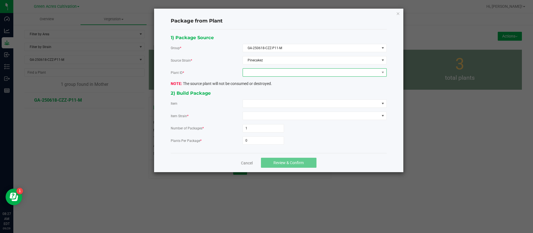
click at [276, 73] on span at bounding box center [311, 73] width 137 height 8
click at [266, 92] on li "4091436180314831" at bounding box center [315, 96] width 144 height 9
click at [262, 100] on span at bounding box center [311, 104] width 137 height 8
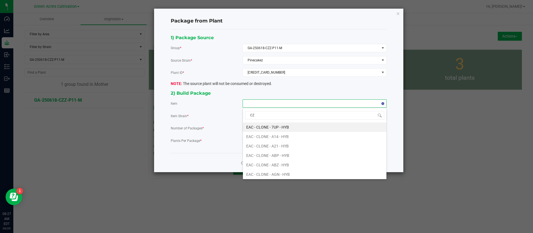
type input "CZZ"
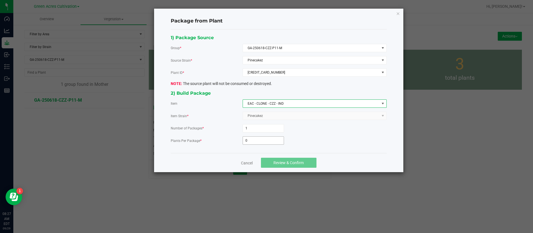
click at [254, 143] on input "0" at bounding box center [263, 141] width 41 height 8
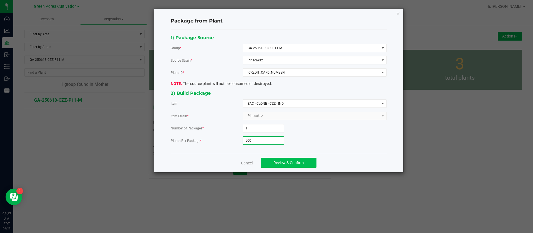
type input "500"
click at [292, 163] on span "Review & Confirm" at bounding box center [288, 162] width 30 height 4
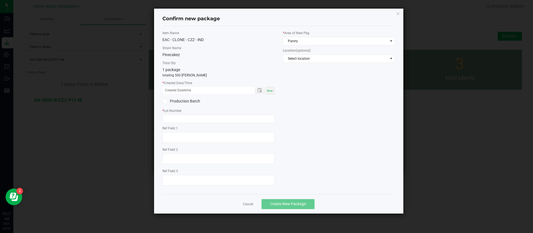
click at [271, 90] on span "Now" at bounding box center [270, 90] width 6 height 3
click at [174, 88] on input "09/29/2025 08:27 AM" at bounding box center [205, 90] width 87 height 7
type input "09/24/2025 08:27 AM"
click at [203, 118] on input "text" at bounding box center [218, 119] width 112 height 8
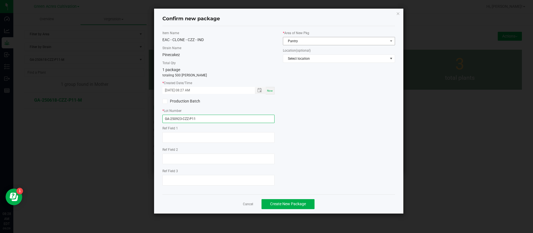
type input "GA-250923-CZZ-P11"
click at [296, 44] on span "Pantry" at bounding box center [335, 41] width 105 height 8
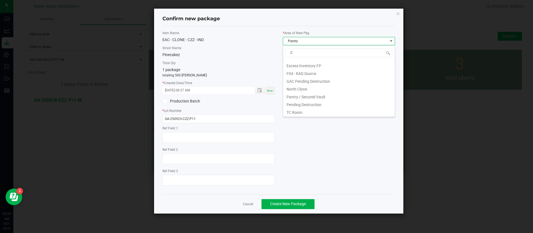
scroll to position [0, 0]
type input "CL"
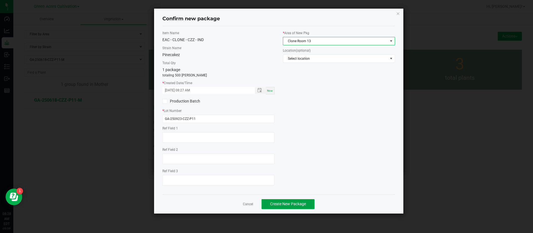
click at [314, 203] on button "Create New Package" at bounding box center [288, 204] width 53 height 10
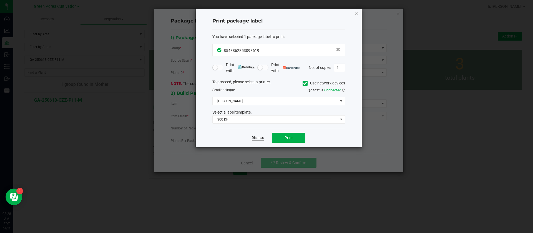
click at [259, 136] on link "Dismiss" at bounding box center [258, 137] width 12 height 5
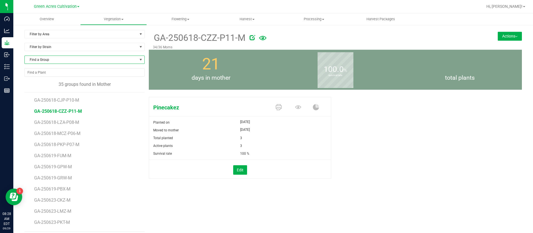
click at [53, 61] on span "Find a Group" at bounding box center [81, 60] width 113 height 8
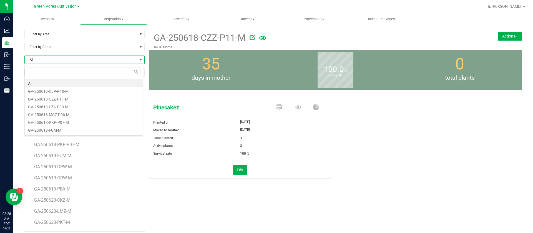
scroll to position [8, 119]
type input "MEC"
click at [79, 82] on li "GA-250717-MEC-M" at bounding box center [84, 83] width 118 height 8
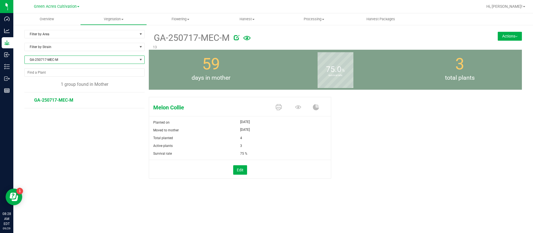
click at [506, 38] on button "Actions" at bounding box center [510, 36] width 24 height 9
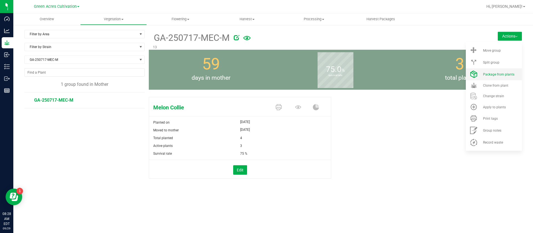
click at [496, 78] on li "Package from plants" at bounding box center [494, 74] width 56 height 12
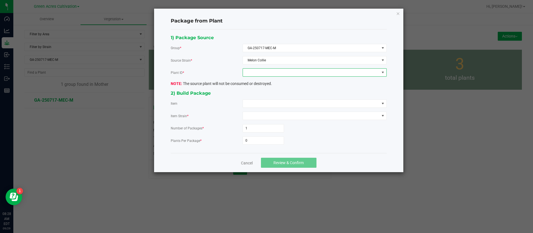
drag, startPoint x: 280, startPoint y: 74, endPoint x: 276, endPoint y: 76, distance: 4.2
click at [280, 74] on span at bounding box center [311, 73] width 137 height 8
click at [262, 92] on li "1723906718362396" at bounding box center [315, 96] width 144 height 9
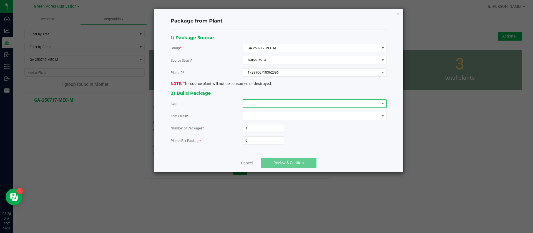
click at [258, 101] on span at bounding box center [311, 104] width 137 height 8
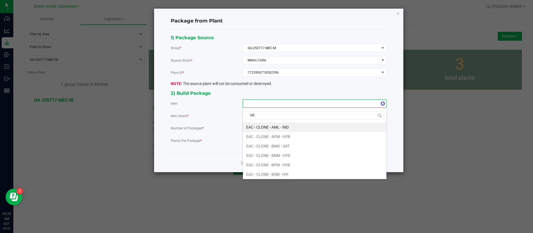
type input "MEC"
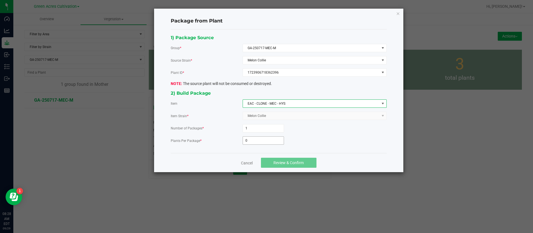
click at [249, 140] on input "0" at bounding box center [263, 141] width 41 height 8
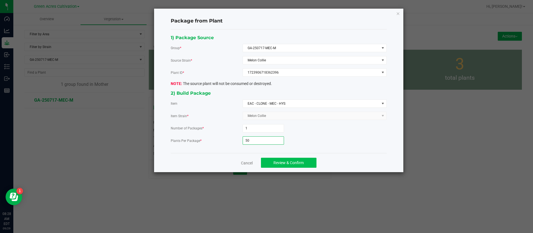
type input "50"
click at [287, 161] on span "Review & Confirm" at bounding box center [288, 162] width 30 height 4
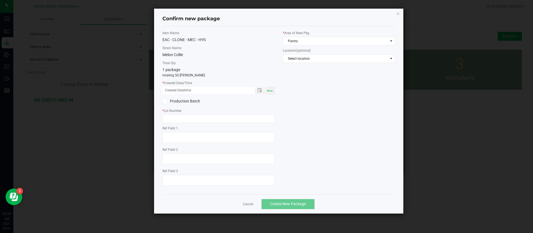
click at [275, 94] on div "Item Name EAC - CLONE - MEC - HYS Strain Name Melon Collie Total Qty 1 package …" at bounding box center [218, 110] width 120 height 159
click at [271, 94] on div "Now" at bounding box center [270, 90] width 9 height 7
click at [172, 89] on input "09/29/2025 08:29 AM" at bounding box center [205, 90] width 87 height 7
click at [175, 87] on input "09/05/0000 08:29 AM" at bounding box center [205, 90] width 87 height 7
click at [170, 91] on input "09/05/0000 08:29 AM" at bounding box center [205, 90] width 87 height 7
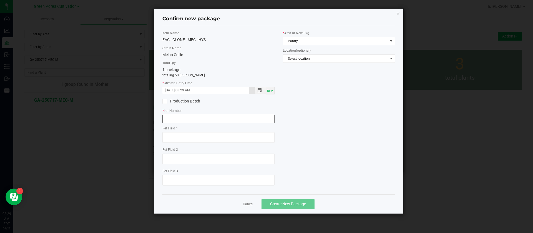
type input "09/23/2025 08:29 AM"
click at [174, 117] on input "text" at bounding box center [218, 119] width 112 height 8
type input "GA-250923-MEC"
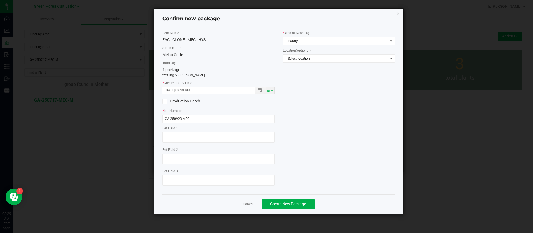
click at [313, 41] on span "Pantry" at bounding box center [335, 41] width 105 height 8
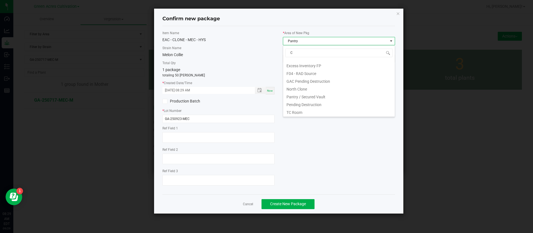
scroll to position [0, 0]
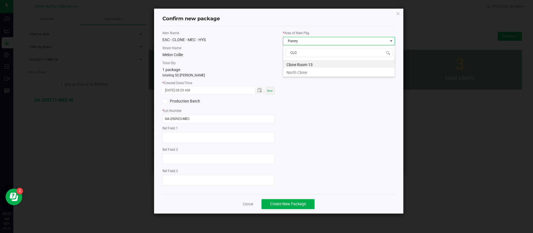
type input "CLON"
click at [290, 205] on span "Create New Package" at bounding box center [288, 204] width 36 height 4
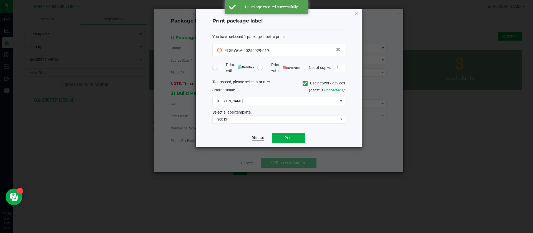
click at [258, 138] on link "Dismiss" at bounding box center [258, 137] width 12 height 5
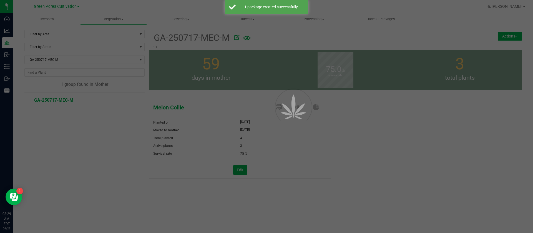
click at [46, 62] on div at bounding box center [266, 116] width 533 height 233
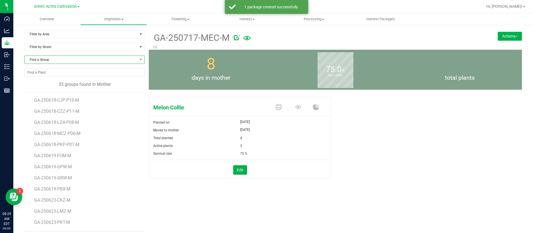
click at [45, 59] on span "Find a Group" at bounding box center [81, 60] width 113 height 8
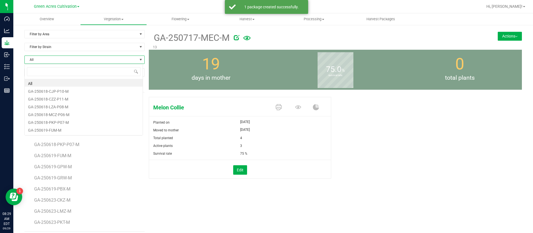
scroll to position [8, 119]
type input "BDL"
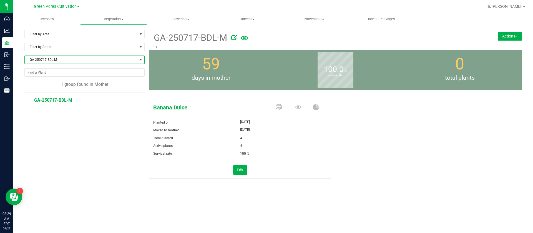
click at [503, 37] on button "Actions" at bounding box center [510, 36] width 24 height 9
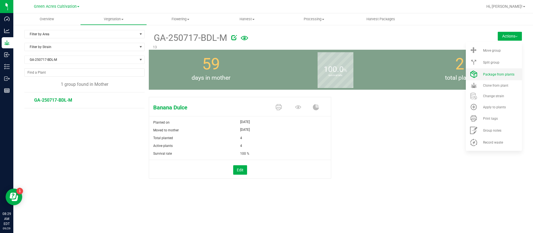
click at [495, 72] on li "Package from plants" at bounding box center [494, 74] width 56 height 12
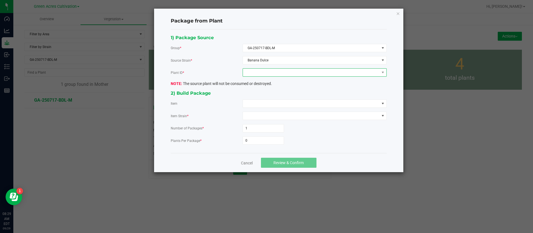
click at [260, 74] on span at bounding box center [311, 73] width 137 height 8
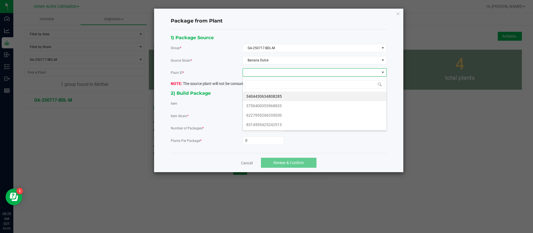
scroll to position [8, 144]
drag, startPoint x: 256, startPoint y: 91, endPoint x: 256, endPoint y: 95, distance: 3.9
click at [256, 91] on div "3404430634808285 3750400353968833 6227955206335030 8314595425242513" at bounding box center [315, 104] width 144 height 54
click at [256, 99] on li "3404430634808285" at bounding box center [315, 96] width 144 height 9
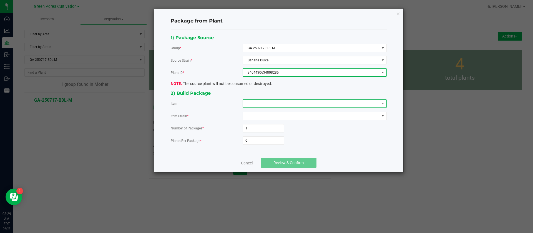
drag, startPoint x: 257, startPoint y: 102, endPoint x: 253, endPoint y: 99, distance: 4.4
click at [257, 102] on span at bounding box center [311, 104] width 137 height 8
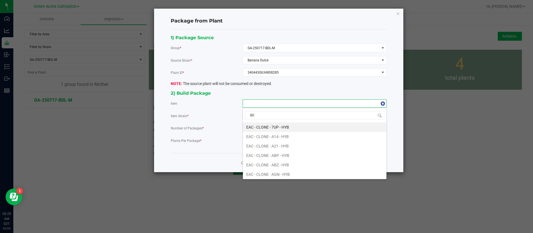
type input "BDL"
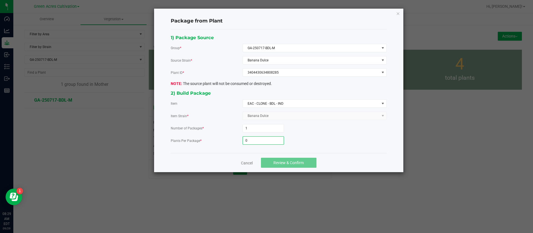
click at [257, 141] on input "0" at bounding box center [263, 141] width 41 height 8
type input "50"
click at [283, 161] on span "Review & Confirm" at bounding box center [288, 162] width 30 height 4
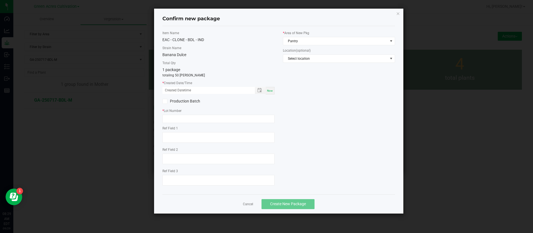
click at [270, 91] on span "Now" at bounding box center [270, 90] width 6 height 3
drag, startPoint x: 172, startPoint y: 89, endPoint x: 174, endPoint y: 96, distance: 7.5
click at [172, 90] on input "09/29/2025 08:29 AM" at bounding box center [205, 90] width 87 height 7
type input "09/23/2025 08:29 AM"
click at [181, 115] on input "text" at bounding box center [218, 119] width 112 height 8
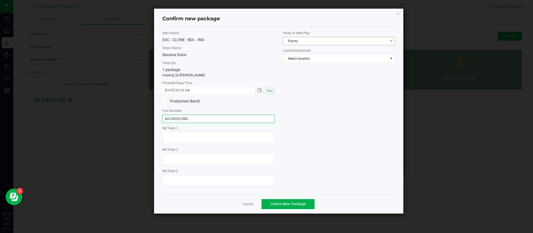
type input "GA-250923-BDL"
click at [301, 38] on span "Pantry" at bounding box center [335, 41] width 105 height 8
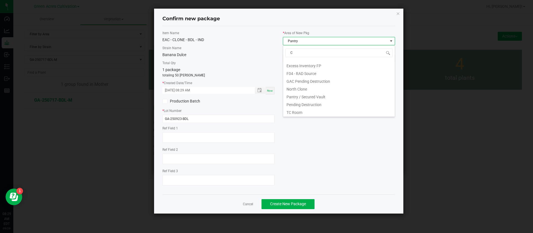
scroll to position [0, 0]
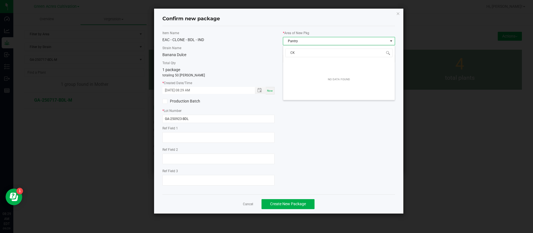
type input "C"
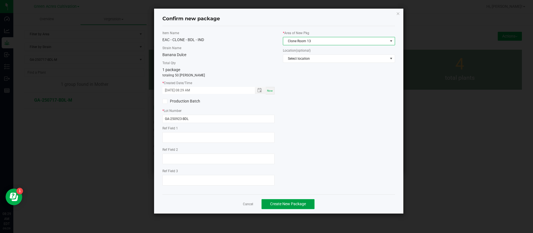
click at [285, 200] on button "Create New Package" at bounding box center [288, 204] width 53 height 10
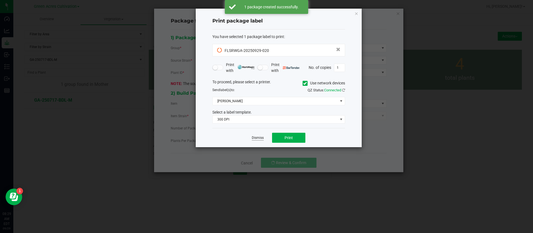
click at [258, 137] on link "Dismiss" at bounding box center [258, 137] width 12 height 5
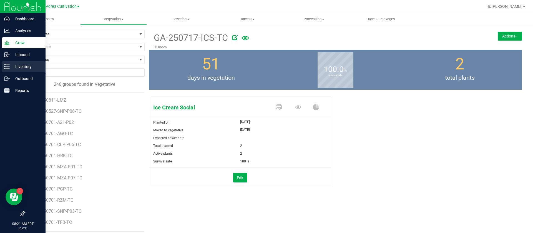
click at [3, 69] on div "Inventory" at bounding box center [24, 66] width 44 height 11
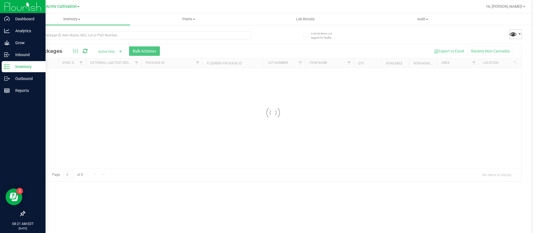
click at [510, 34] on span at bounding box center [513, 34] width 8 height 8
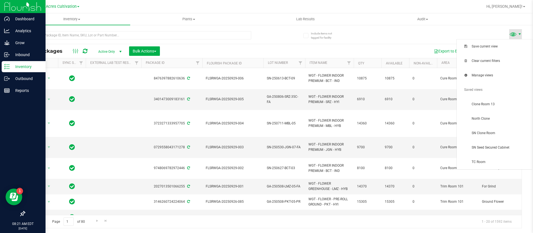
click at [518, 32] on span at bounding box center [520, 34] width 4 height 4
click at [497, 104] on span "Clone Room 13" at bounding box center [501, 104] width 58 height 5
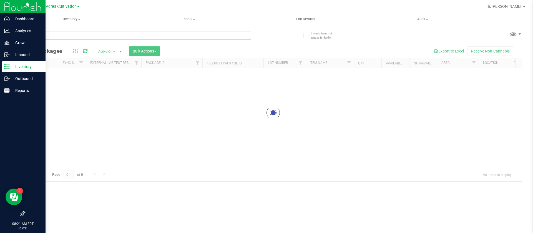
click at [59, 35] on input "text" at bounding box center [137, 35] width 227 height 8
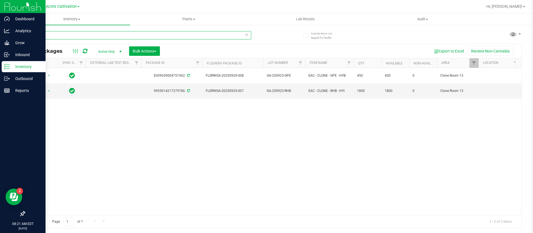
type input "250923-"
click at [86, 50] on icon at bounding box center [85, 51] width 5 height 6
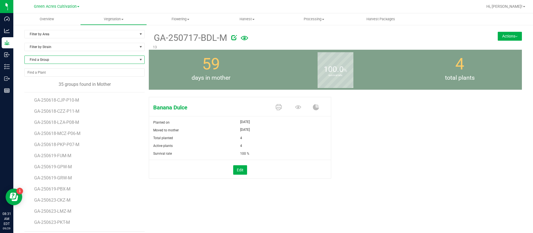
click at [54, 58] on span "Find a Group" at bounding box center [81, 60] width 113 height 8
type input "HTM"
click at [75, 81] on li "GA-250701-HTM-M" at bounding box center [84, 83] width 118 height 8
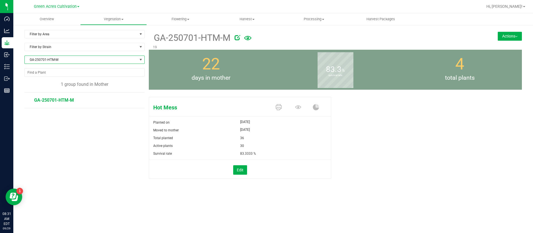
click at [513, 35] on button "Actions" at bounding box center [510, 36] width 24 height 9
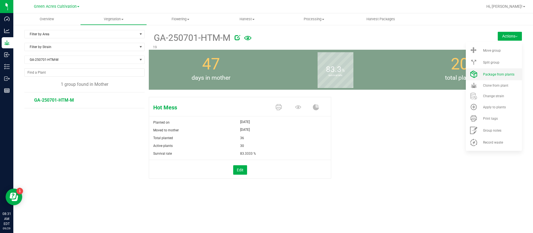
click at [499, 73] on span "Package from plants" at bounding box center [498, 74] width 31 height 4
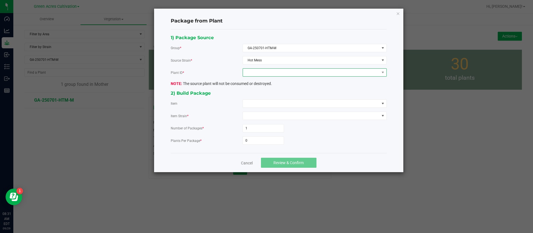
click at [285, 70] on span at bounding box center [311, 73] width 137 height 8
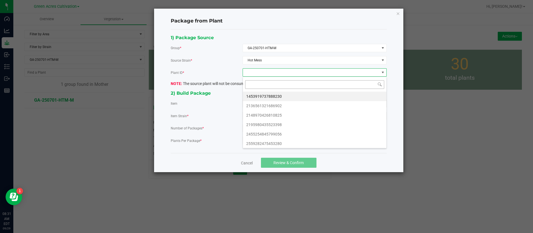
scroll to position [8, 144]
click at [275, 95] on li "1453919737888230" at bounding box center [315, 96] width 144 height 9
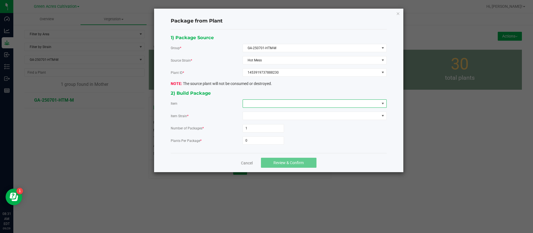
click at [268, 102] on span at bounding box center [311, 104] width 137 height 8
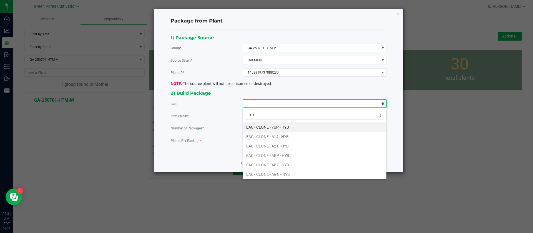
type input "HTM"
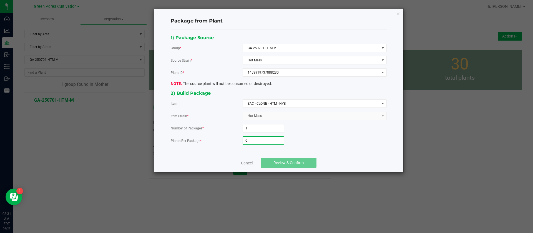
click at [266, 140] on input "0" at bounding box center [263, 141] width 41 height 8
type input "50"
click at [301, 162] on span "Review & Confirm" at bounding box center [288, 162] width 30 height 4
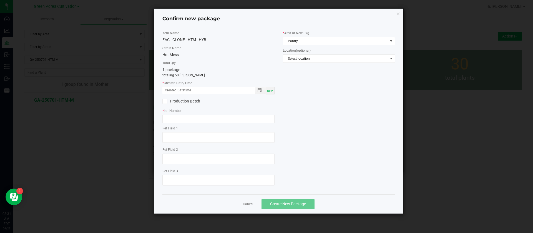
click at [271, 91] on span "Now" at bounding box center [270, 90] width 6 height 3
drag, startPoint x: 172, startPoint y: 86, endPoint x: 172, endPoint y: 90, distance: 4.7
click at [172, 86] on div "* Created Date/Time [DATE] 08:31 AM Now" at bounding box center [218, 88] width 112 height 14
click at [172, 92] on input "[DATE] 08:31 AM" at bounding box center [205, 90] width 87 height 7
type input "[DATE] 08:31 AM"
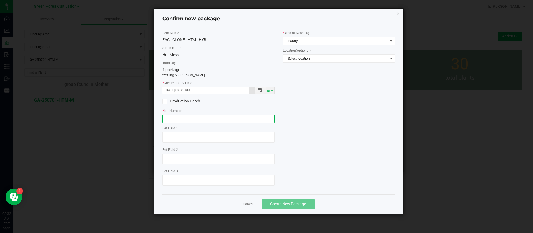
click at [189, 117] on input "text" at bounding box center [218, 119] width 112 height 8
type input "GA-250923-HTM"
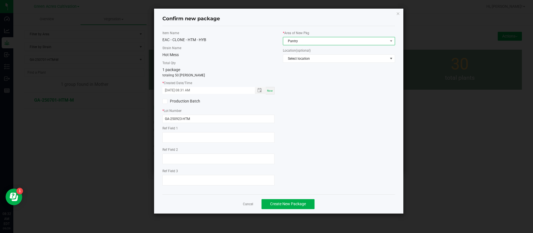
click at [297, 39] on span "Pantry" at bounding box center [335, 41] width 105 height 8
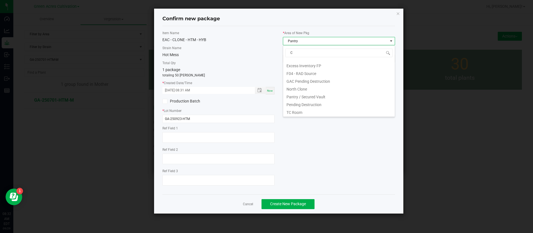
scroll to position [0, 0]
type input "CL"
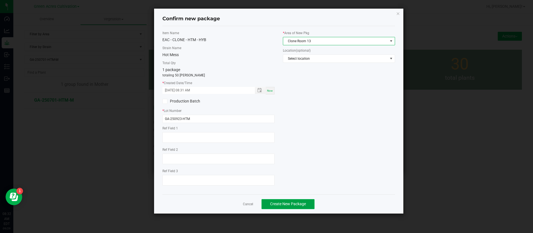
click at [289, 202] on span "Create New Package" at bounding box center [288, 204] width 36 height 4
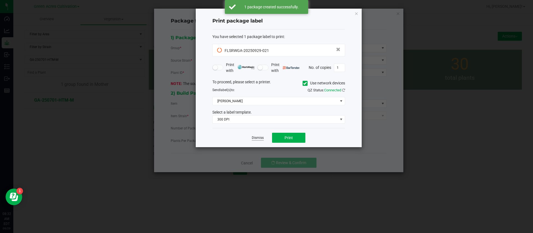
click at [262, 136] on link "Dismiss" at bounding box center [258, 137] width 12 height 5
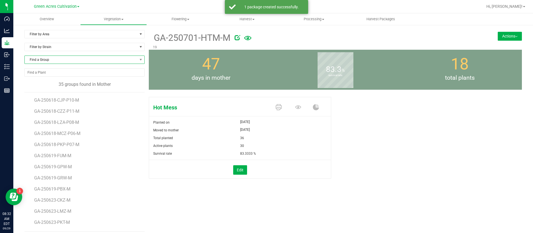
click at [59, 61] on span "Find a Group" at bounding box center [81, 60] width 113 height 8
type input "IED"
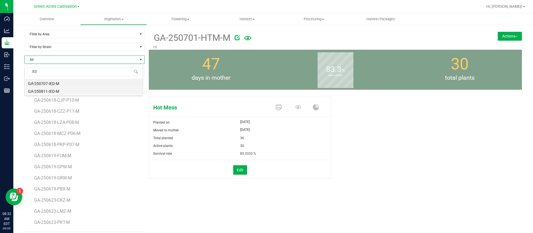
click at [54, 91] on li "GA-250811-IED-M" at bounding box center [84, 91] width 118 height 8
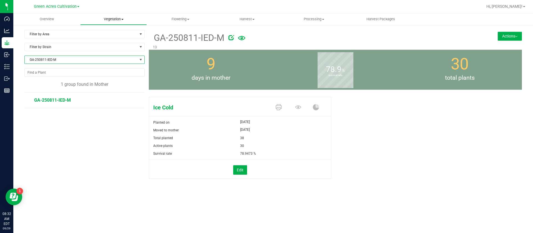
click at [113, 17] on span "Vegetation" at bounding box center [114, 19] width 66 height 5
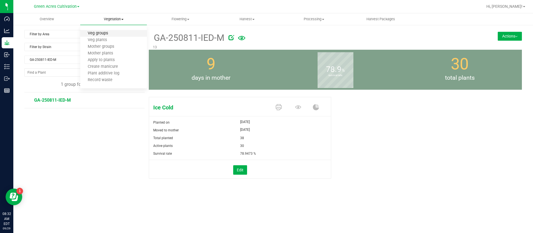
click at [107, 31] on span "Veg groups" at bounding box center [97, 33] width 35 height 5
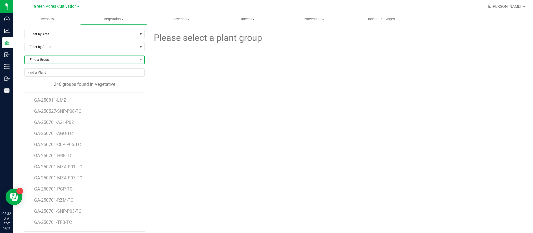
click at [50, 57] on span "Find a Group" at bounding box center [81, 60] width 113 height 8
type input "I"
type input "IED"
click at [176, 21] on span "Flowering" at bounding box center [180, 19] width 66 height 5
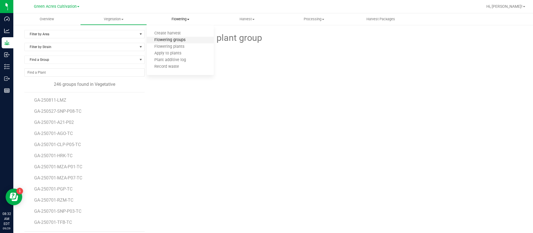
click at [174, 41] on span "Flowering groups" at bounding box center [170, 40] width 46 height 5
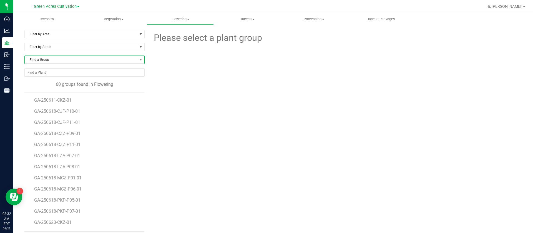
click at [47, 59] on span "Find a Group" at bounding box center [81, 60] width 113 height 8
type input "IED"
click at [194, 87] on div at bounding box center [335, 75] width 381 height 61
click at [110, 17] on span "Vegetation" at bounding box center [114, 19] width 66 height 5
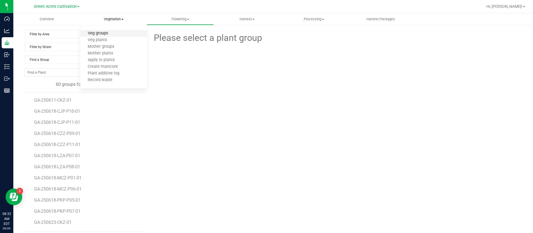
click at [105, 34] on span "Veg groups" at bounding box center [97, 33] width 35 height 5
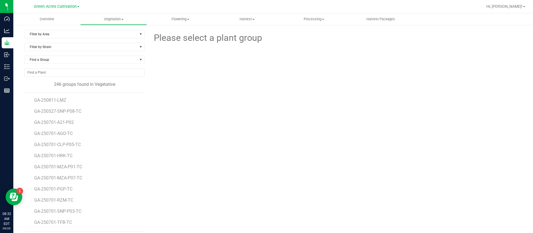
click at [58, 64] on div "Find a Group" at bounding box center [84, 62] width 120 height 13
click at [52, 59] on span "Find a Group" at bounding box center [81, 60] width 113 height 8
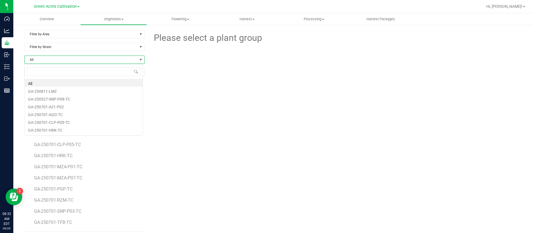
scroll to position [8, 119]
type input "IED"
click at [59, 79] on li "GA-250813- IED" at bounding box center [84, 83] width 118 height 8
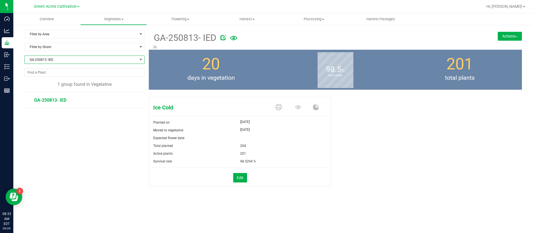
click at [60, 58] on span "GA-250813- IED" at bounding box center [81, 60] width 113 height 8
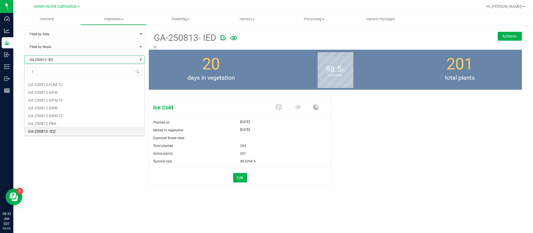
scroll to position [46, 0]
type input "IED"
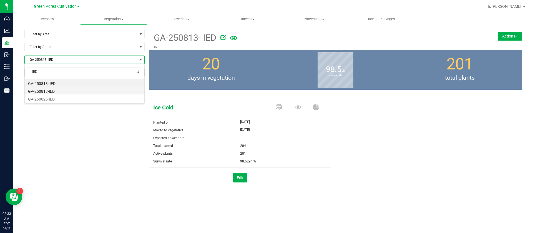
click at [51, 92] on li "GA-250813-IED" at bounding box center [85, 91] width 120 height 8
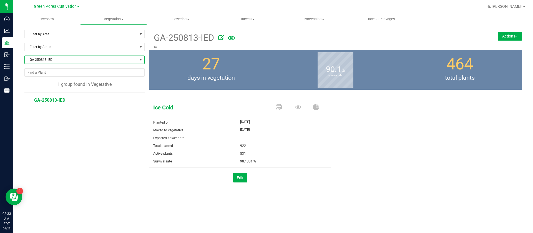
click at [62, 57] on span "GA-250813-IED" at bounding box center [81, 60] width 113 height 8
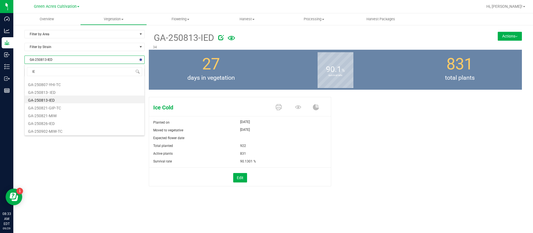
scroll to position [46, 0]
type input "IED"
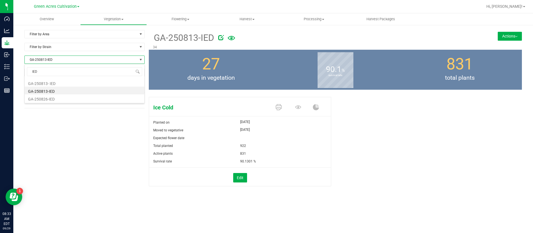
scroll to position [0, 0]
click at [60, 99] on li "GA-250826-IED" at bounding box center [85, 98] width 120 height 8
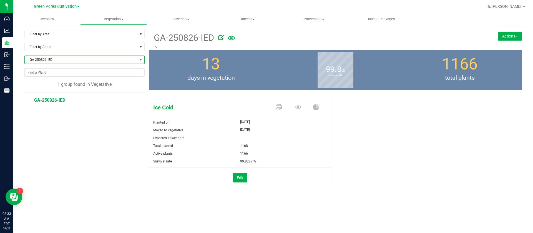
click at [61, 59] on span "GA-250826-IED" at bounding box center [81, 60] width 113 height 8
type input "IED"
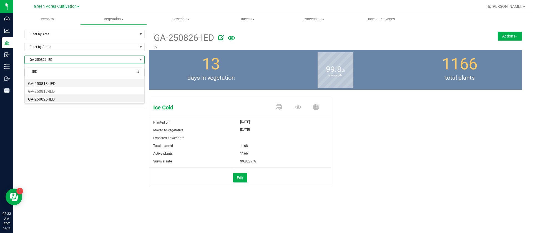
click at [99, 82] on li "GA-250813- IED" at bounding box center [85, 83] width 120 height 8
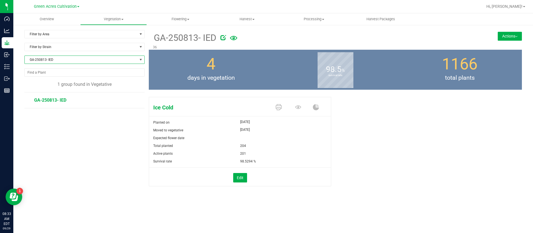
click at [74, 57] on span "GA-250813- IED" at bounding box center [81, 60] width 113 height 8
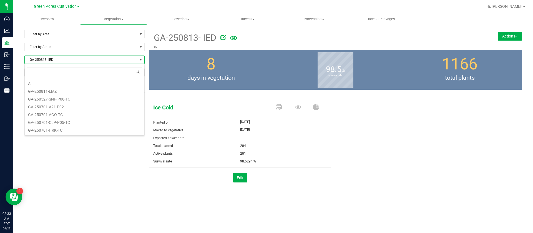
scroll to position [8, 120]
type input "IED"
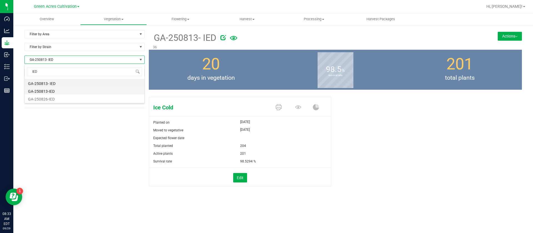
click at [55, 89] on li "GA-250813-IED" at bounding box center [85, 91] width 120 height 8
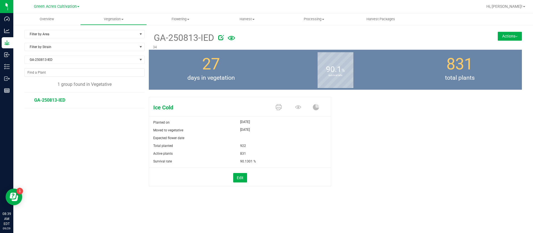
click at [378, 70] on div "90.1 % survival rate" at bounding box center [335, 70] width 124 height 40
drag, startPoint x: 49, startPoint y: 34, endPoint x: 51, endPoint y: 42, distance: 7.6
click at [50, 34] on span "Filter by Area" at bounding box center [81, 34] width 113 height 8
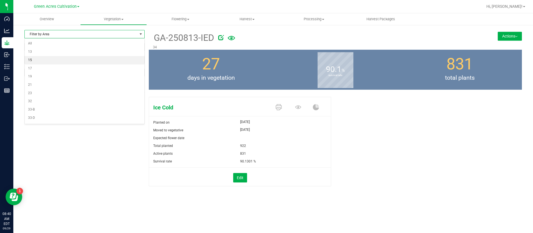
click at [44, 61] on li "15" at bounding box center [85, 60] width 120 height 8
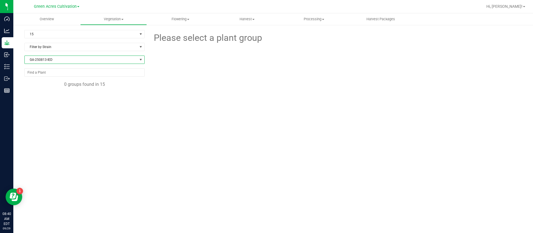
click at [53, 62] on span "GA-250813-IED" at bounding box center [81, 60] width 113 height 8
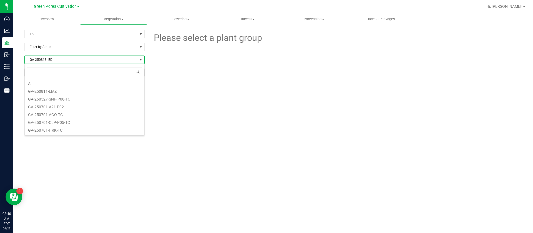
click at [67, 84] on li "All" at bounding box center [85, 83] width 120 height 8
click at [118, 86] on div "6 groups found in 15" at bounding box center [84, 84] width 120 height 7
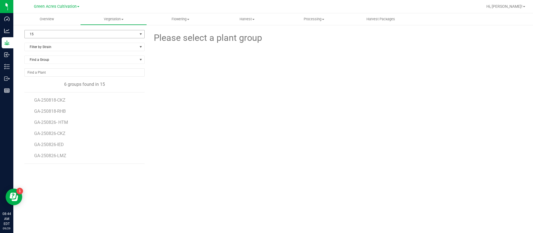
click at [87, 32] on span "15" at bounding box center [81, 34] width 113 height 8
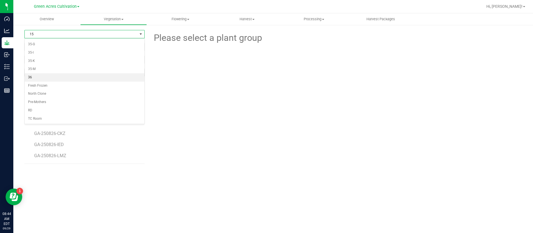
click at [40, 77] on li "36" at bounding box center [85, 77] width 120 height 8
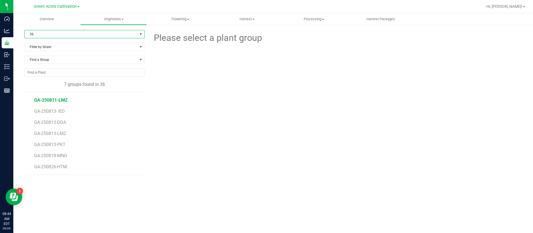
click at [59, 100] on span "GA-250811-LMZ" at bounding box center [51, 99] width 34 height 5
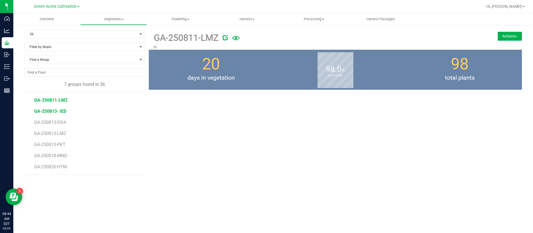
click at [58, 110] on span "GA-250813- IED" at bounding box center [50, 111] width 32 height 5
click at [61, 123] on span "GA-250813-DDA" at bounding box center [50, 122] width 33 height 5
click at [455, 135] on div "GA-250813-DDA 36 Actions Move group Split group 20" at bounding box center [335, 113] width 373 height 167
click at [67, 36] on span "36" at bounding box center [81, 34] width 113 height 8
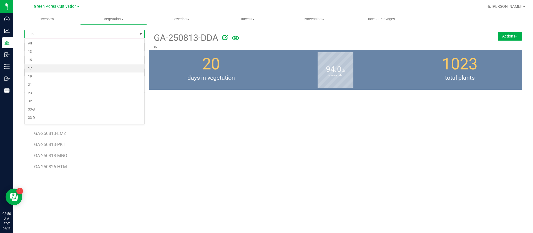
drag, startPoint x: 33, startPoint y: 68, endPoint x: 37, endPoint y: 77, distance: 9.4
click at [33, 68] on li "17" at bounding box center [85, 68] width 120 height 8
